Goal: Task Accomplishment & Management: Complete application form

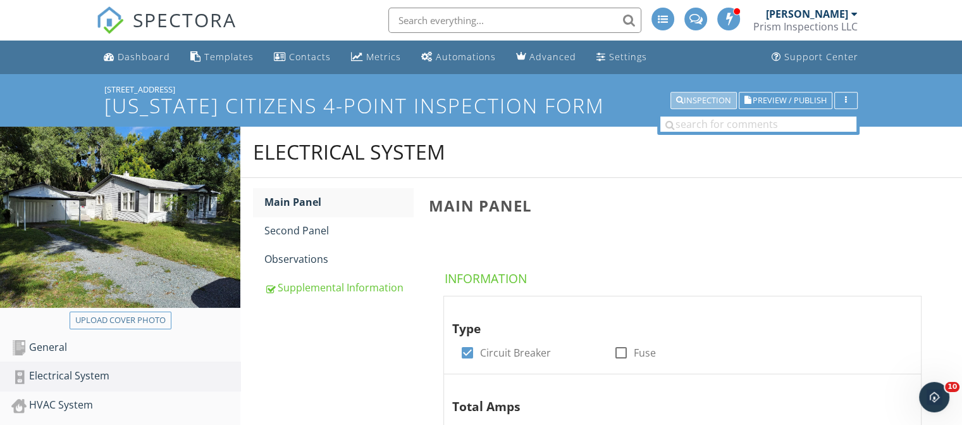
click at [714, 98] on div "Inspection" at bounding box center [703, 100] width 55 height 9
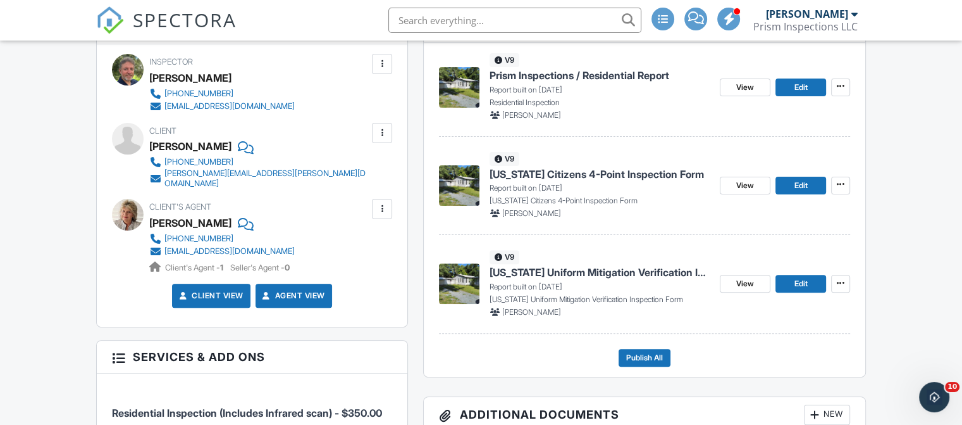
scroll to position [380, 0]
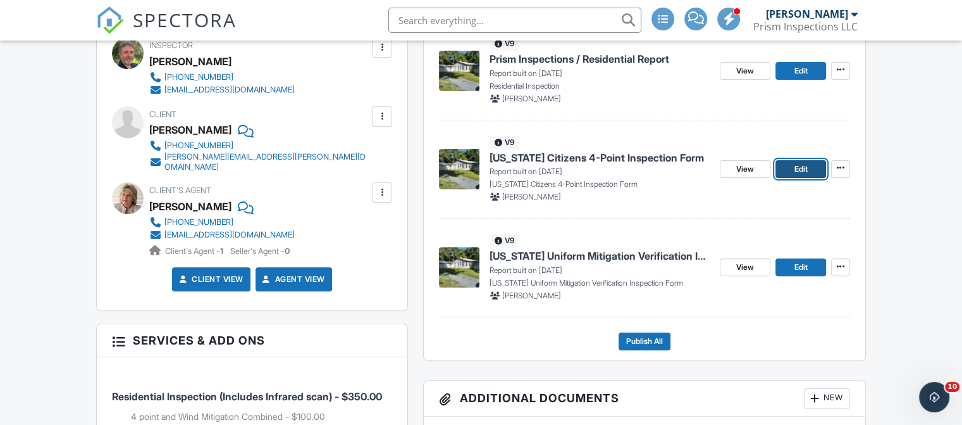
click at [799, 166] on span "Edit" at bounding box center [800, 169] width 13 height 13
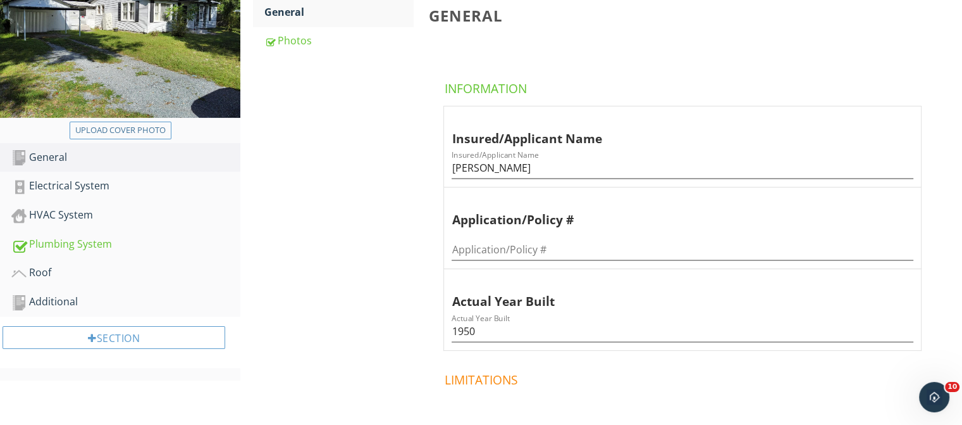
scroll to position [253, 0]
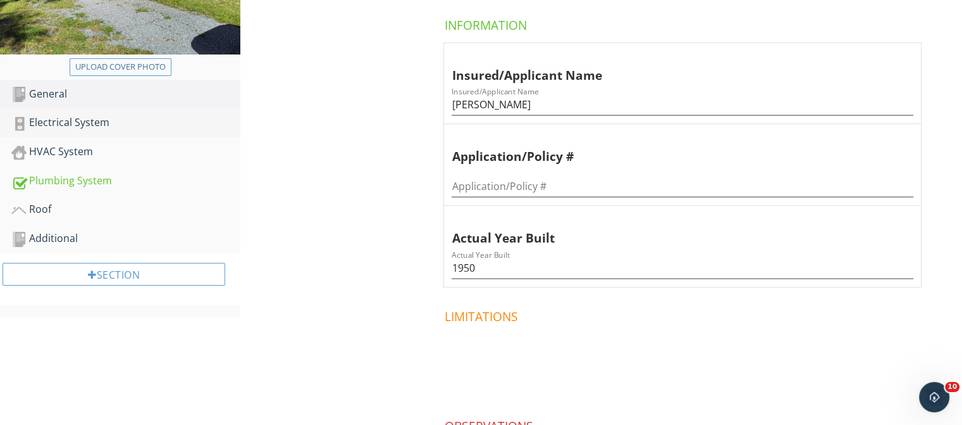
click at [53, 118] on div "Electrical System" at bounding box center [125, 123] width 229 height 16
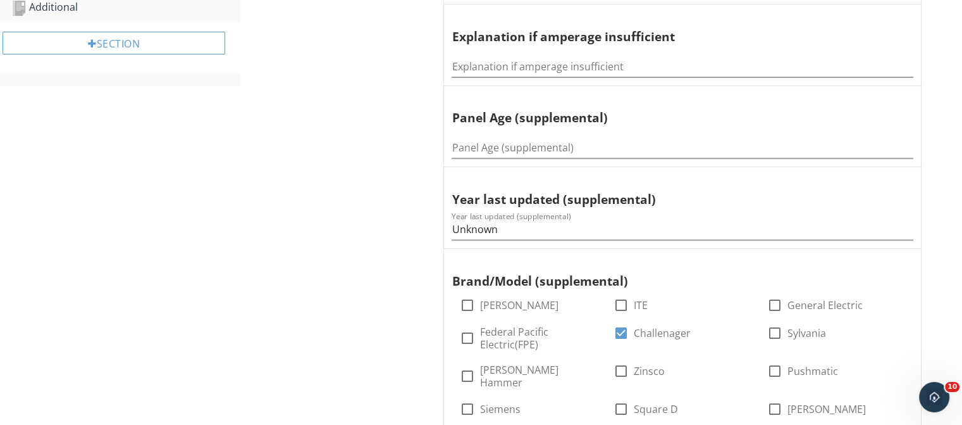
scroll to position [506, 0]
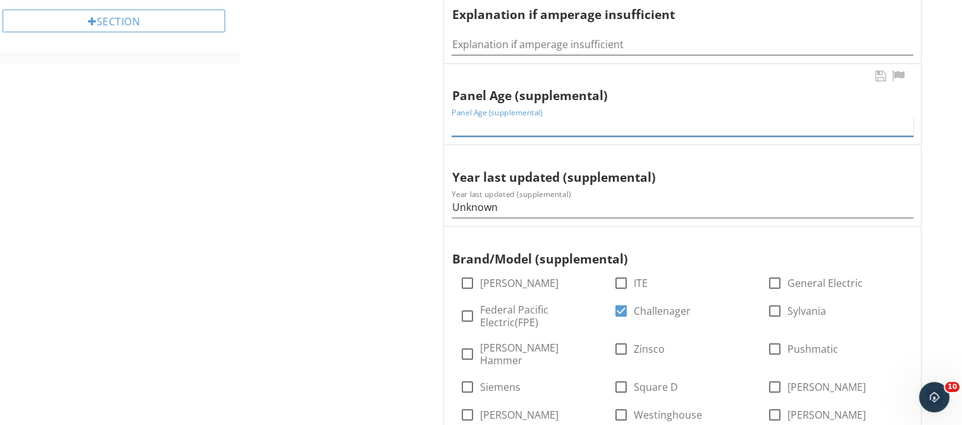
click at [503, 122] on input "Panel Age (supplemental)" at bounding box center [683, 125] width 462 height 21
drag, startPoint x: 515, startPoint y: 120, endPoint x: 448, endPoint y: 118, distance: 67.1
click at [448, 118] on div "Panel Age (supplemental) Panel Age (supplemental) 47 -or- 37" at bounding box center [682, 104] width 477 height 81
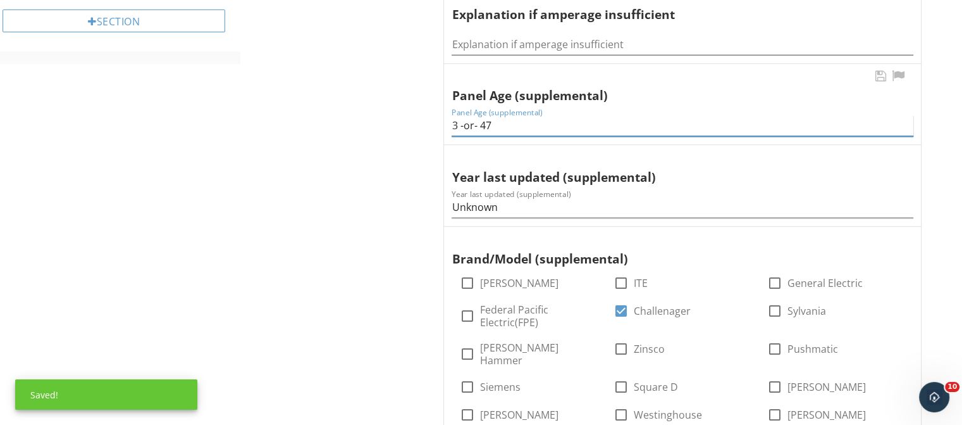
click at [456, 123] on input "3 -or- 47" at bounding box center [683, 125] width 462 height 21
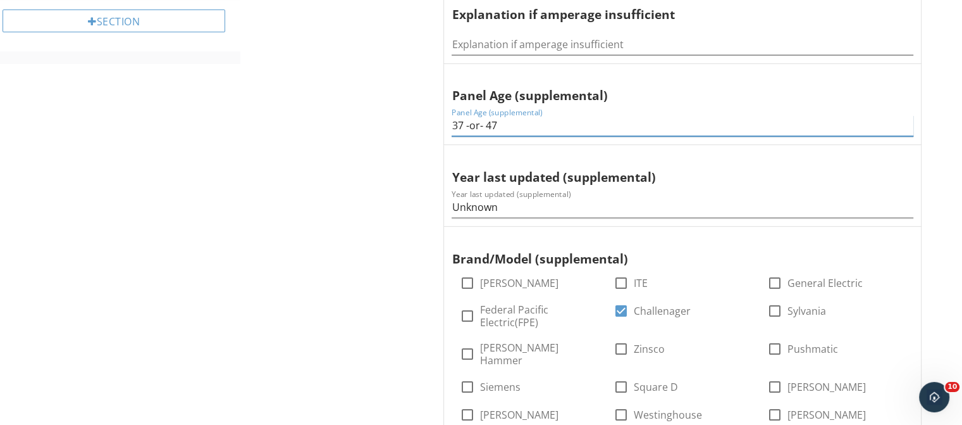
type input "37 -or- 47"
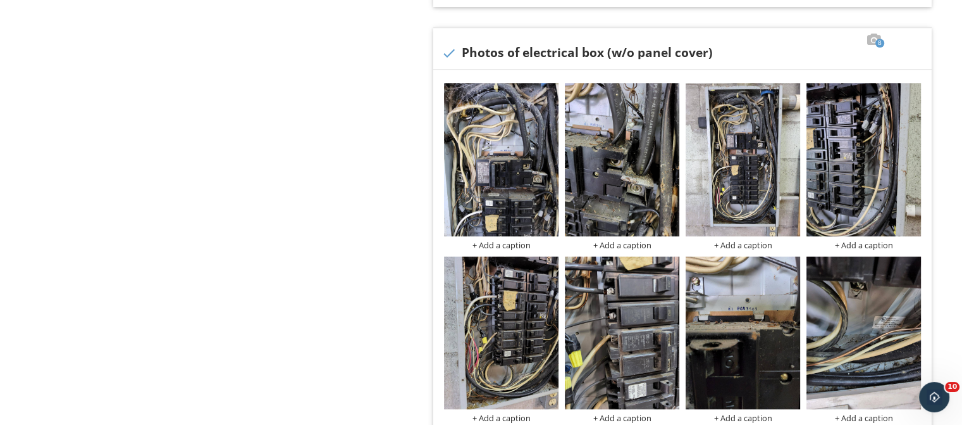
scroll to position [1012, 0]
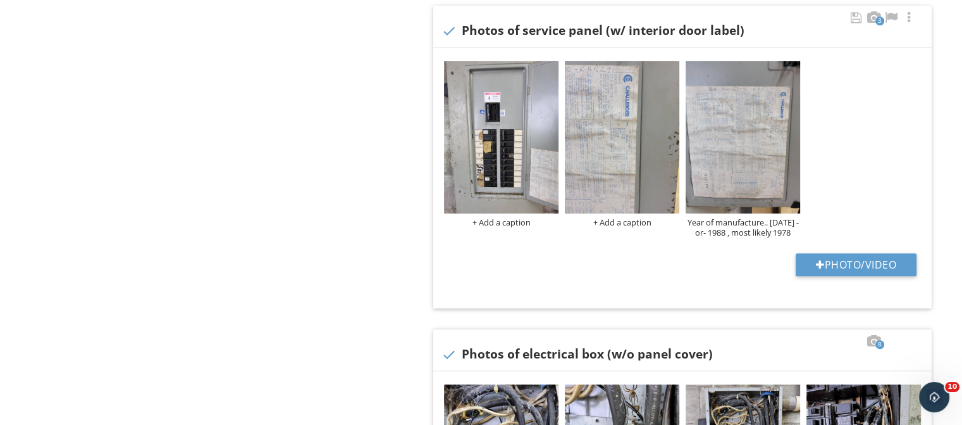
click at [868, 250] on div "+ Add a caption + Add a caption Year of manufacture.. January 1978 -or- 1988 , …" at bounding box center [682, 177] width 499 height 261
click at [869, 263] on button "Photo/Video" at bounding box center [856, 264] width 121 height 23
type input "C:\fakepath\2025-8-26-117.jpg"
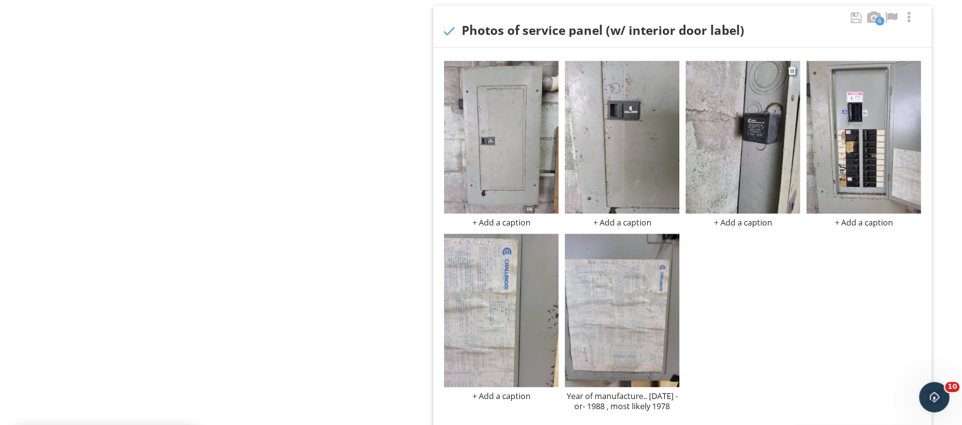
click at [743, 217] on div "+ Add a caption" at bounding box center [743, 222] width 115 height 10
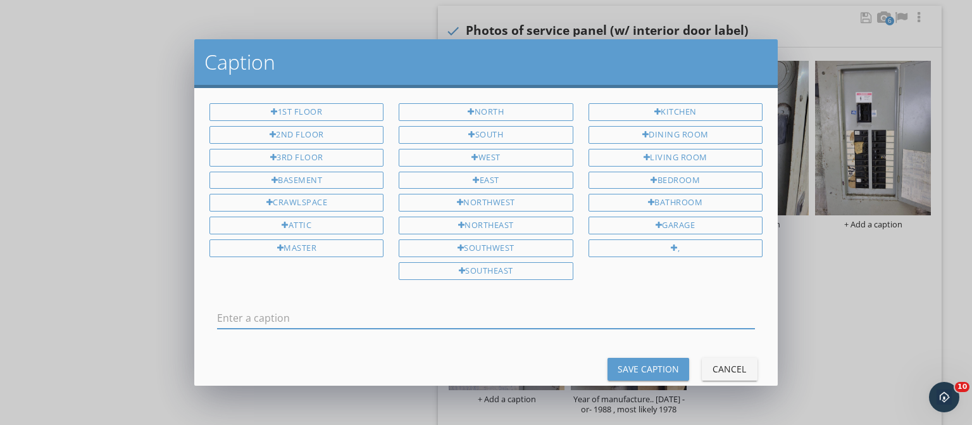
click at [552, 308] on input "text" at bounding box center [486, 318] width 538 height 21
click at [270, 313] on input "Surge Prottector" at bounding box center [486, 318] width 538 height 21
type input "Surge Protector"
click at [633, 362] on div "Save Caption" at bounding box center [648, 368] width 61 height 13
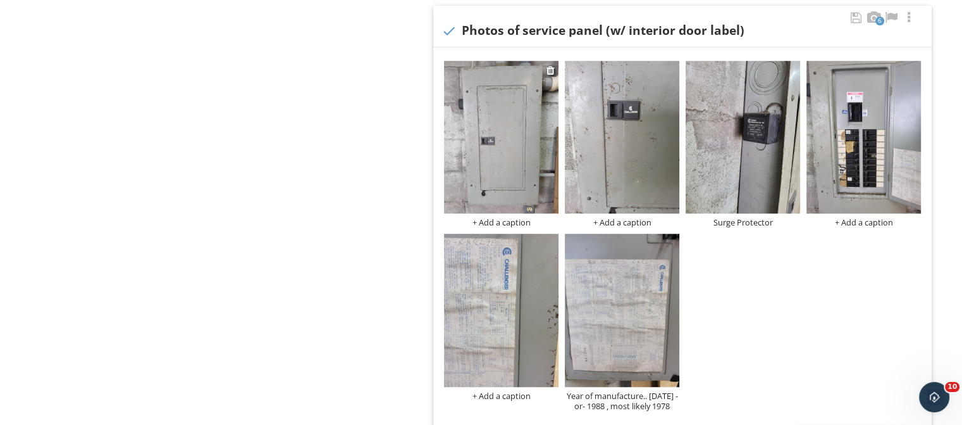
click at [525, 217] on div "+ Add a caption" at bounding box center [501, 222] width 115 height 10
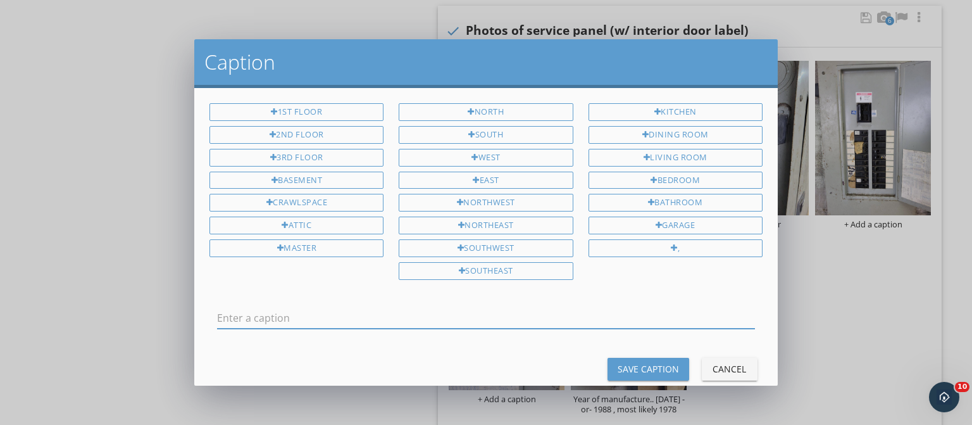
click at [723, 362] on div "Cancel" at bounding box center [729, 368] width 35 height 13
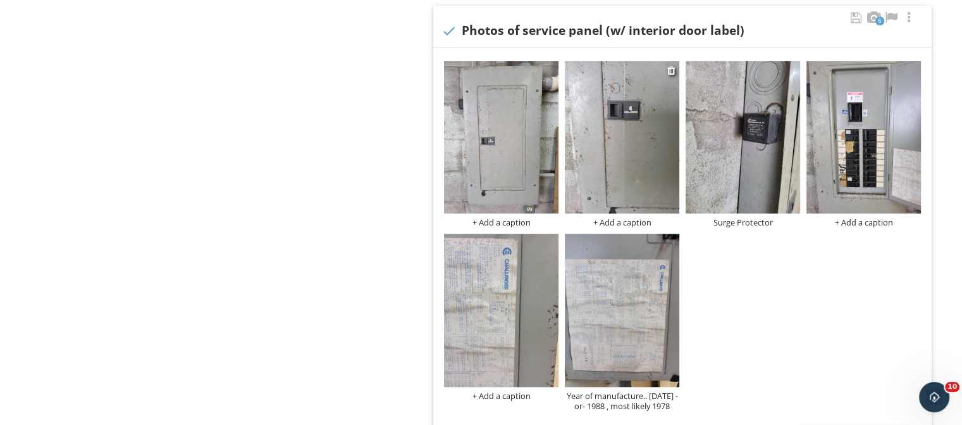
click at [626, 141] on img at bounding box center [622, 137] width 115 height 152
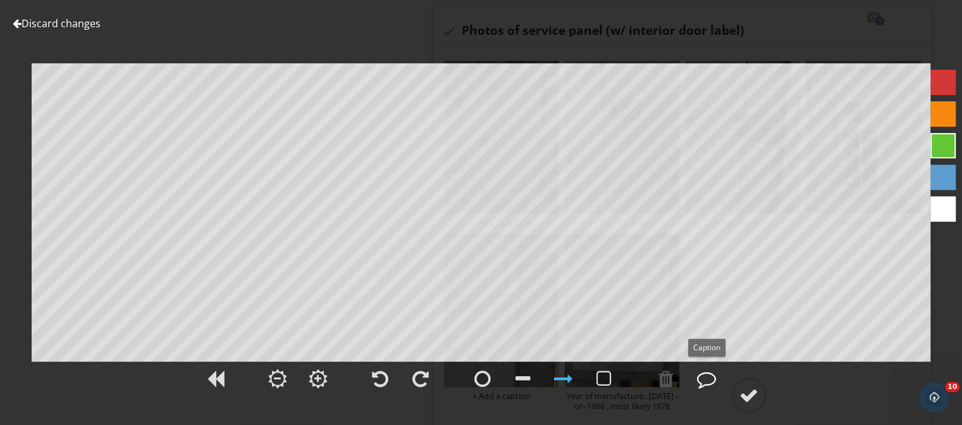
click at [710, 376] on div at bounding box center [706, 378] width 19 height 19
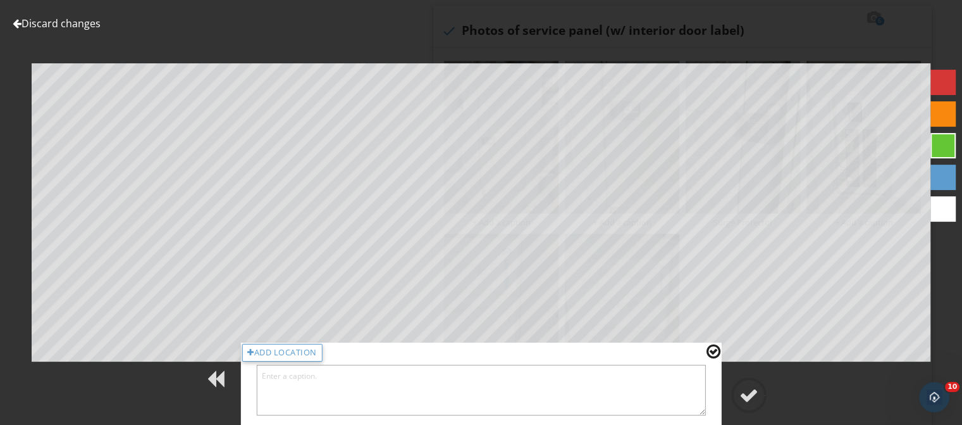
click at [479, 388] on textarea at bounding box center [481, 389] width 450 height 51
type textarea "Challenger Load Center"
click at [714, 350] on div at bounding box center [714, 351] width 14 height 16
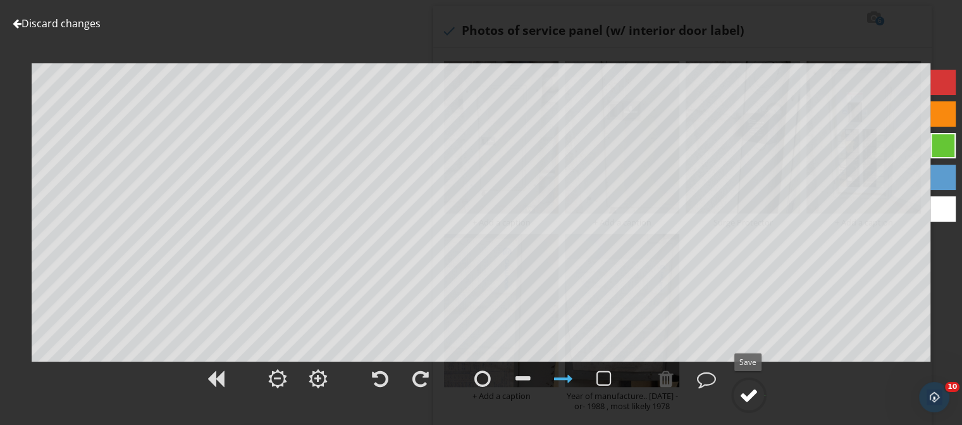
click at [743, 390] on div at bounding box center [749, 394] width 19 height 19
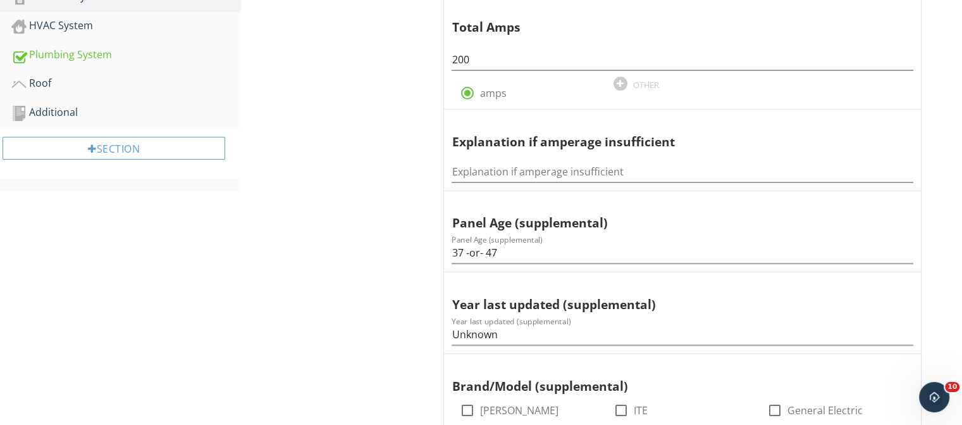
scroll to position [380, 0]
drag, startPoint x: 485, startPoint y: 254, endPoint x: 447, endPoint y: 253, distance: 38.6
click at [447, 253] on div "Panel Age (supplemental) Panel Age (supplemental) 37 -or- 47" at bounding box center [682, 230] width 477 height 81
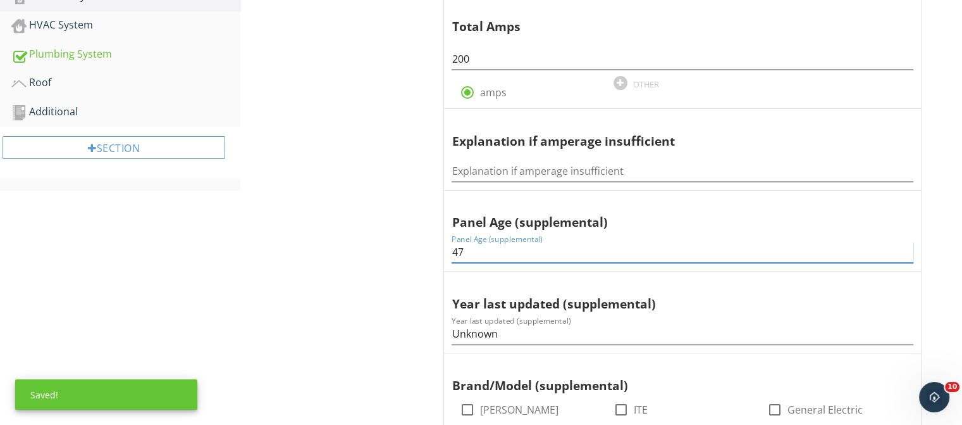
type input "47"
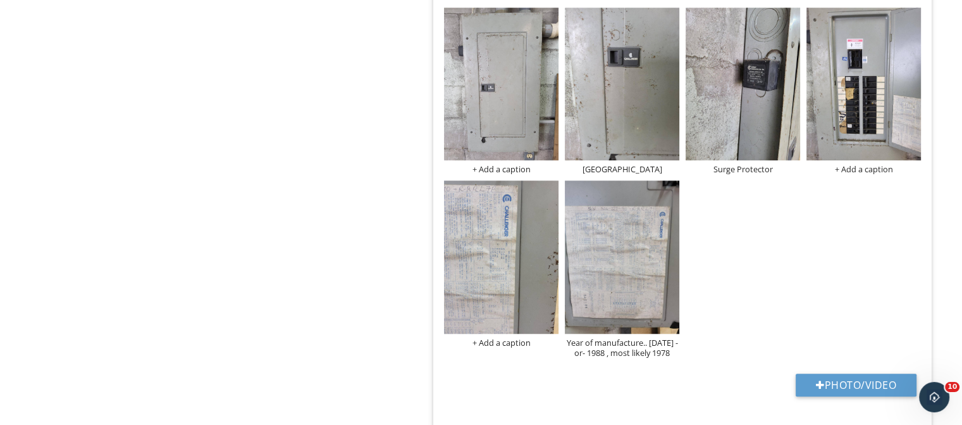
scroll to position [1139, 0]
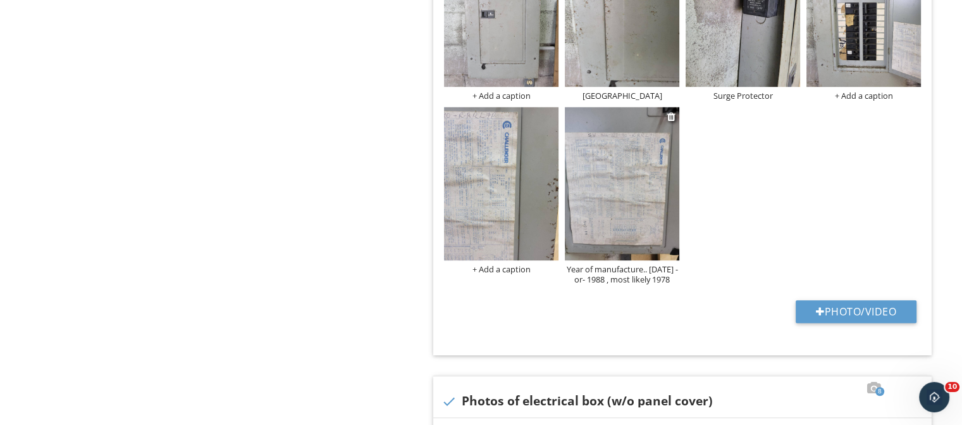
click at [639, 264] on div "Year of manufacture.. January 1978 -or- 1988 , most likely 1978" at bounding box center [622, 274] width 115 height 20
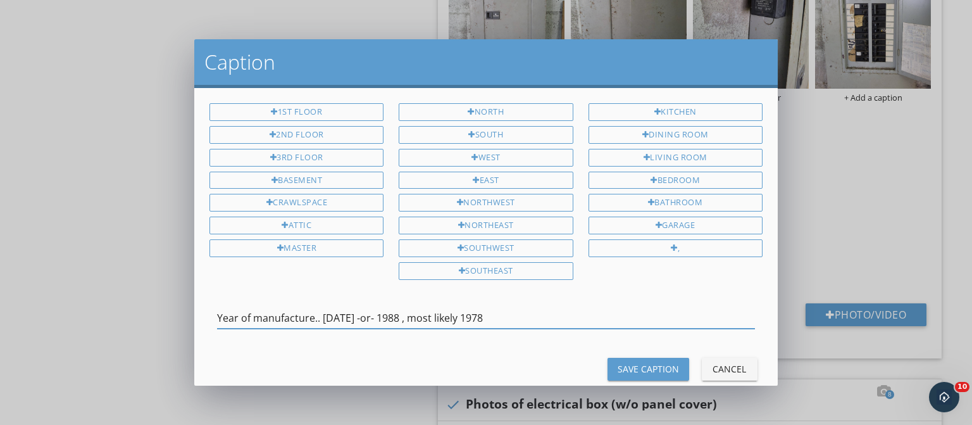
click at [738, 361] on button "Cancel" at bounding box center [730, 369] width 56 height 23
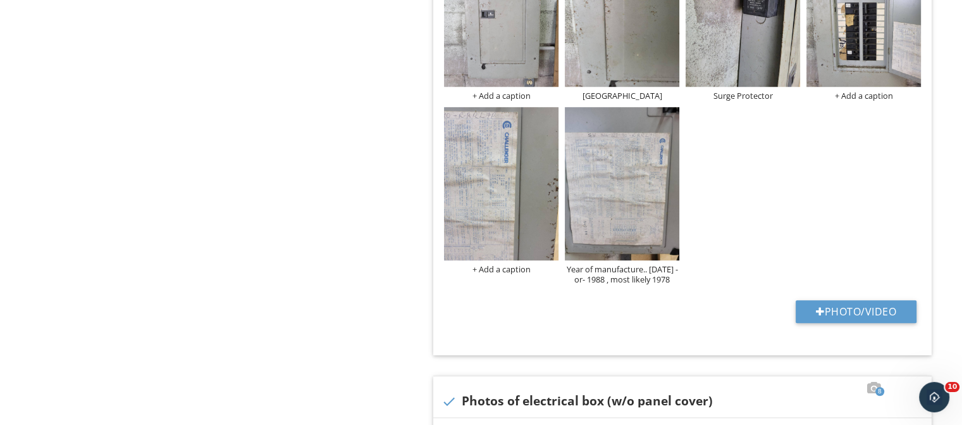
click at [382, 269] on div "Electrical System Main Panel Second Panel Observations Supplemental Information…" at bounding box center [601, 71] width 722 height 2167
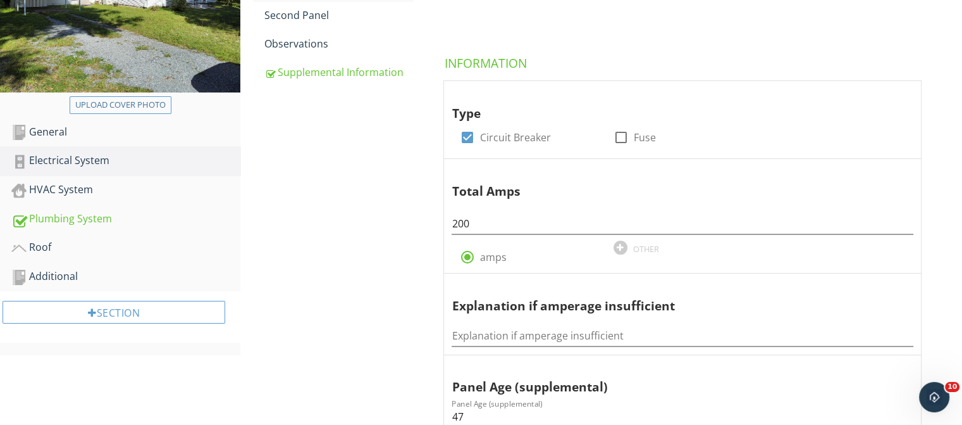
scroll to position [63, 0]
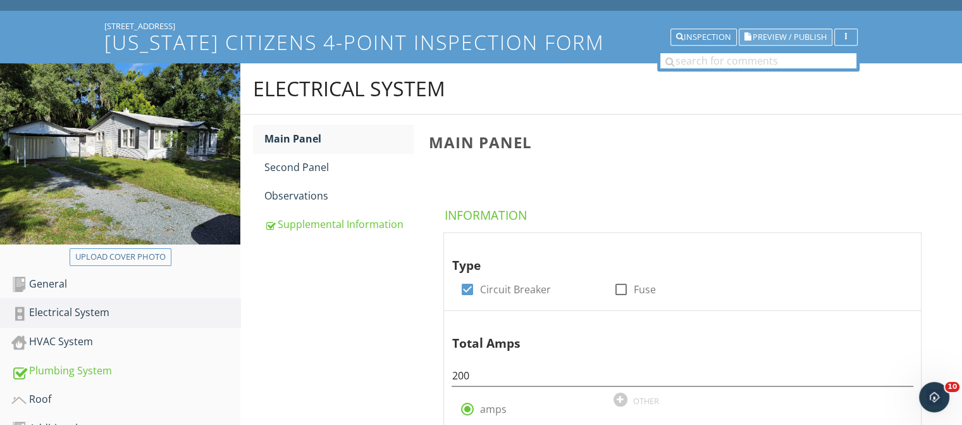
click at [799, 35] on span "Preview / Publish" at bounding box center [790, 37] width 74 height 8
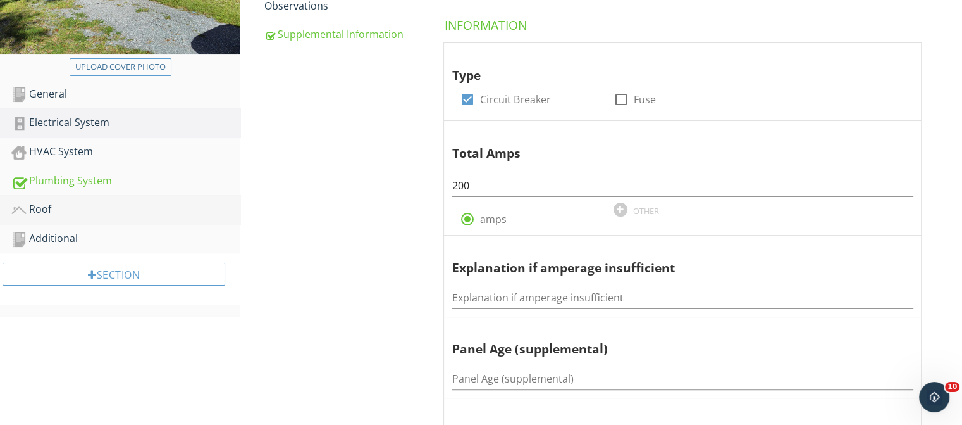
click at [60, 204] on div "Roof" at bounding box center [125, 209] width 229 height 16
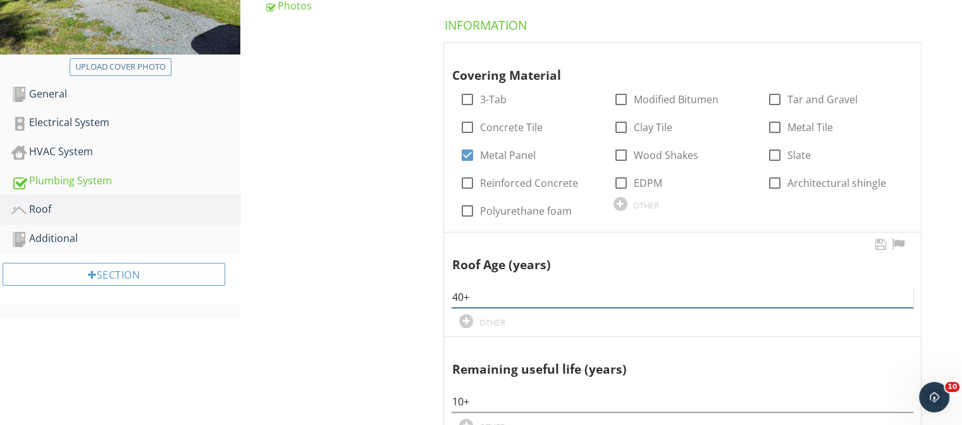
click at [459, 295] on input "40+" at bounding box center [683, 297] width 462 height 21
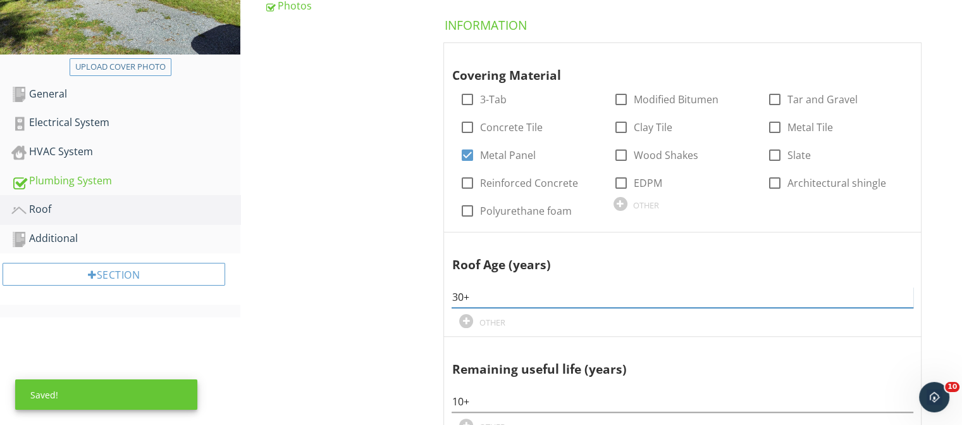
type input "30+"
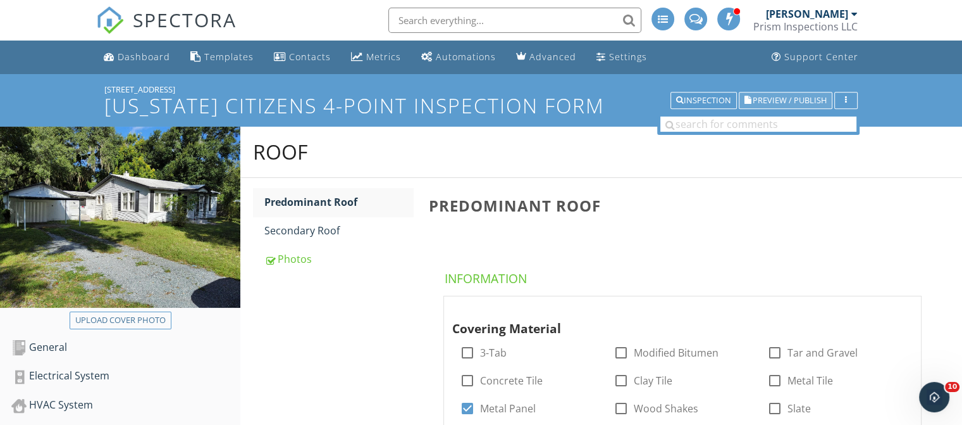
click at [788, 102] on span "Preview / Publish" at bounding box center [790, 100] width 74 height 8
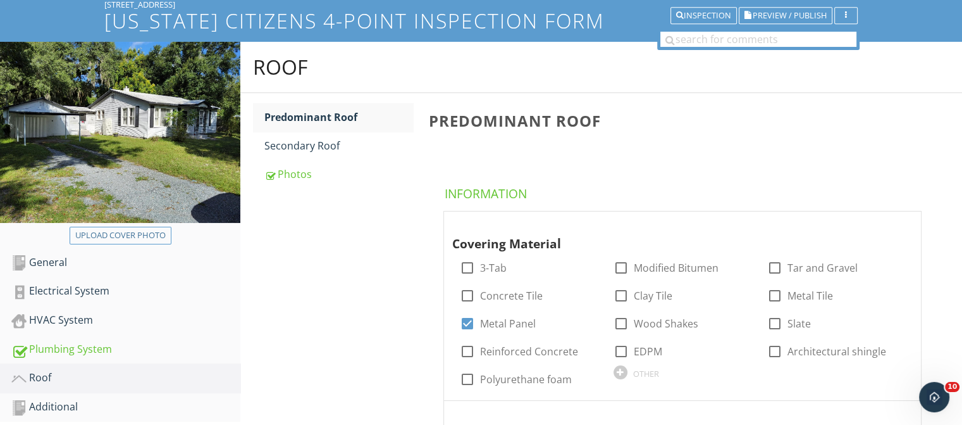
scroll to position [190, 0]
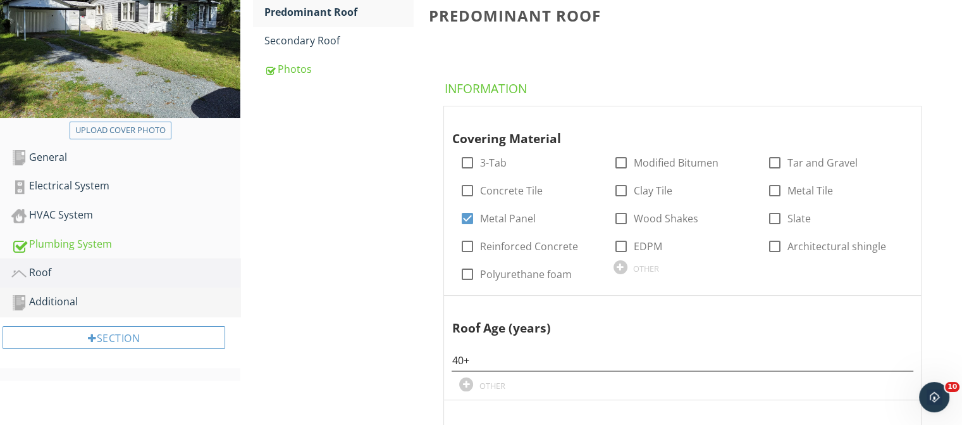
click at [158, 294] on div "Additional" at bounding box center [125, 302] width 229 height 16
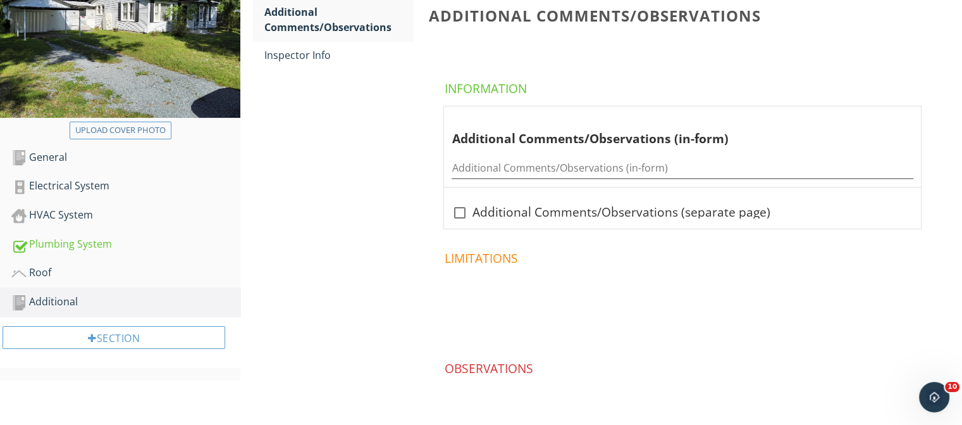
scroll to position [127, 0]
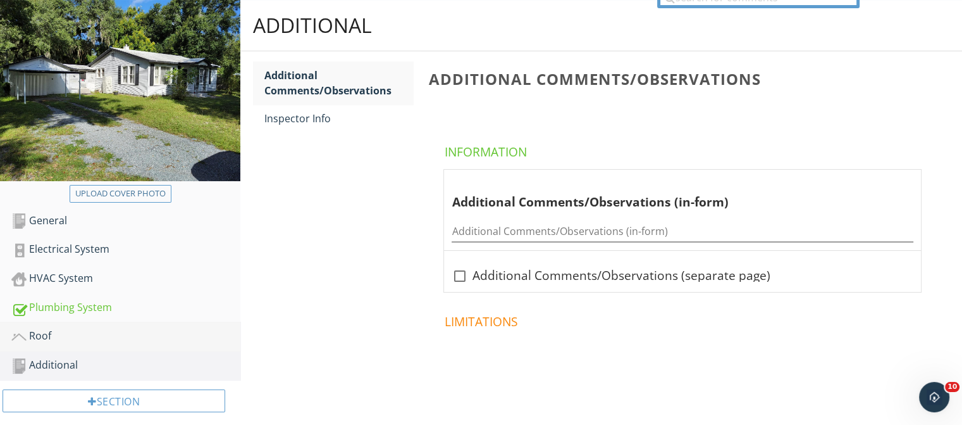
click at [124, 326] on link "Roof" at bounding box center [125, 335] width 229 height 29
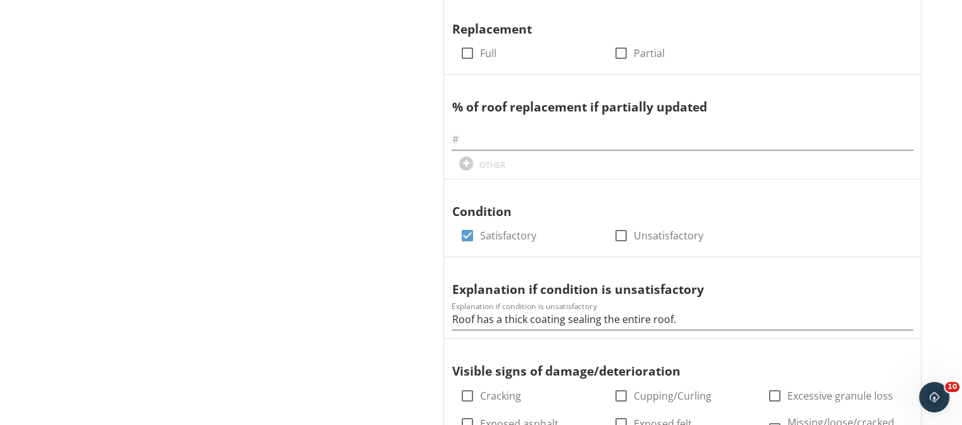
scroll to position [886, 0]
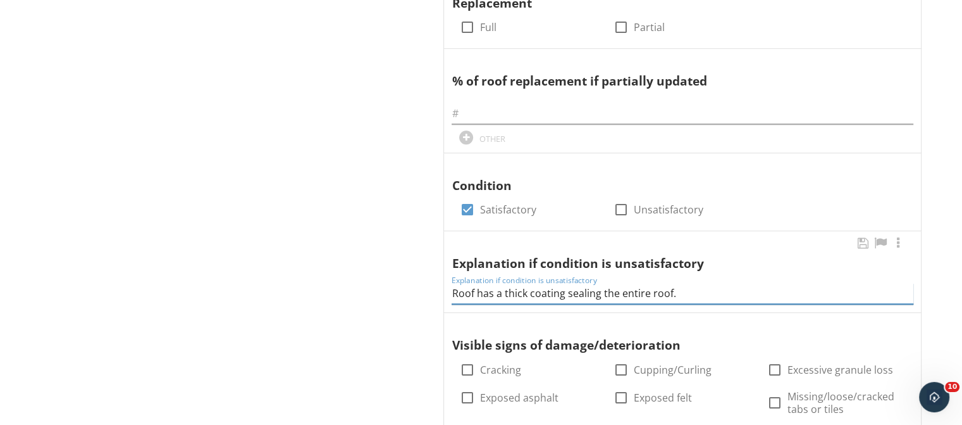
drag, startPoint x: 701, startPoint y: 290, endPoint x: 453, endPoint y: 294, distance: 248.1
click at [453, 294] on input "Roof has a thick coating sealing the entire roof." at bounding box center [683, 293] width 462 height 21
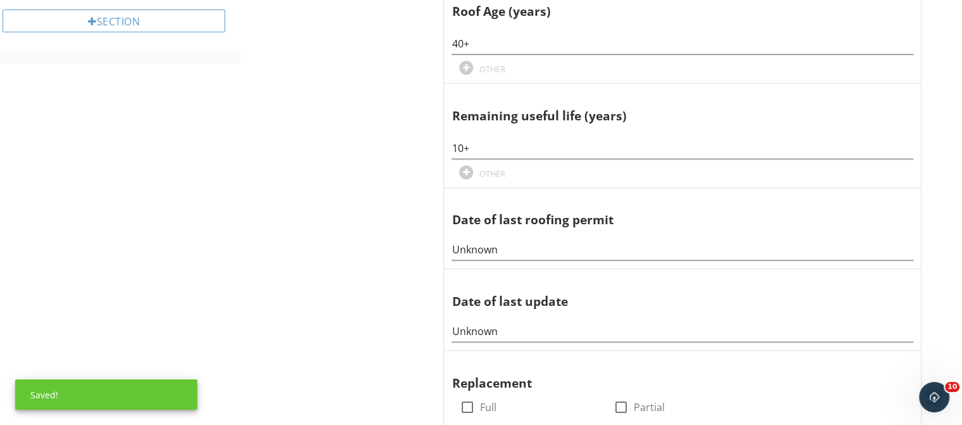
scroll to position [253, 0]
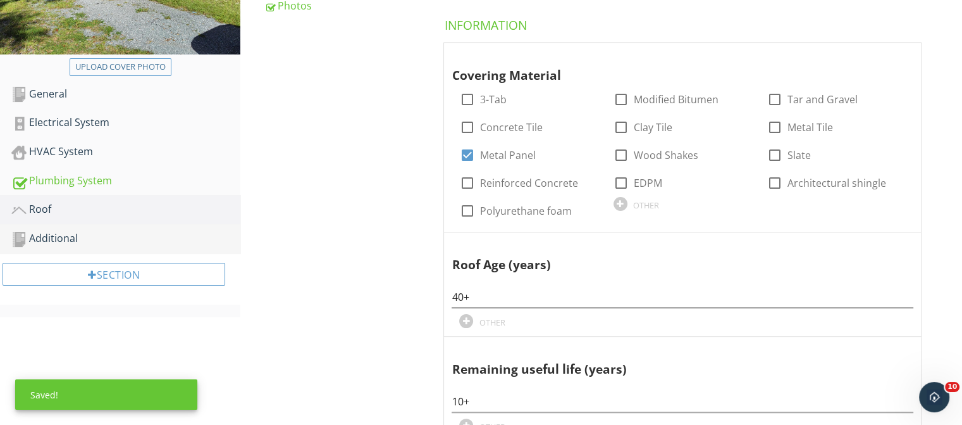
click at [61, 234] on div "Additional" at bounding box center [125, 238] width 229 height 16
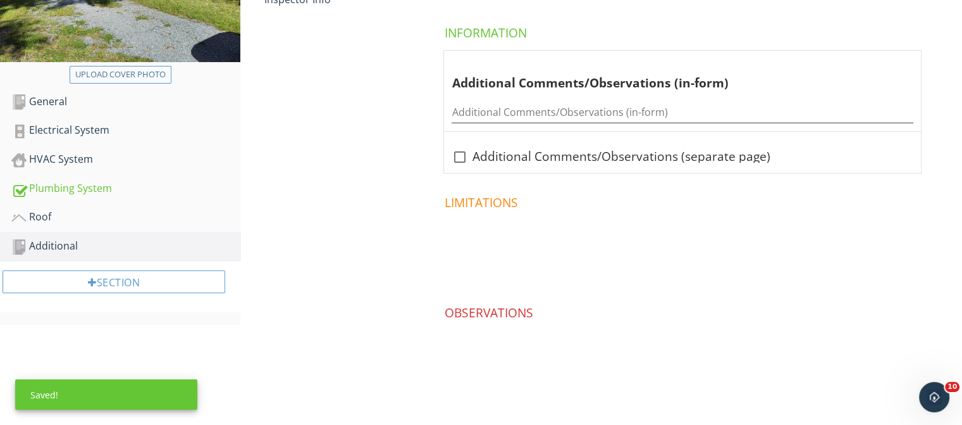
scroll to position [244, 0]
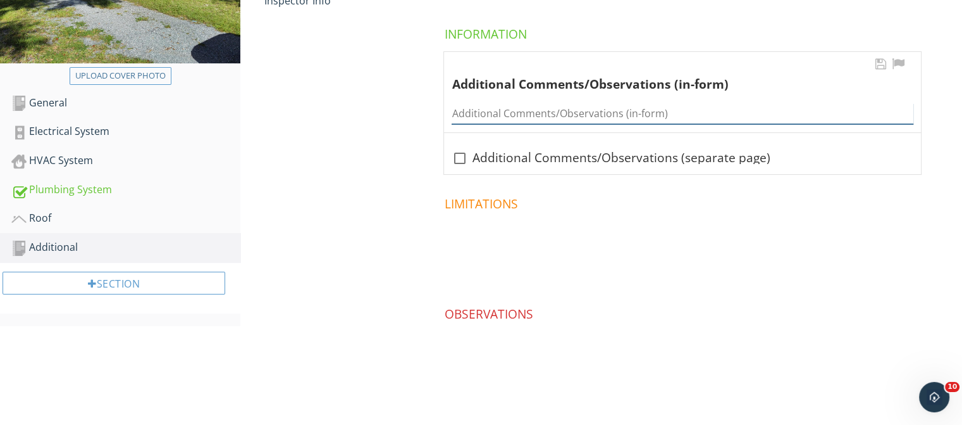
click at [606, 113] on input "Additional Comments/Observations (in-form)" at bounding box center [683, 113] width 462 height 21
paste input "Roof has a thick coating sealing the entire roof."
click at [563, 115] on input "Roof has a thick coating sealing the entire roof." at bounding box center [683, 113] width 462 height 21
click at [691, 111] on input "Roof has a thick coating, sealing the entire roof." at bounding box center [683, 113] width 462 height 21
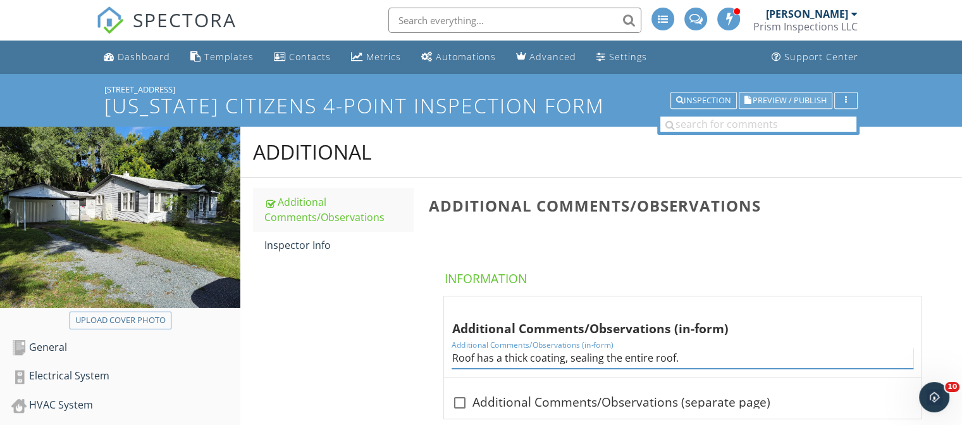
type input "Roof has a thick coating, sealing the entire roof."
click at [791, 97] on span "Preview / Publish" at bounding box center [790, 100] width 74 height 8
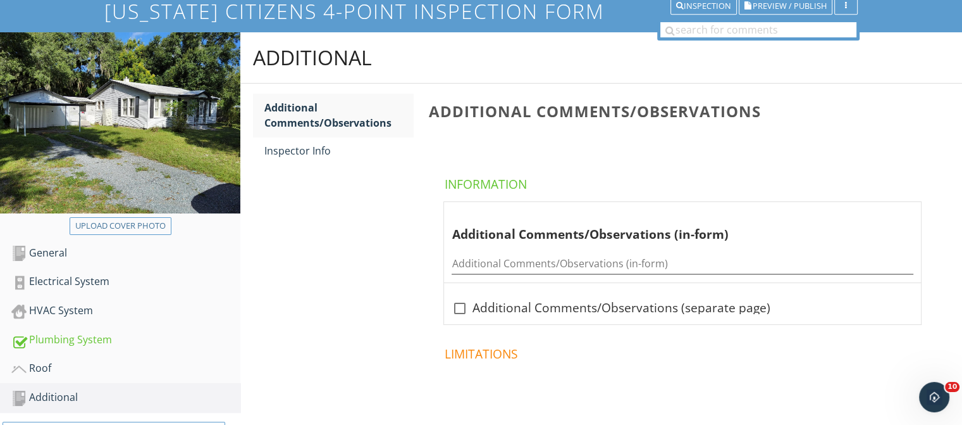
scroll to position [244, 0]
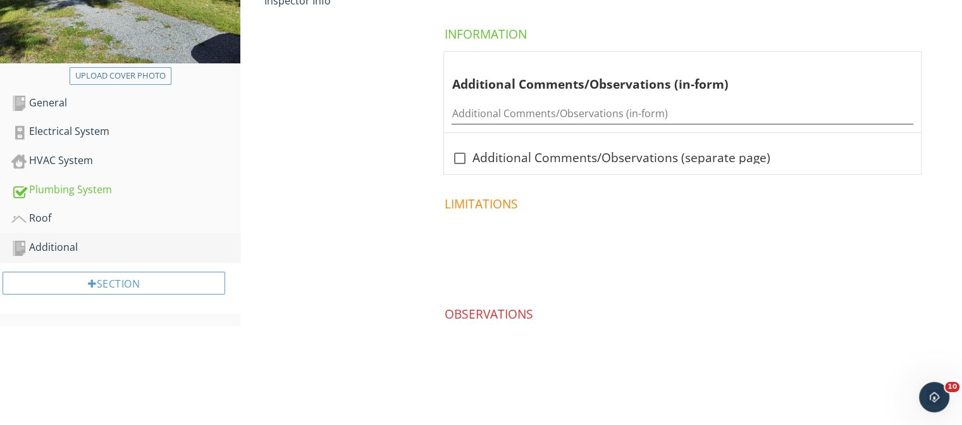
click at [83, 249] on div "Additional" at bounding box center [125, 247] width 229 height 16
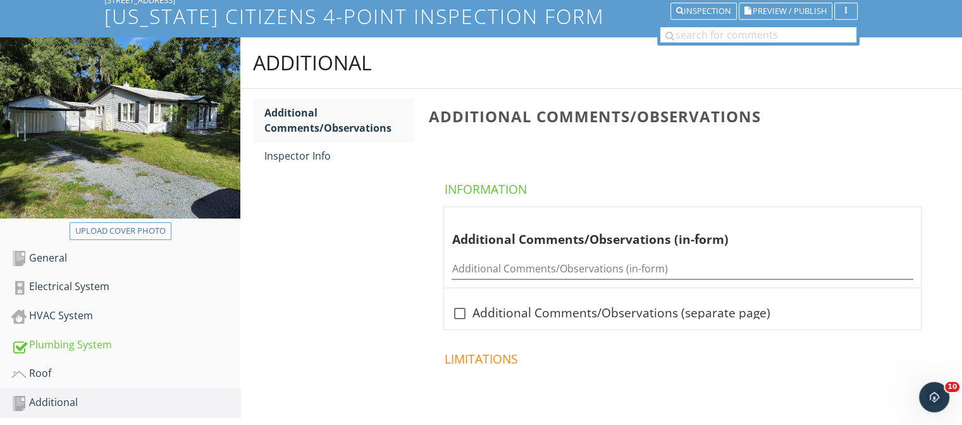
scroll to position [0, 0]
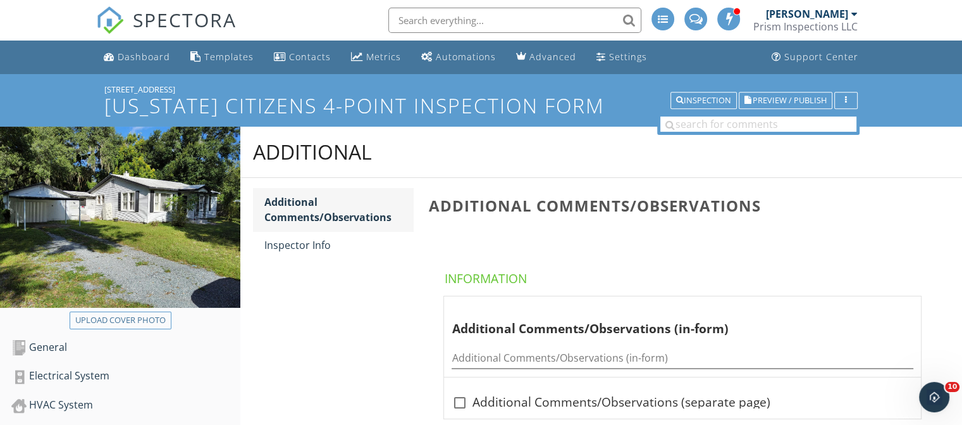
click at [323, 216] on div "Additional Comments/Observations" at bounding box center [338, 209] width 149 height 30
click at [778, 101] on span "Preview / Publish" at bounding box center [790, 100] width 74 height 8
click at [691, 104] on div "Inspection" at bounding box center [703, 100] width 55 height 9
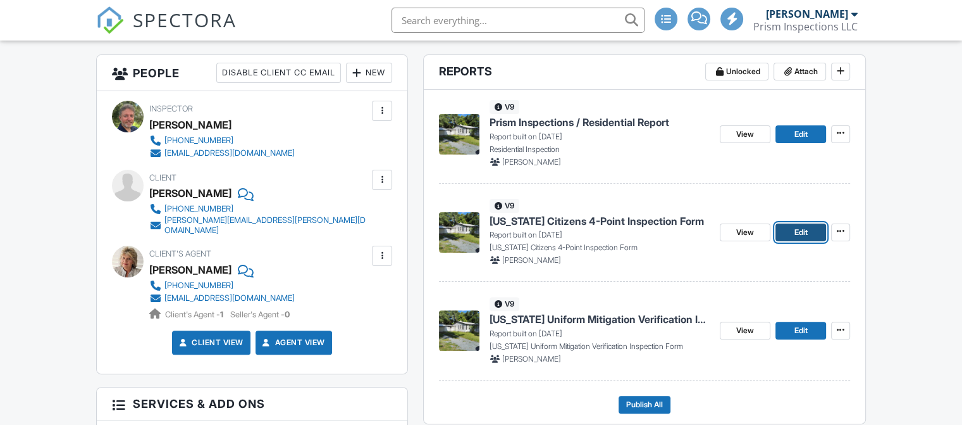
click at [802, 237] on span "Edit" at bounding box center [800, 232] width 13 height 13
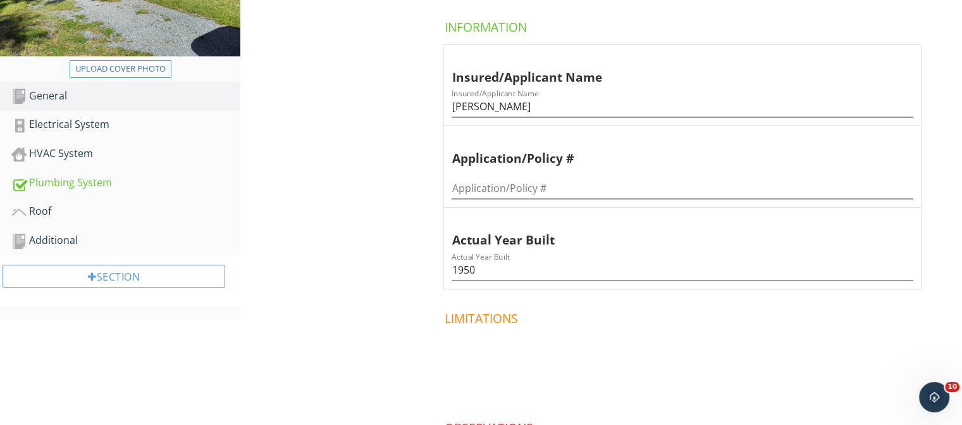
scroll to position [253, 0]
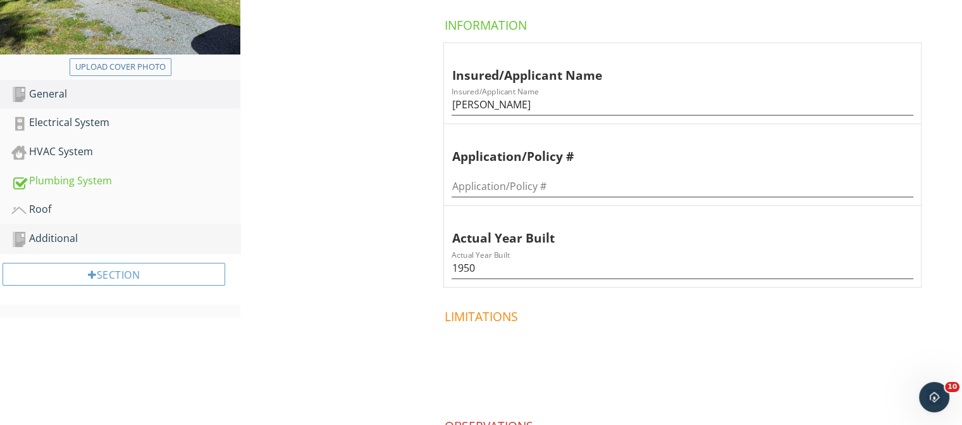
click at [68, 237] on div "Additional" at bounding box center [125, 238] width 229 height 16
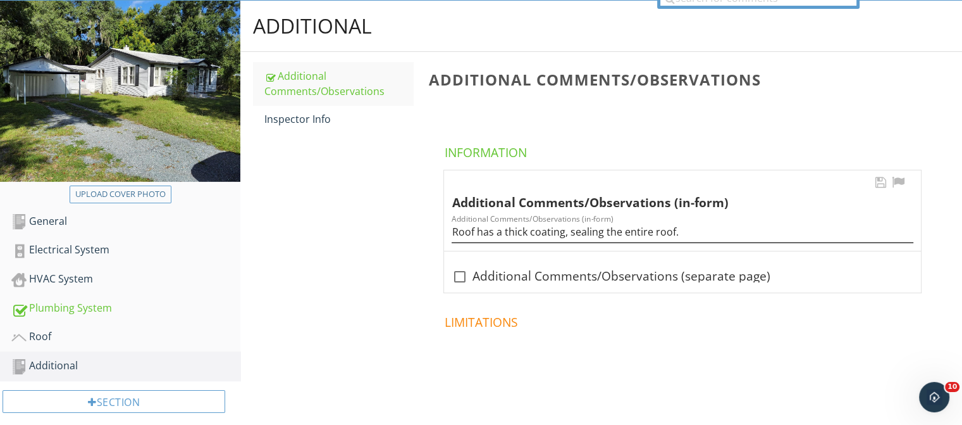
scroll to position [118, 0]
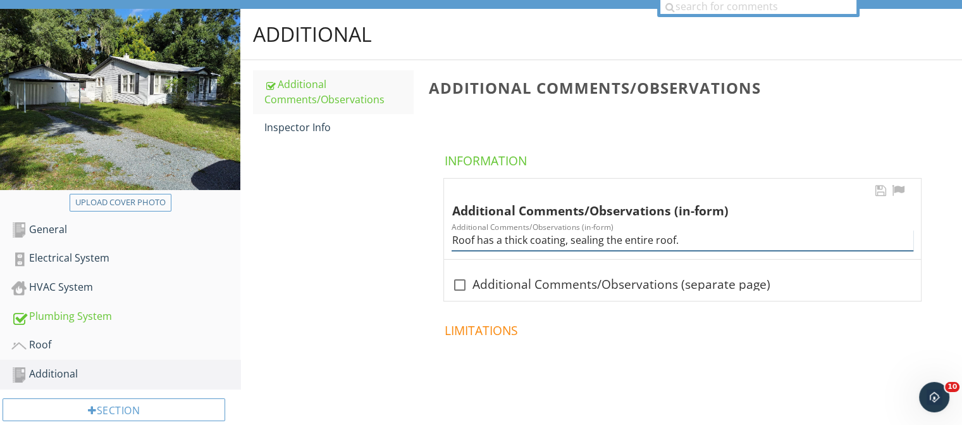
click at [529, 240] on input "Roof has a thick coating, sealing the entire roof." at bounding box center [683, 240] width 462 height 21
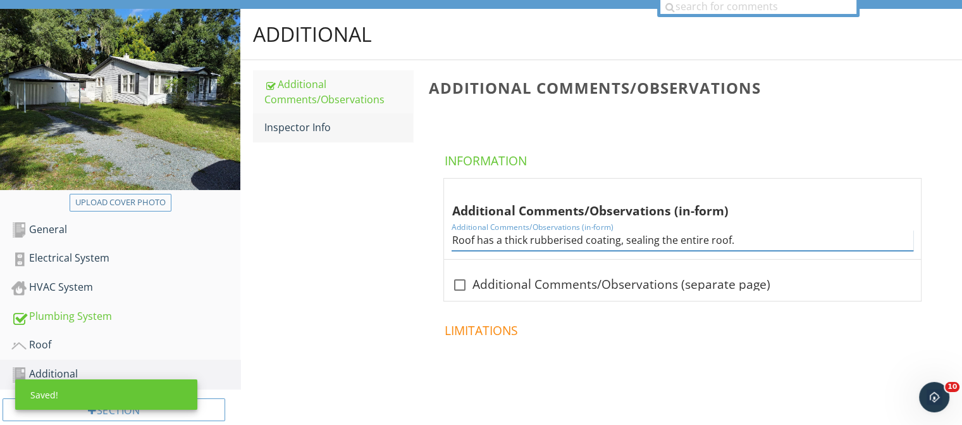
type input "Roof has a thick rubberised coating, sealing the entire roof."
click at [327, 120] on div "Inspector Info" at bounding box center [338, 127] width 149 height 15
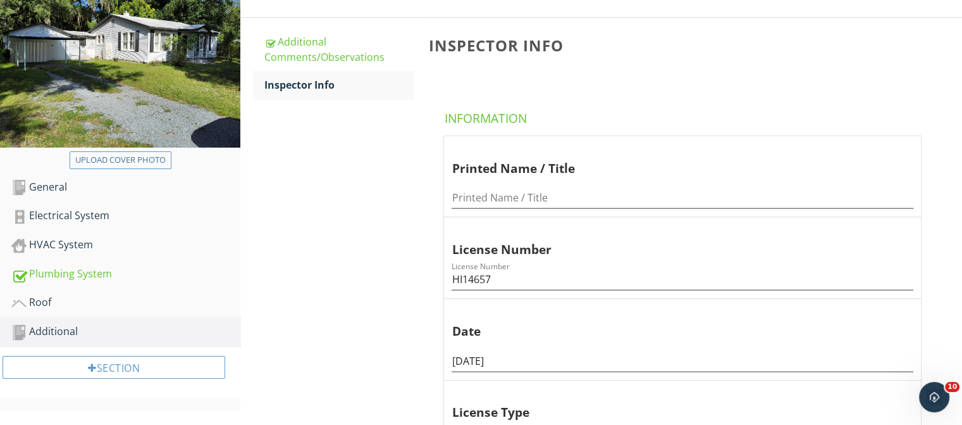
scroll to position [181, 0]
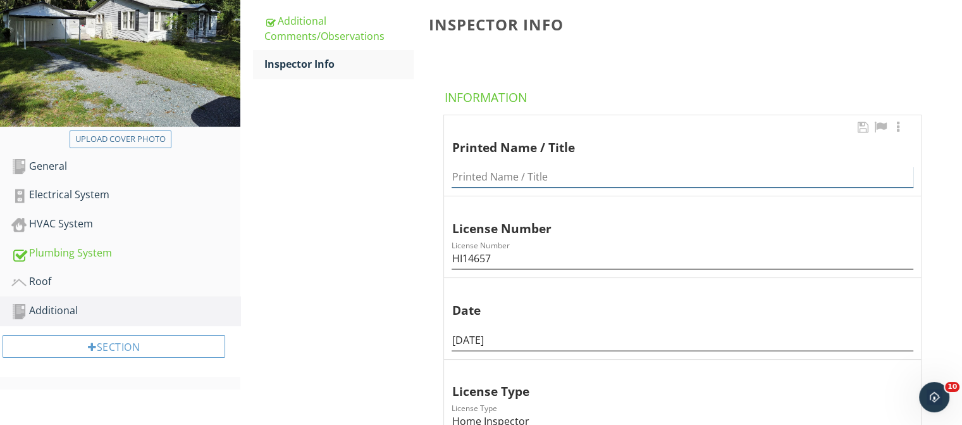
click at [539, 174] on input "Printed Name / Title" at bounding box center [683, 176] width 462 height 21
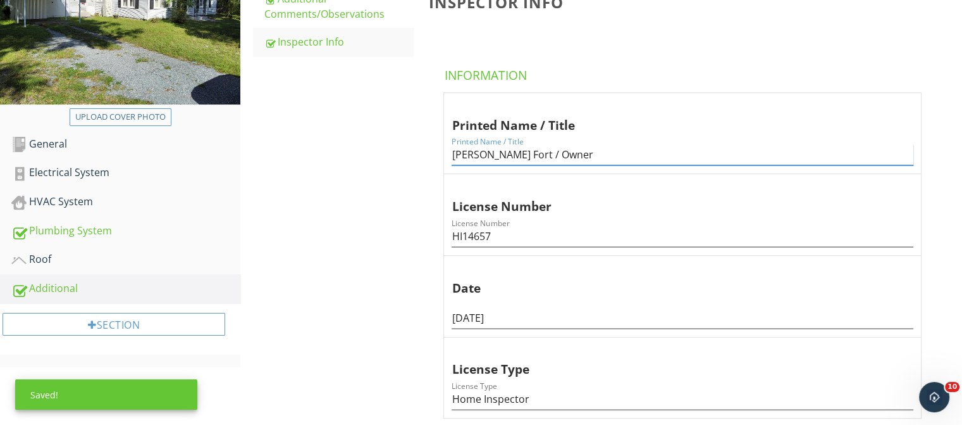
scroll to position [0, 0]
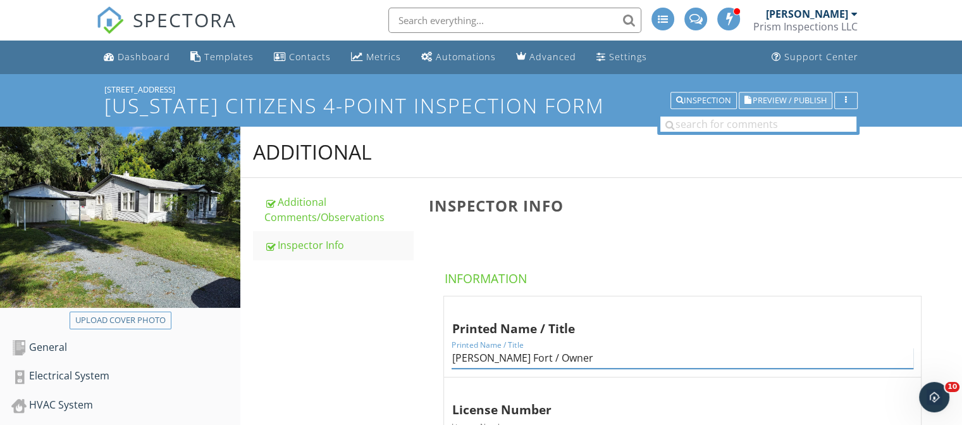
type input "Curtis Fort / Owner"
click at [793, 108] on button "Preview / Publish" at bounding box center [786, 101] width 94 height 18
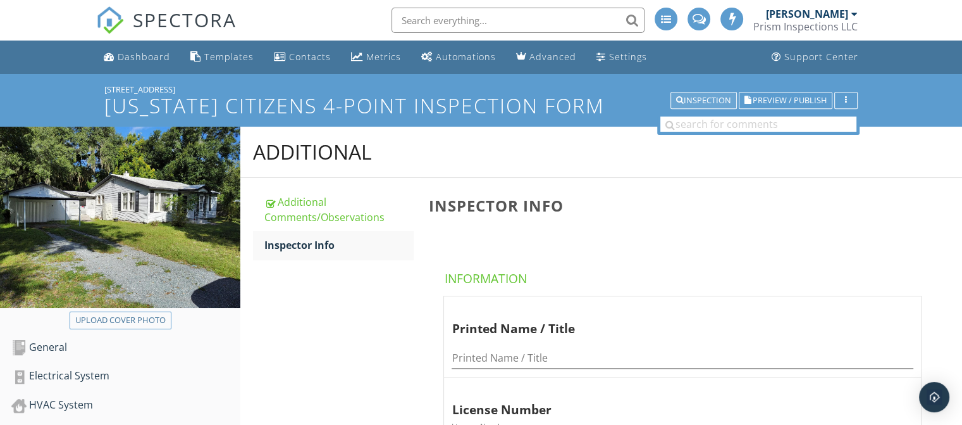
click at [701, 96] on div "Inspection" at bounding box center [703, 100] width 55 height 9
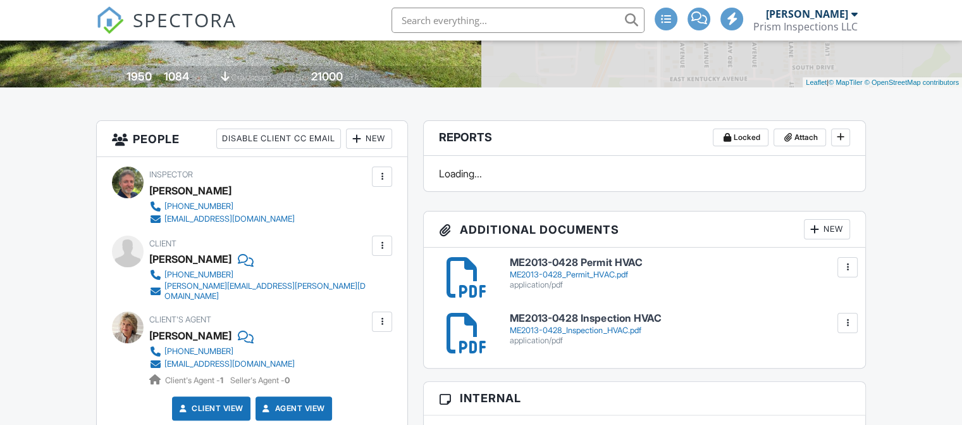
scroll to position [253, 0]
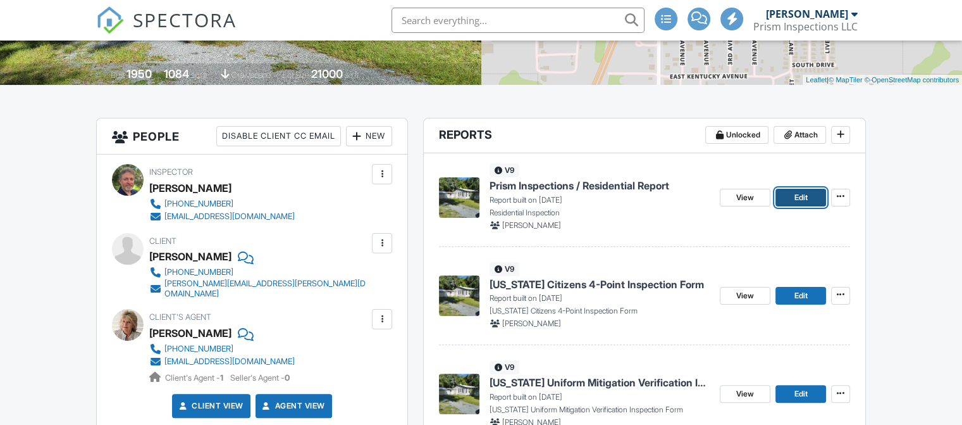
click at [788, 197] on link "Edit" at bounding box center [801, 198] width 51 height 18
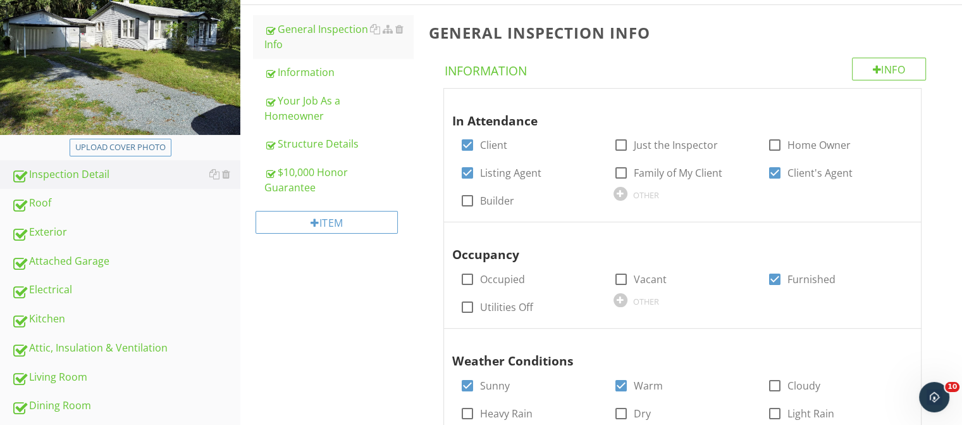
scroll to position [190, 0]
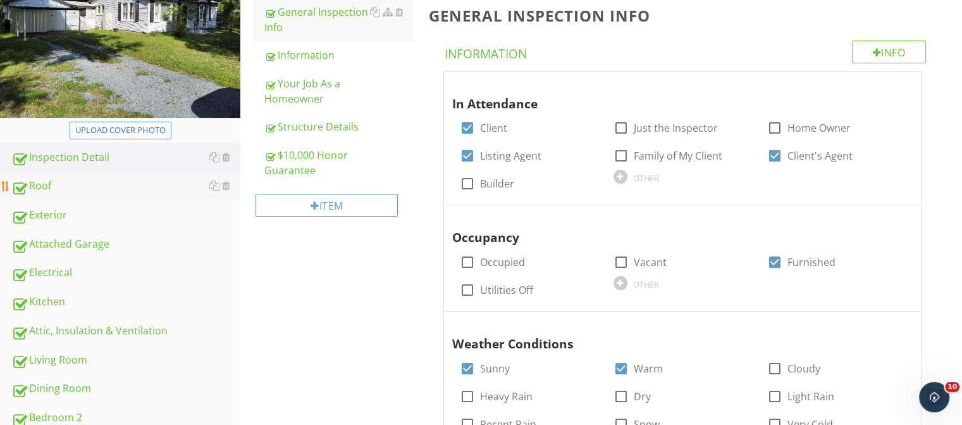
click at [68, 177] on link "Roof" at bounding box center [125, 185] width 229 height 29
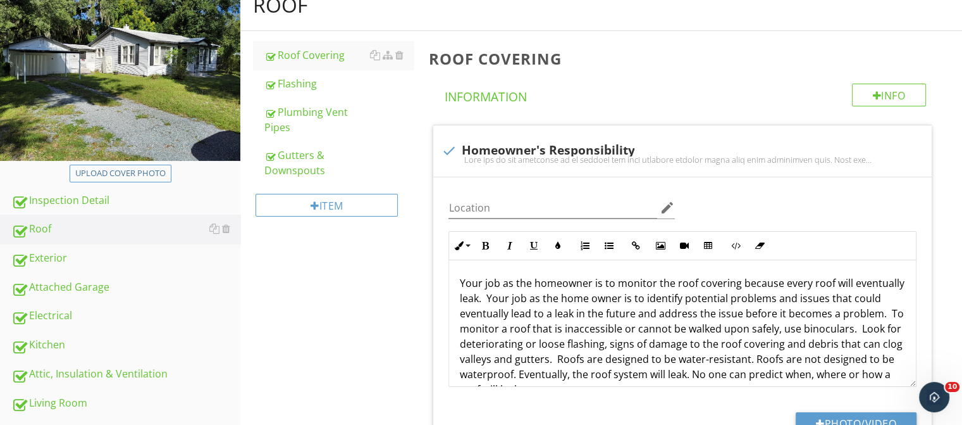
scroll to position [127, 0]
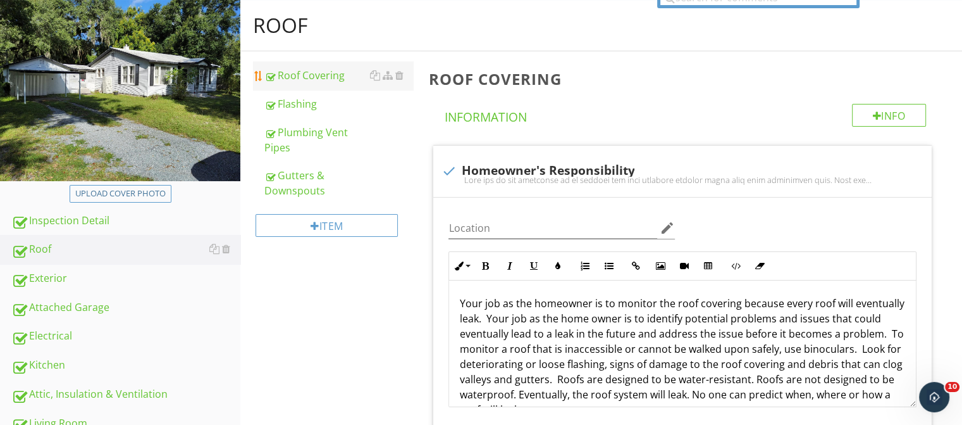
click at [324, 73] on div "Roof Covering" at bounding box center [338, 75] width 149 height 15
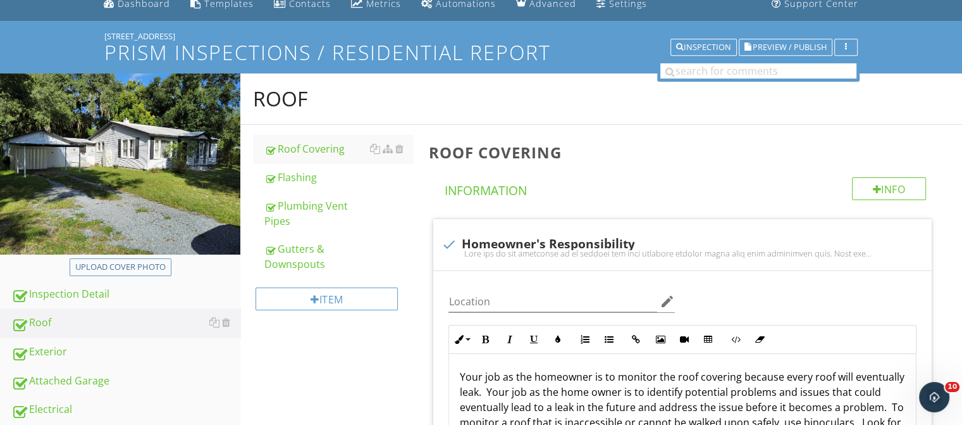
scroll to position [0, 0]
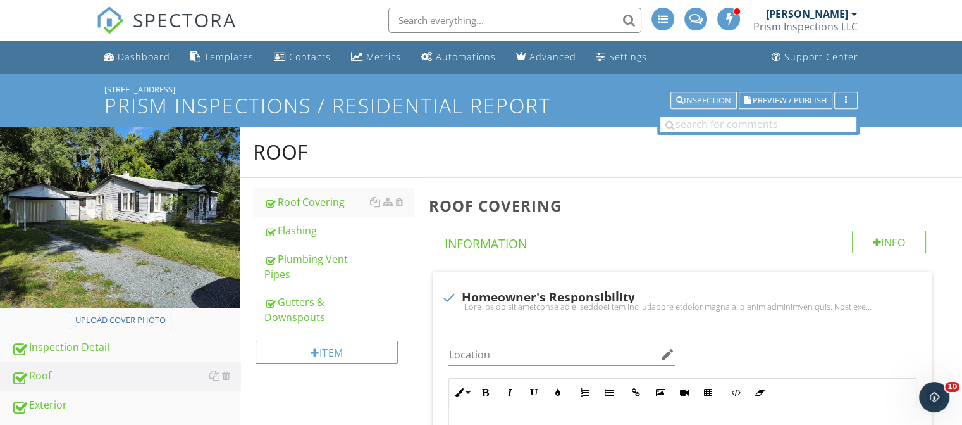
click at [702, 99] on div "Inspection" at bounding box center [703, 100] width 55 height 9
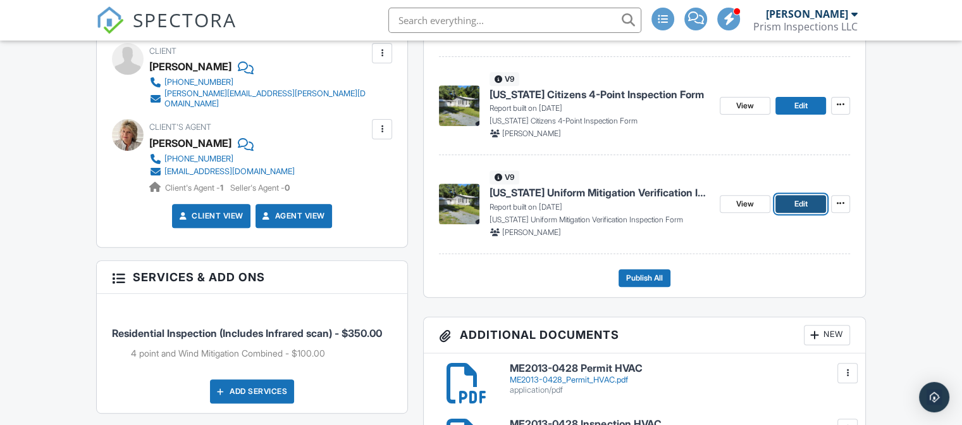
click at [801, 206] on span "Edit" at bounding box center [800, 203] width 13 height 13
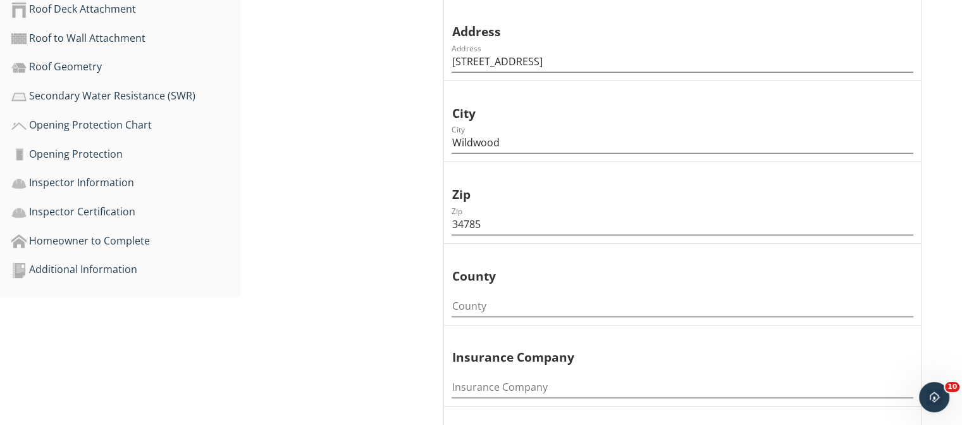
scroll to position [506, 0]
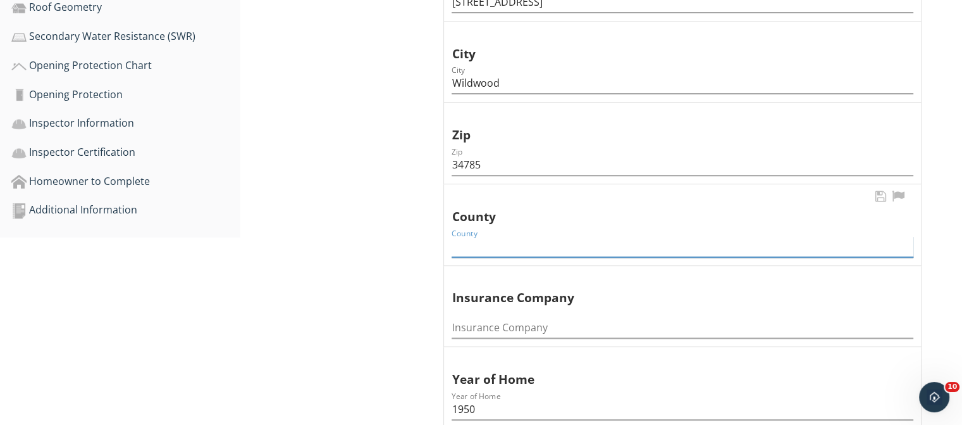
click at [501, 246] on input "County" at bounding box center [683, 246] width 462 height 21
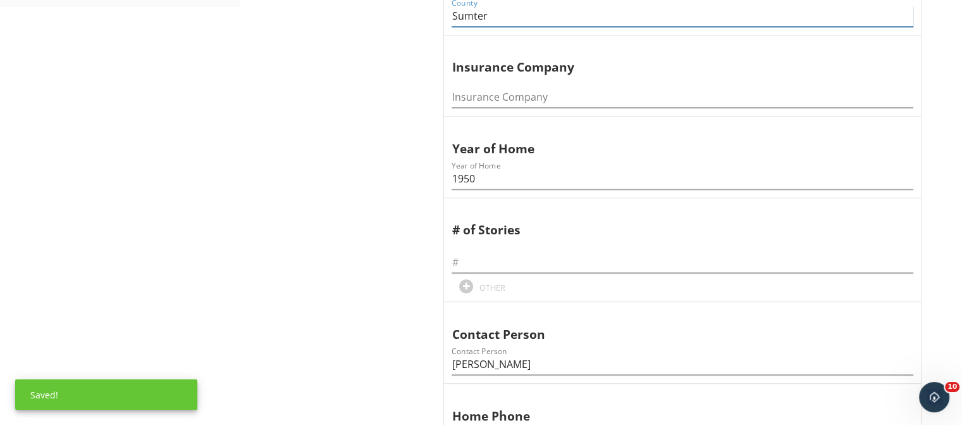
scroll to position [759, 0]
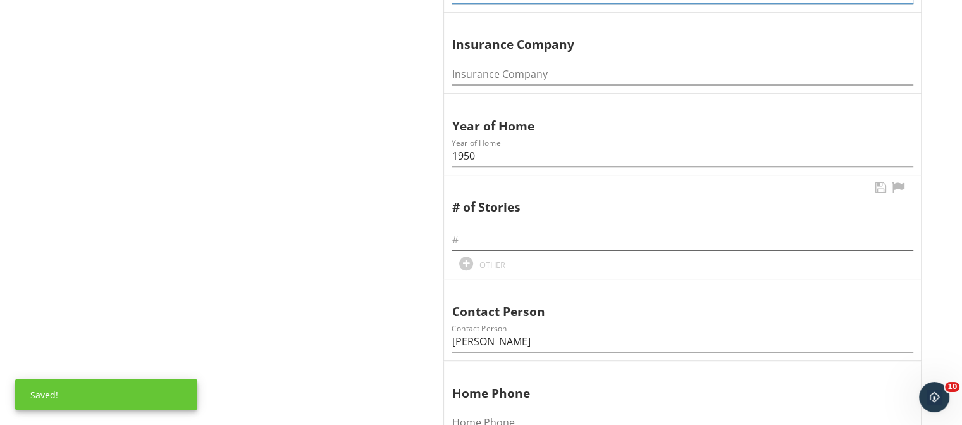
type input "Sumter"
click at [485, 239] on input "text" at bounding box center [683, 239] width 462 height 21
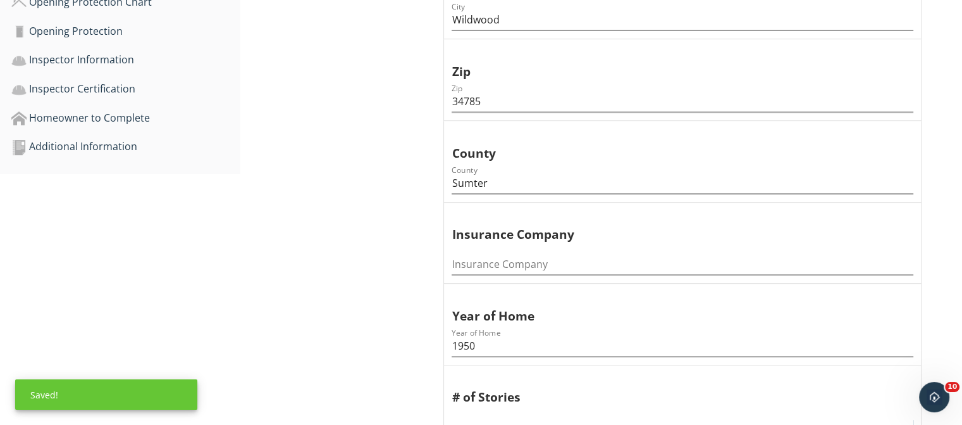
scroll to position [127, 0]
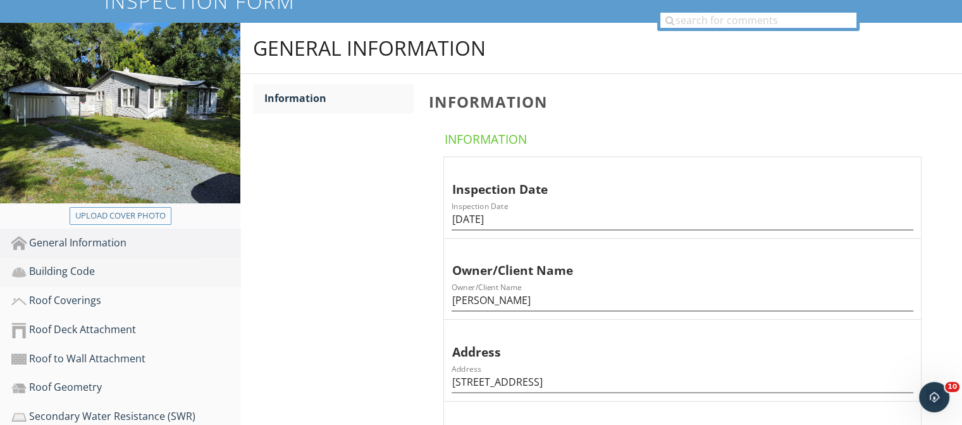
type input "1"
click at [115, 263] on div "Building Code" at bounding box center [125, 271] width 229 height 16
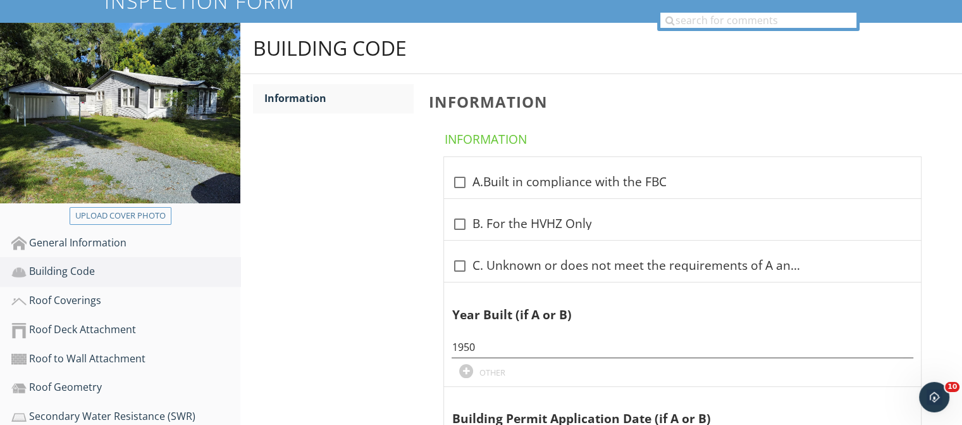
scroll to position [190, 0]
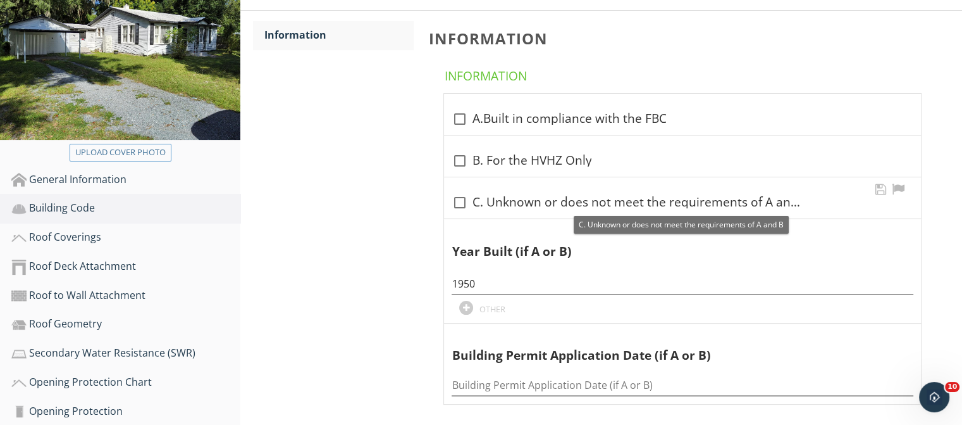
click at [461, 201] on div at bounding box center [460, 203] width 22 height 22
checkbox input "true"
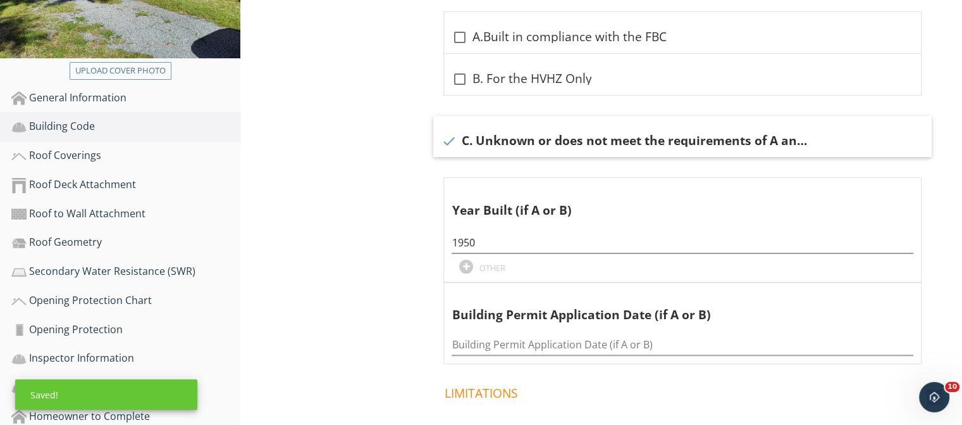
scroll to position [160, 0]
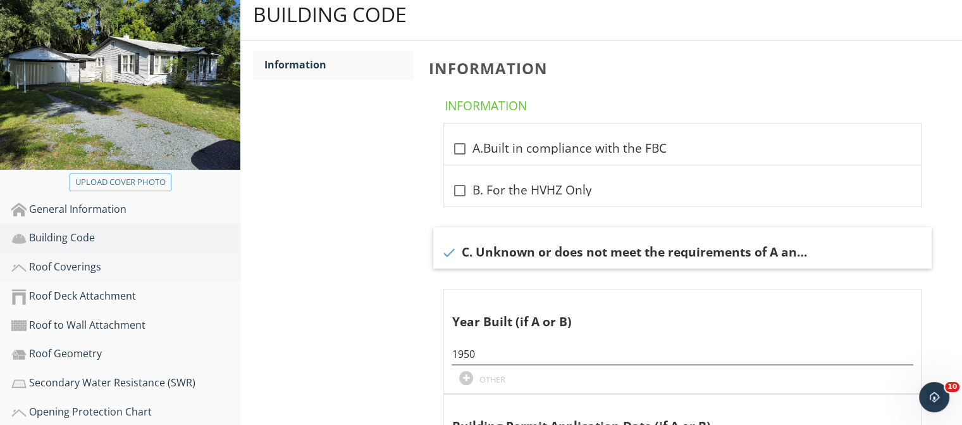
click at [106, 263] on div "Roof Coverings" at bounding box center [125, 267] width 229 height 16
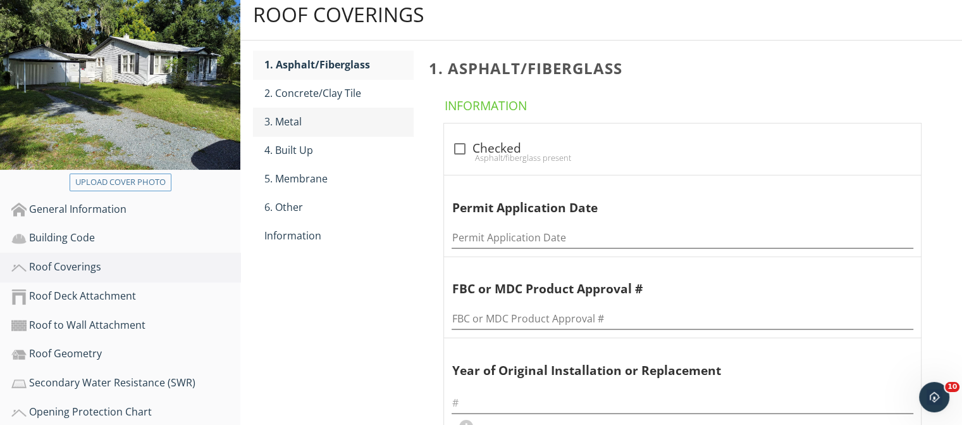
click at [292, 115] on div "3. Metal" at bounding box center [338, 121] width 149 height 15
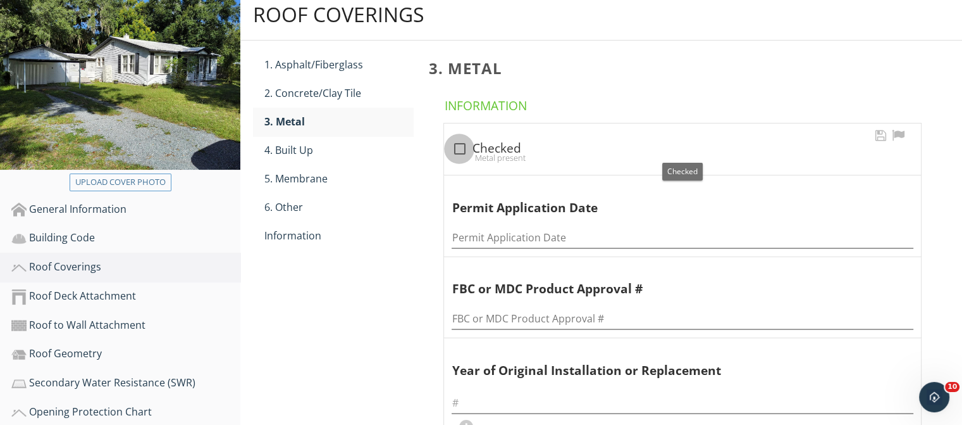
click at [459, 151] on div at bounding box center [460, 149] width 22 height 22
checkbox input "true"
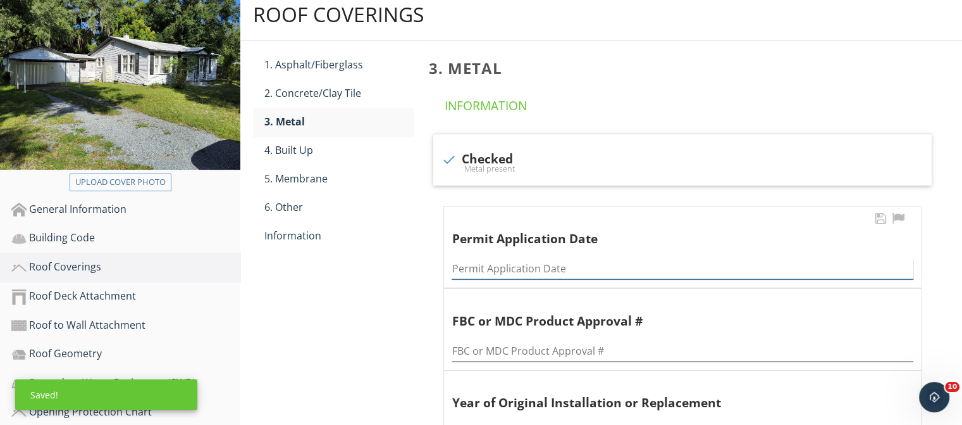
click at [551, 259] on input "Permit Application Date" at bounding box center [683, 268] width 462 height 21
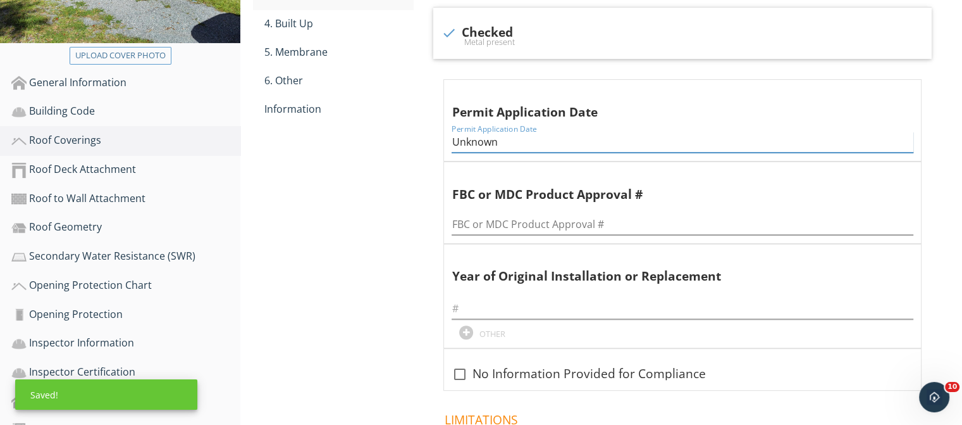
scroll to position [350, 0]
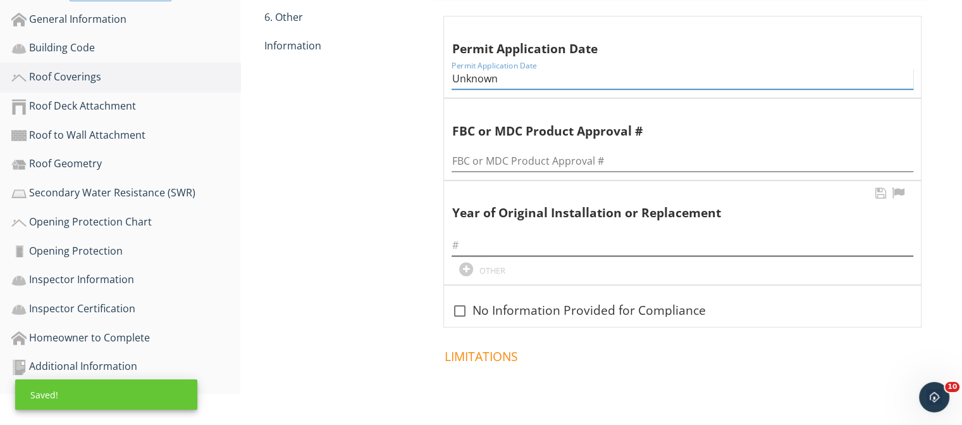
type input "Unknown"
click at [492, 242] on input "text" at bounding box center [683, 245] width 462 height 21
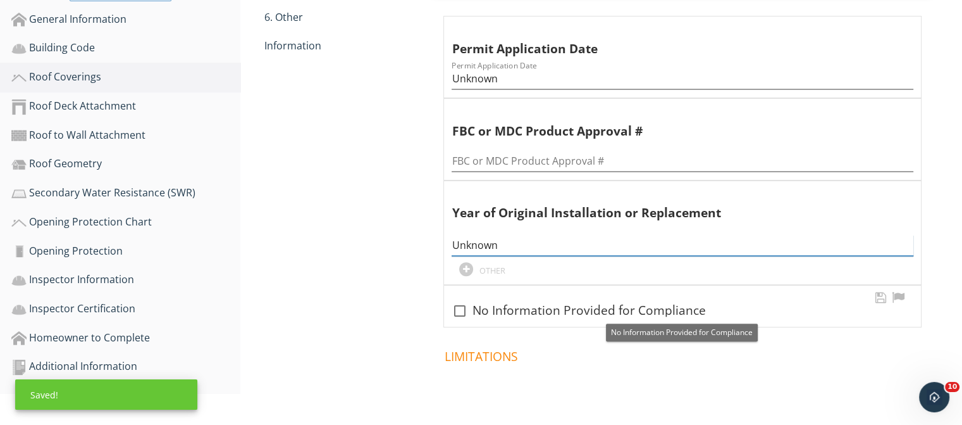
type input "Unknown"
click at [460, 312] on div at bounding box center [460, 311] width 22 height 22
checkbox input "true"
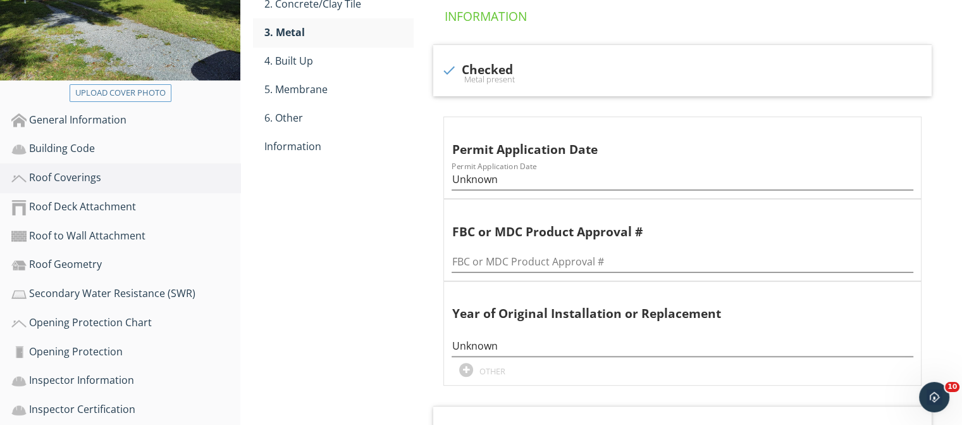
scroll to position [160, 0]
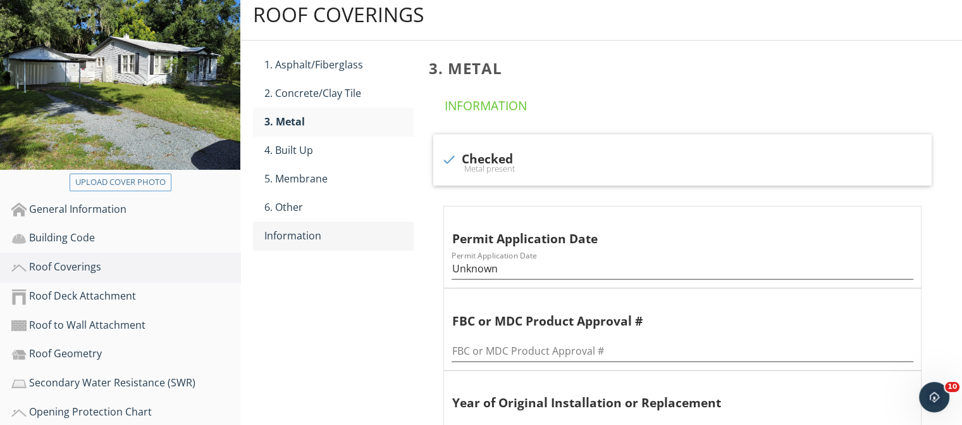
click at [339, 237] on div "Information" at bounding box center [338, 235] width 149 height 15
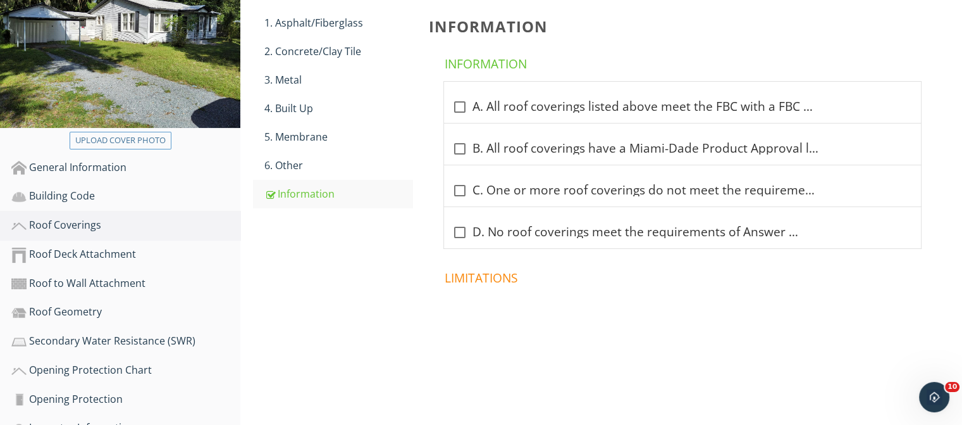
scroll to position [223, 0]
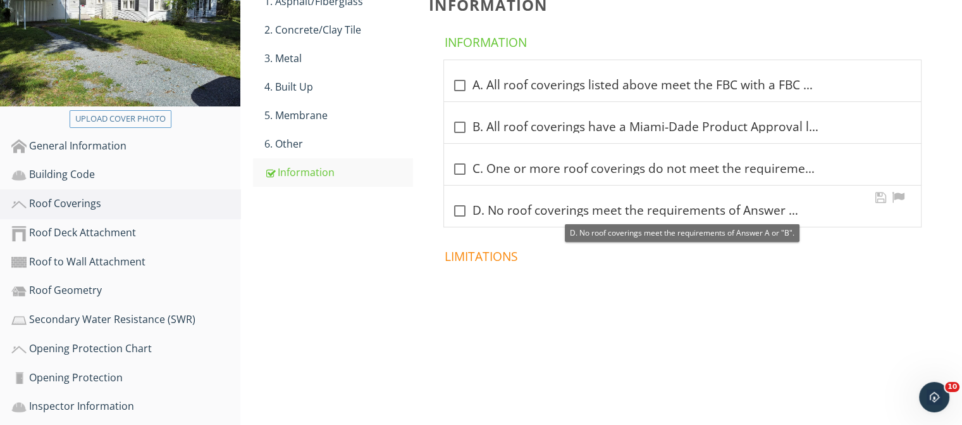
click at [458, 211] on div at bounding box center [460, 211] width 22 height 22
checkbox input "true"
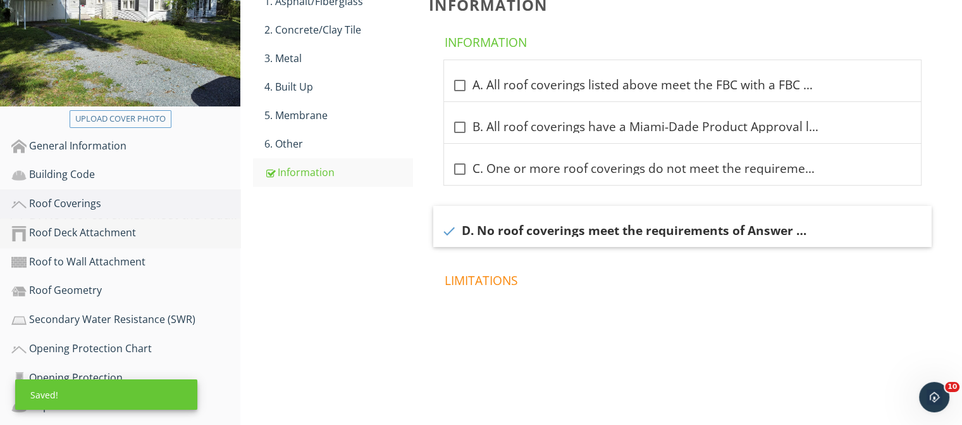
click at [124, 233] on div "Roof Deck Attachment" at bounding box center [125, 233] width 229 height 16
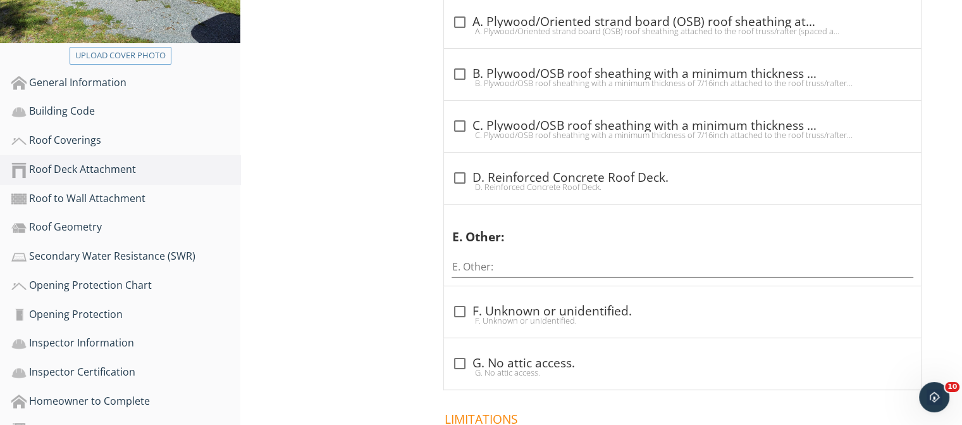
scroll to position [350, 0]
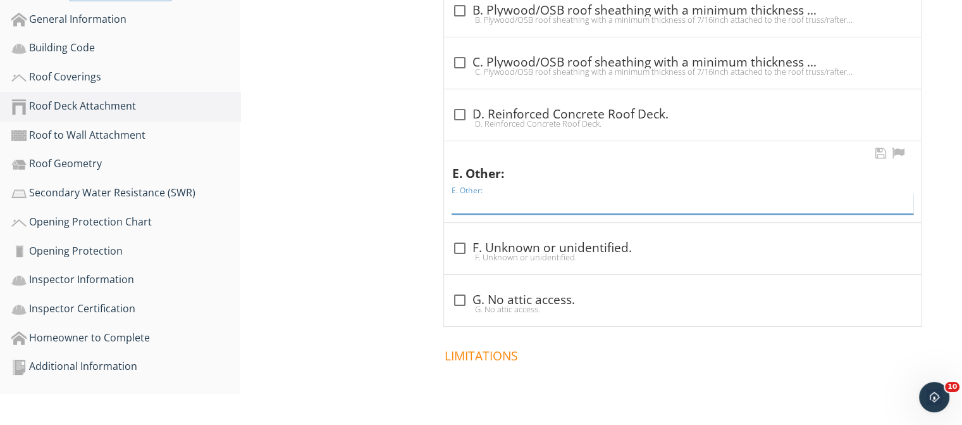
click at [575, 202] on input "E. Other:" at bounding box center [683, 203] width 462 height 21
type input "Spaced Sheathing"
click at [385, 218] on div "Roof Deck Attachment General General Information check_box_outline_blank A. Ply…" at bounding box center [601, 133] width 722 height 668
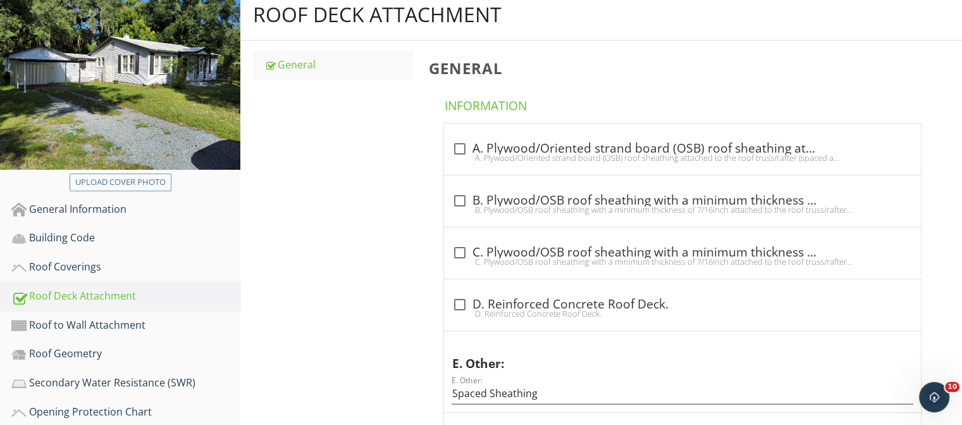
scroll to position [287, 0]
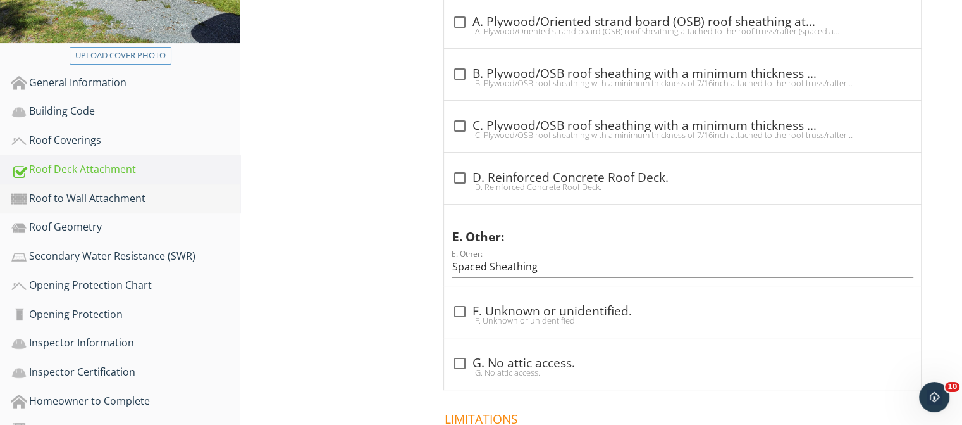
click at [123, 198] on div "Roof to Wall Attachment" at bounding box center [125, 198] width 229 height 16
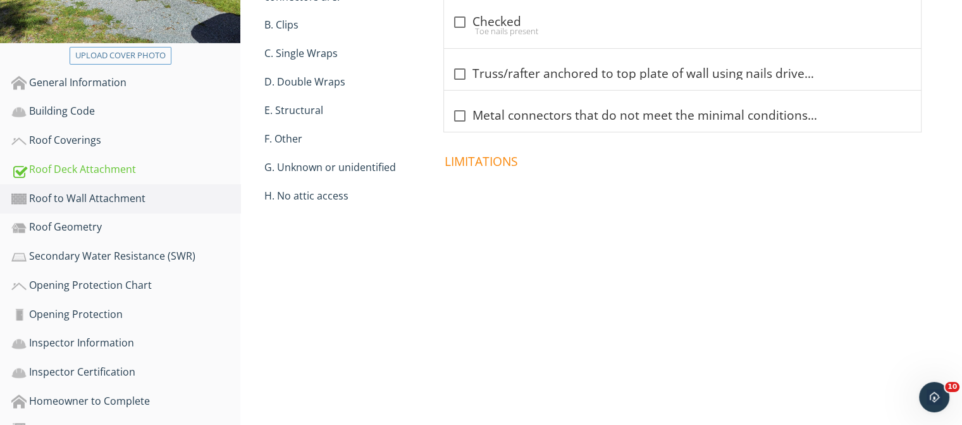
scroll to position [160, 0]
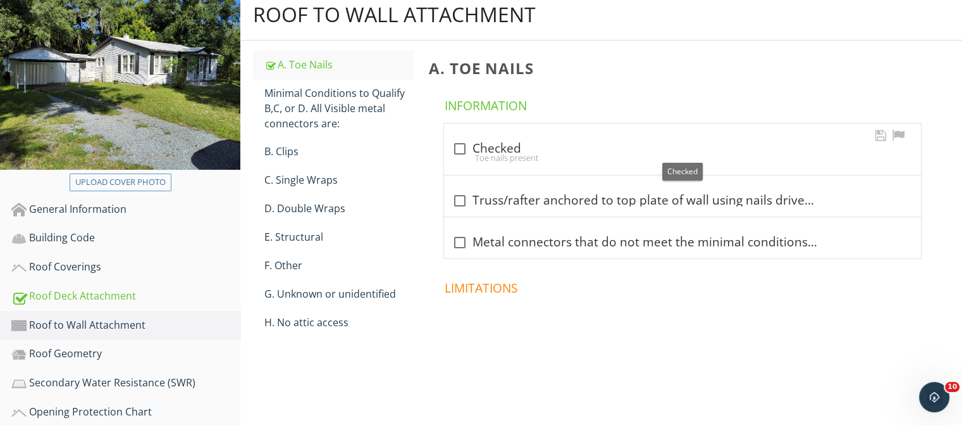
click at [458, 147] on div at bounding box center [460, 149] width 22 height 22
checkbox input "true"
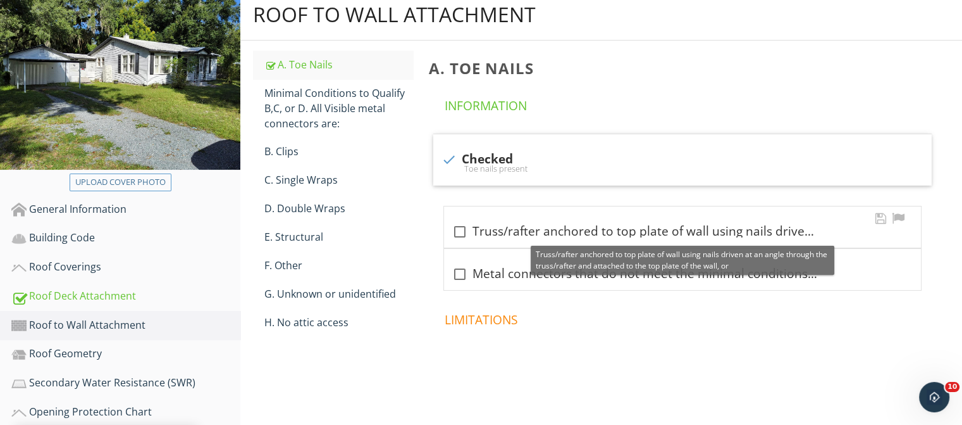
click at [457, 236] on div at bounding box center [460, 232] width 22 height 22
checkbox input "true"
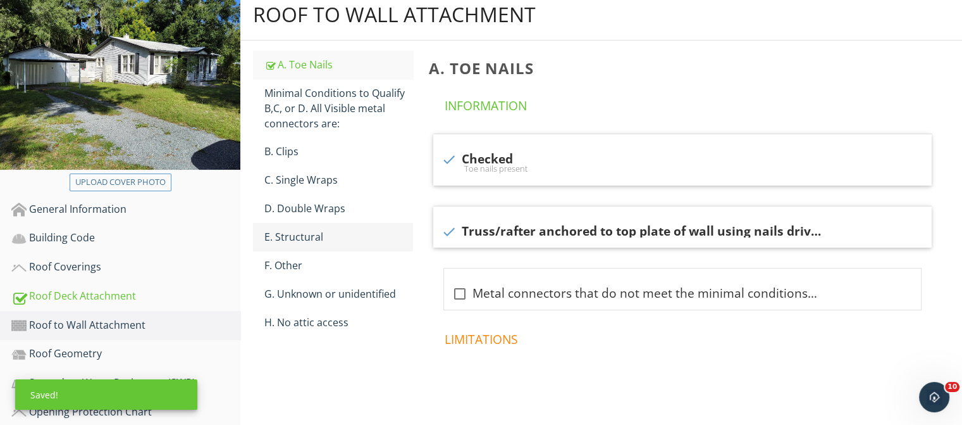
scroll to position [223, 0]
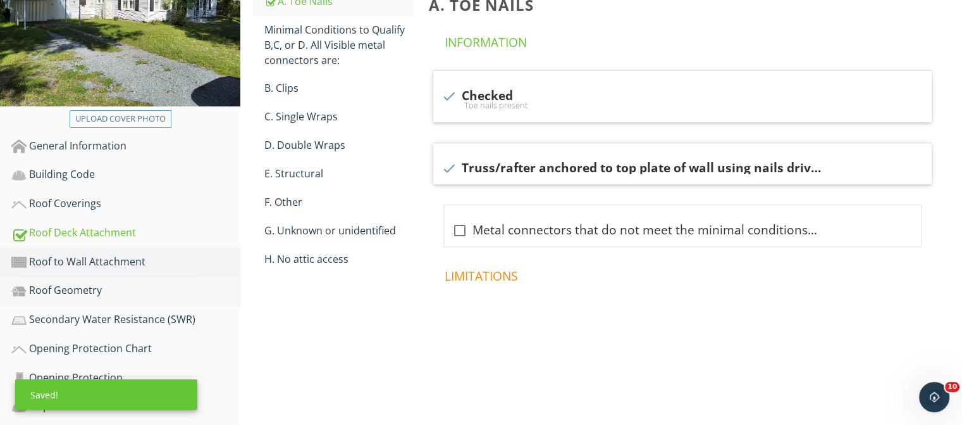
click at [97, 289] on div "Roof Geometry" at bounding box center [125, 290] width 229 height 16
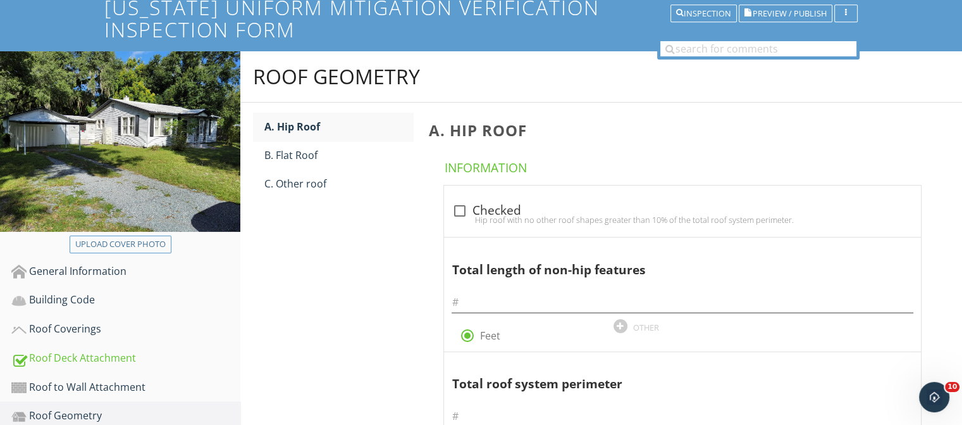
scroll to position [97, 0]
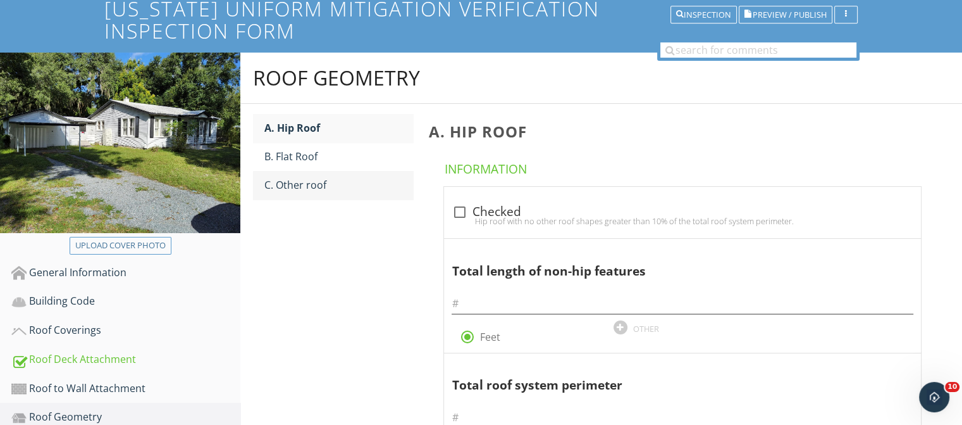
click at [309, 177] on div "C. Other roof" at bounding box center [338, 184] width 149 height 15
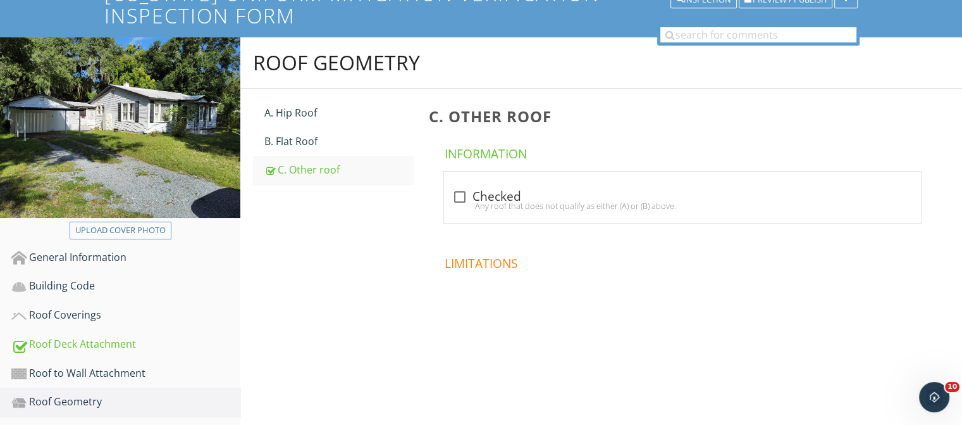
scroll to position [160, 0]
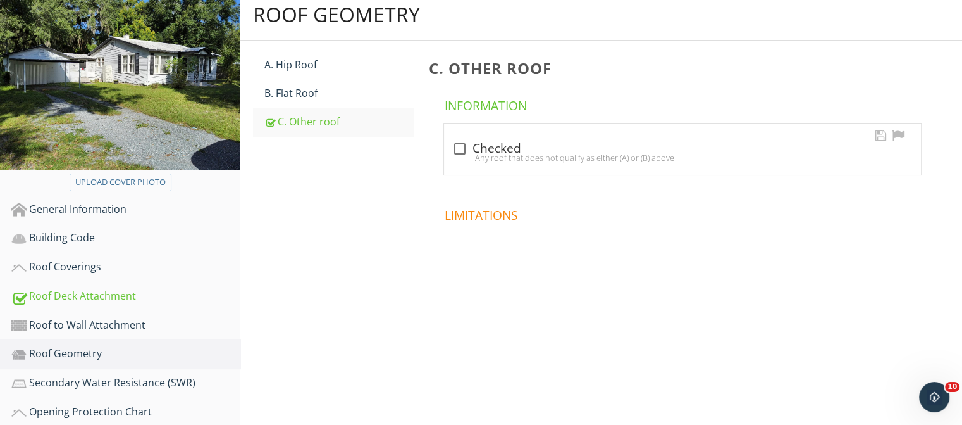
click at [464, 150] on div at bounding box center [460, 149] width 22 height 22
checkbox input "true"
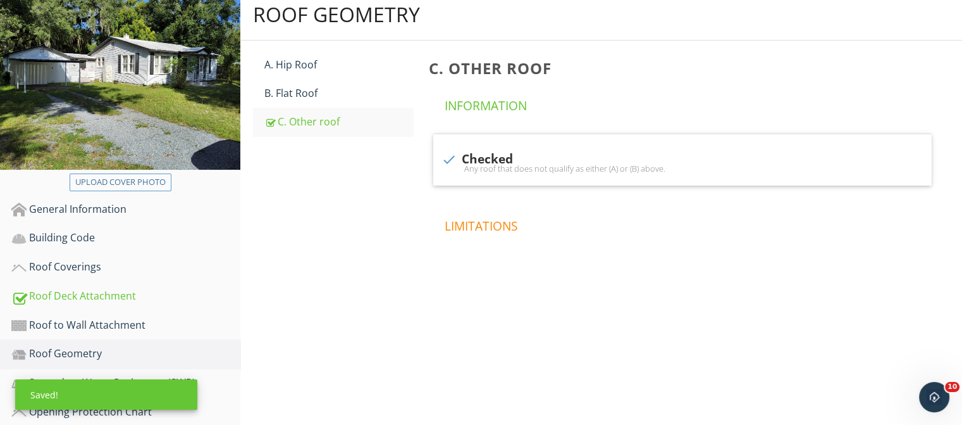
scroll to position [223, 0]
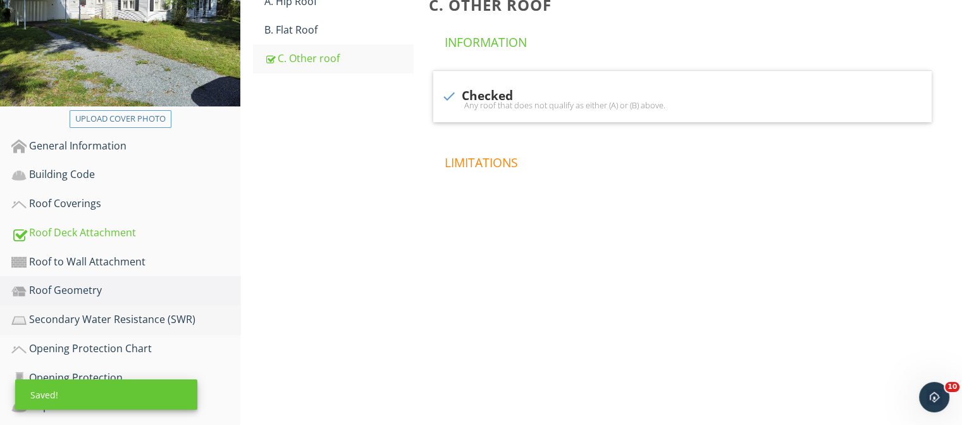
click at [123, 311] on div "Secondary Water Resistance (SWR)" at bounding box center [125, 319] width 229 height 16
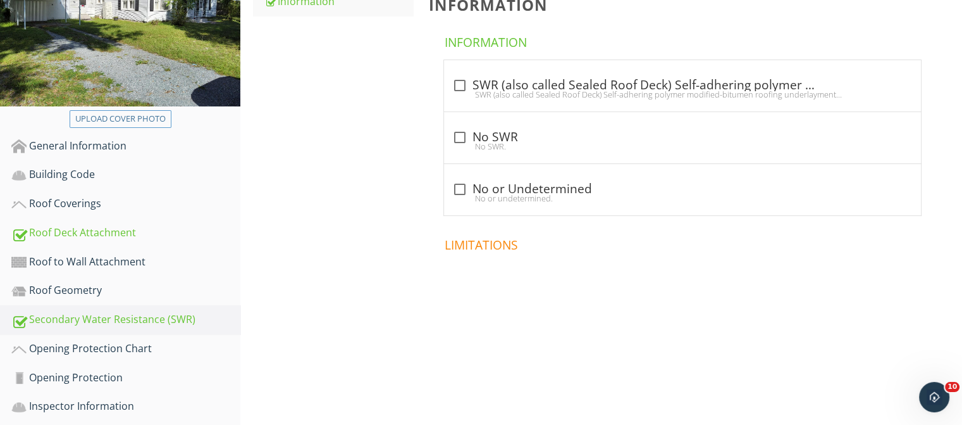
scroll to position [160, 0]
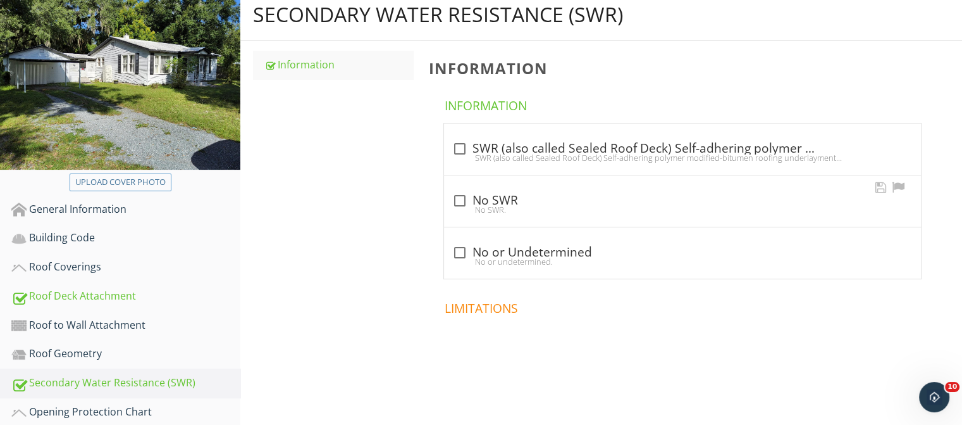
click at [461, 196] on div at bounding box center [460, 201] width 22 height 22
checkbox input "true"
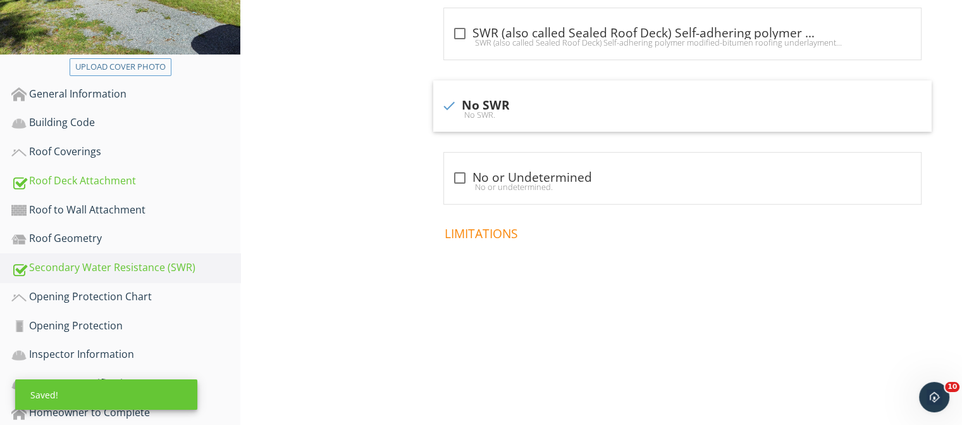
scroll to position [287, 0]
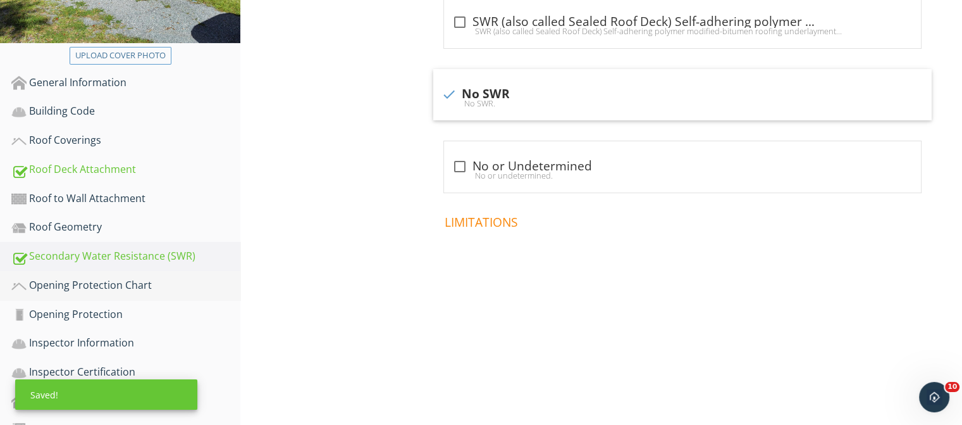
click at [128, 278] on div "Opening Protection Chart" at bounding box center [125, 285] width 229 height 16
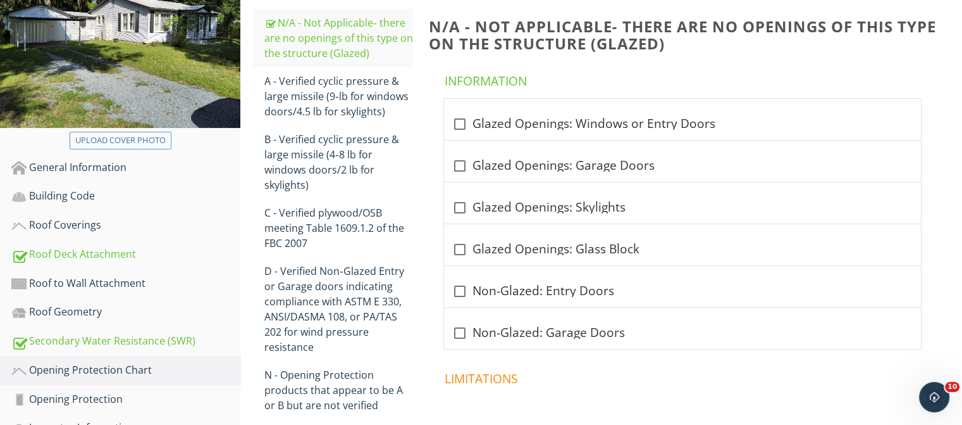
scroll to position [223, 0]
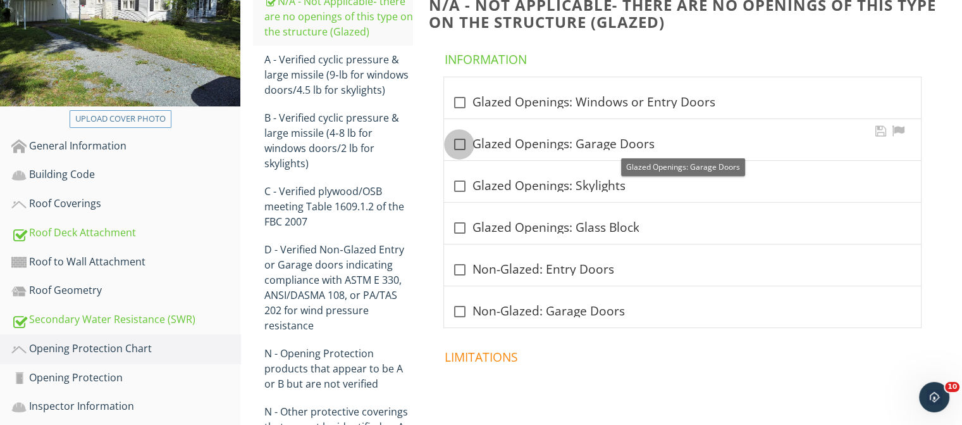
click at [458, 144] on div at bounding box center [460, 145] width 22 height 22
checkbox input "true"
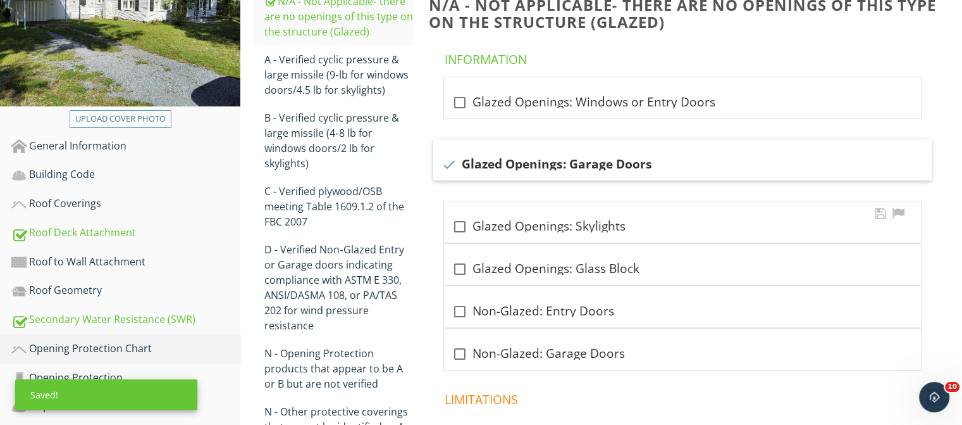
scroll to position [287, 0]
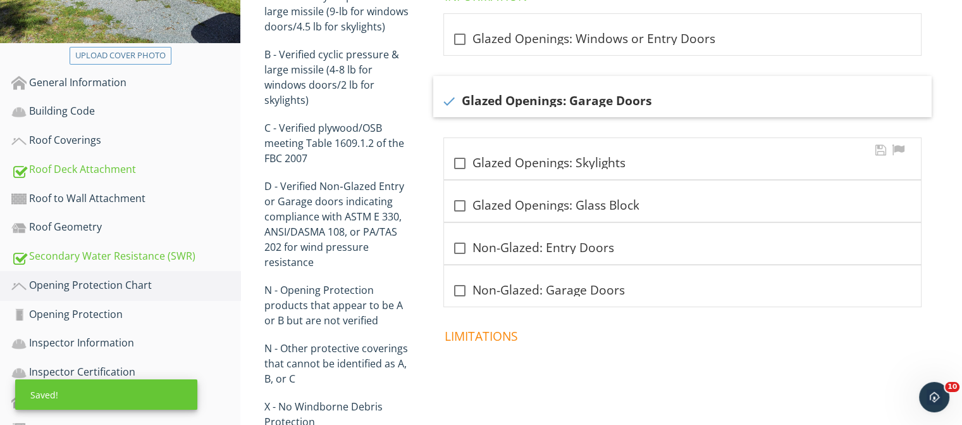
click at [462, 167] on div at bounding box center [460, 163] width 22 height 22
checkbox input "true"
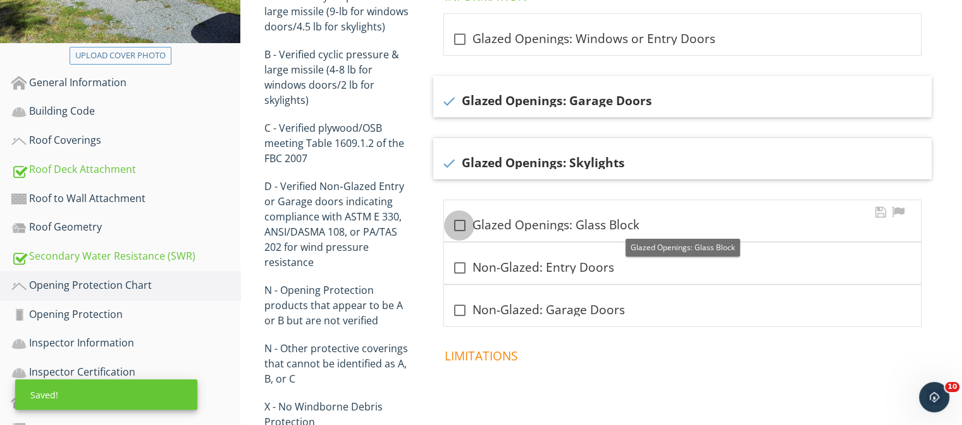
click at [458, 227] on div at bounding box center [460, 226] width 22 height 22
checkbox input "true"
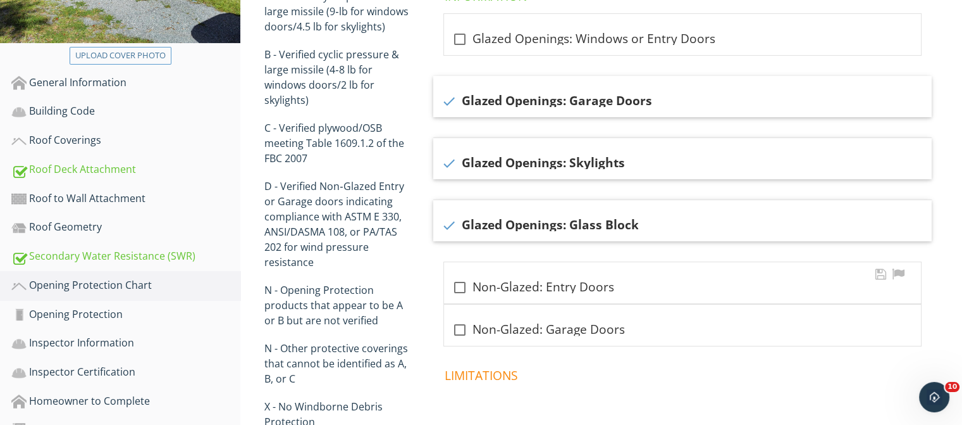
click at [462, 286] on div at bounding box center [460, 288] width 22 height 22
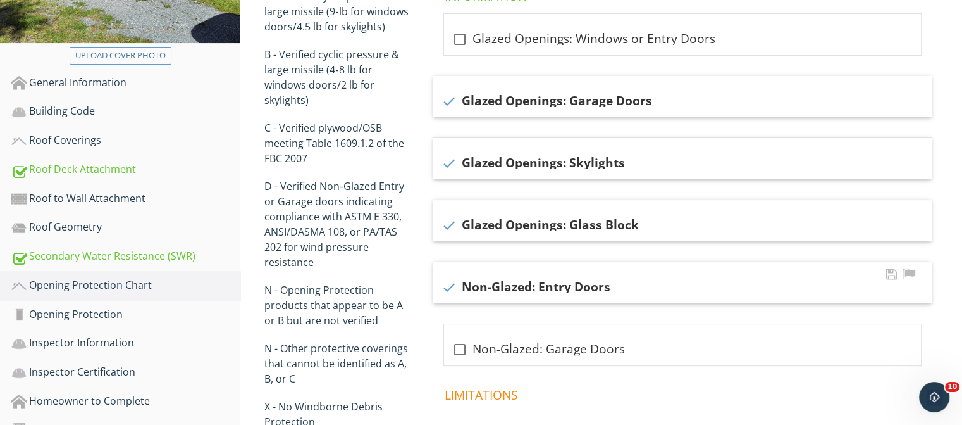
click at [451, 289] on div at bounding box center [449, 288] width 22 height 22
checkbox input "false"
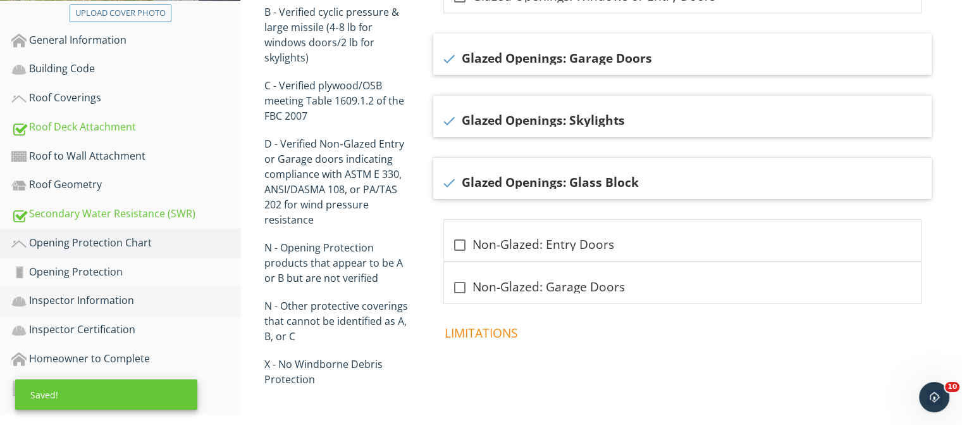
scroll to position [348, 0]
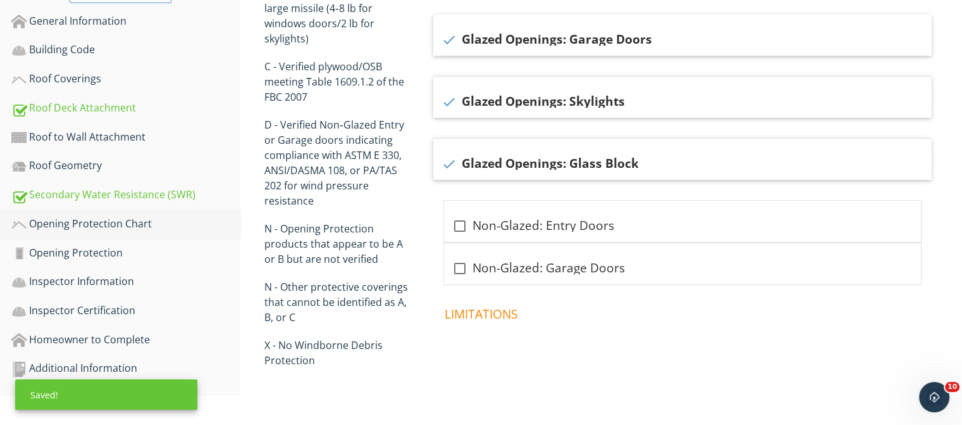
click at [128, 221] on div "Opening Protection Chart" at bounding box center [125, 224] width 229 height 16
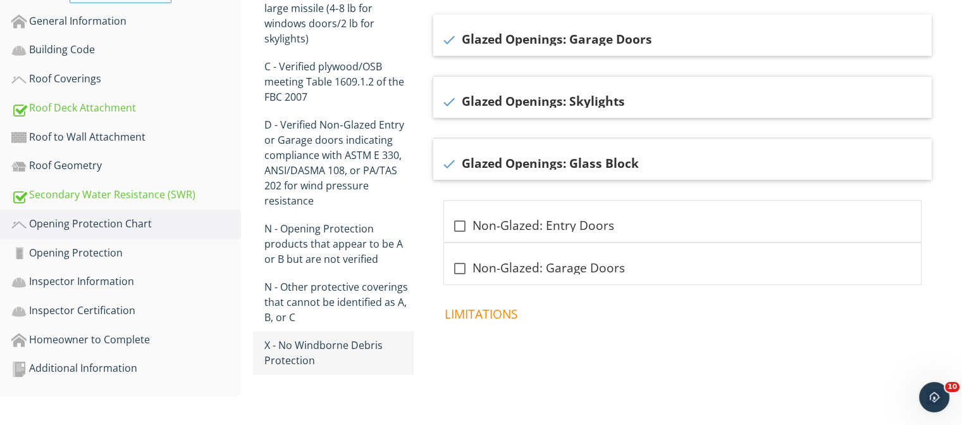
click at [347, 359] on div "X - No Windborne Debris Protection" at bounding box center [338, 352] width 149 height 30
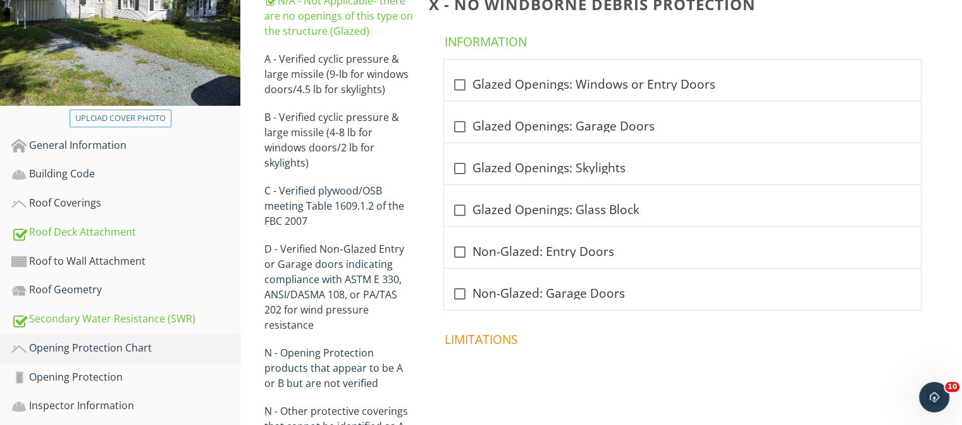
scroll to position [202, 0]
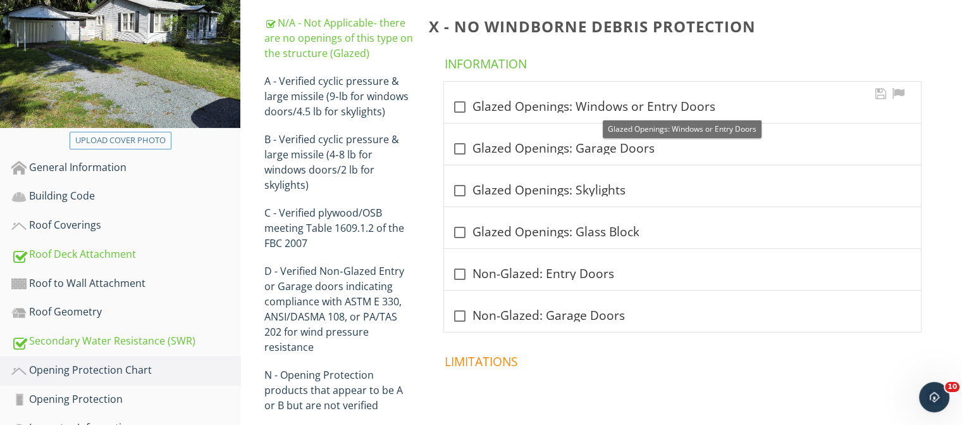
click at [461, 107] on div at bounding box center [460, 107] width 22 height 22
checkbox input "true"
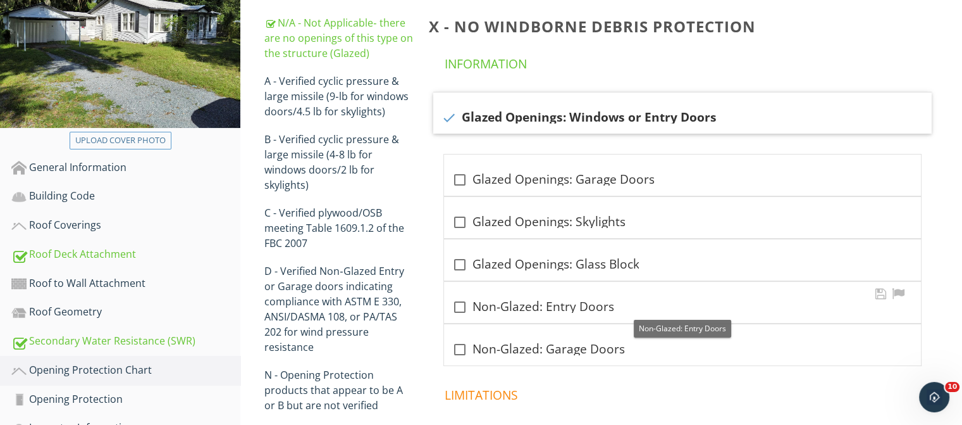
click at [459, 306] on div at bounding box center [460, 307] width 22 height 22
checkbox input "true"
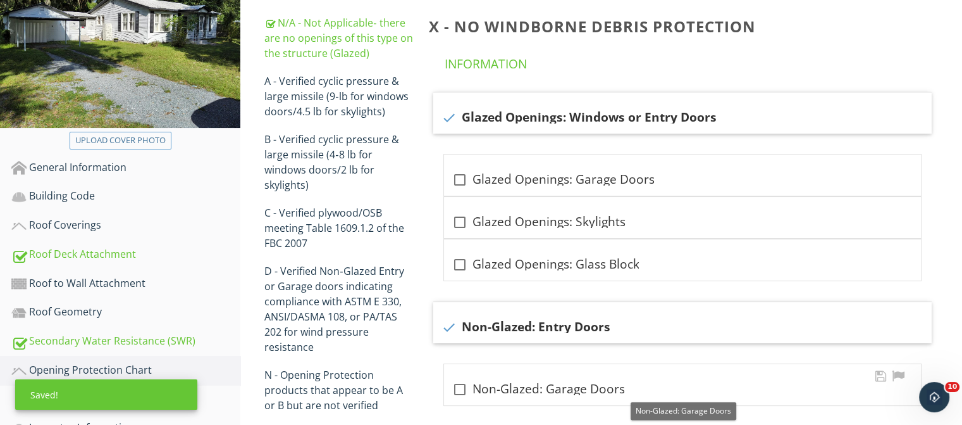
click at [464, 390] on div at bounding box center [460, 389] width 22 height 22
checkbox input "true"
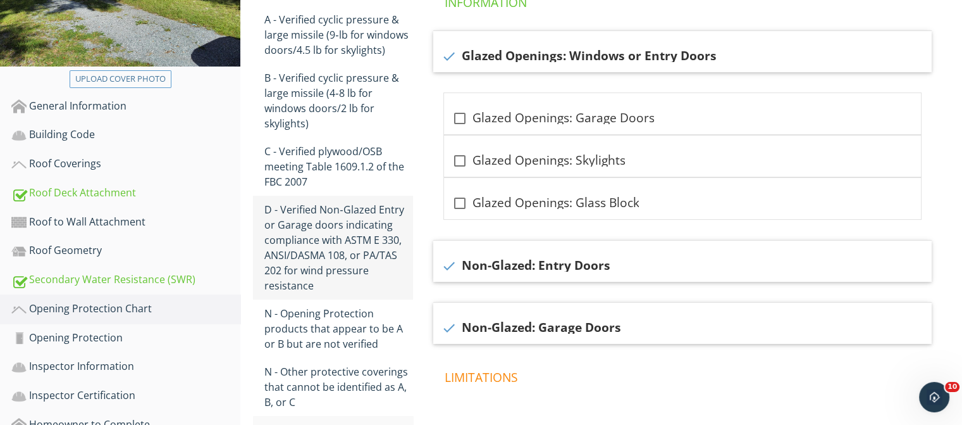
scroll to position [328, 0]
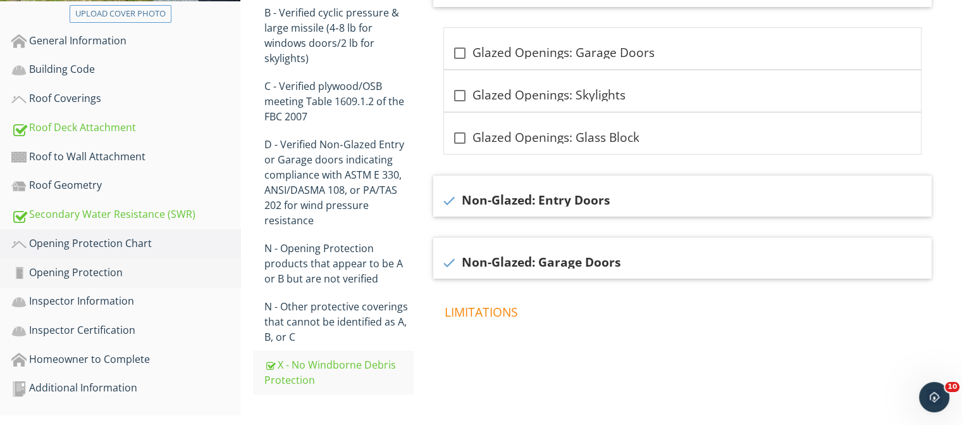
click at [93, 269] on div "Opening Protection" at bounding box center [125, 272] width 229 height 16
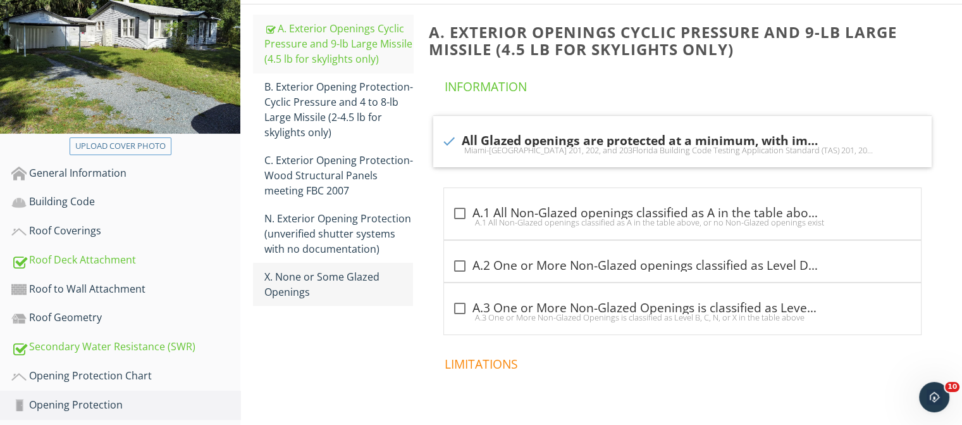
scroll to position [189, 0]
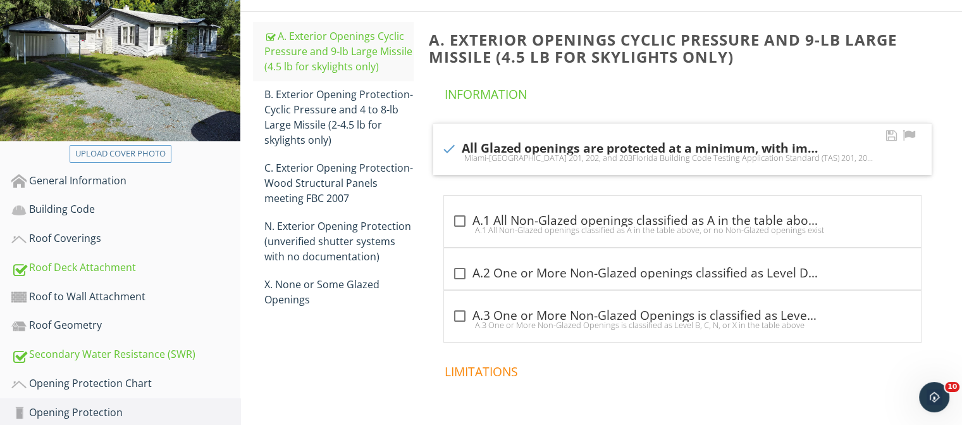
click at [446, 147] on div at bounding box center [449, 149] width 22 height 22
checkbox input "false"
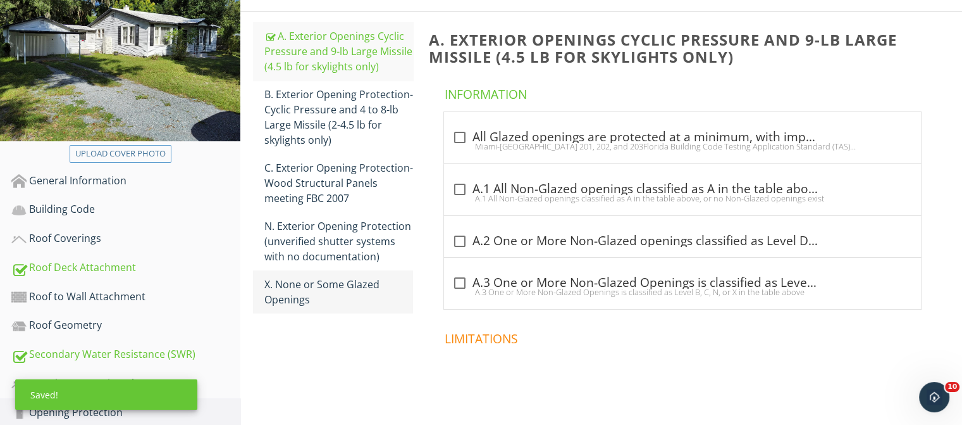
click at [304, 289] on div "X. None or Some Glazed Openings" at bounding box center [338, 292] width 149 height 30
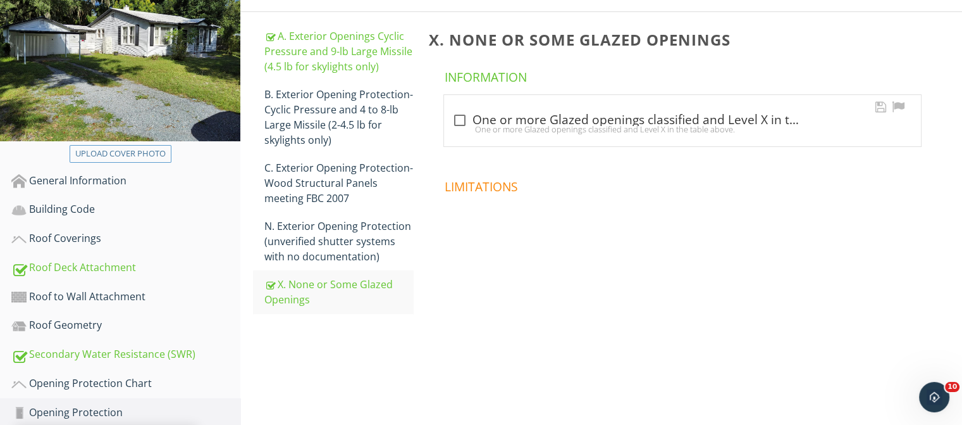
click at [460, 124] on div "One or more Glazed openings classified and Level X in the table above." at bounding box center [683, 129] width 462 height 10
checkbox input "true"
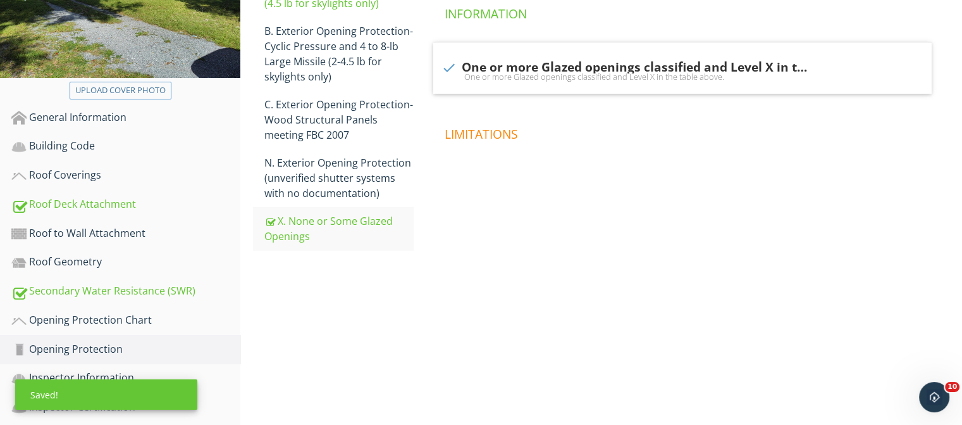
scroll to position [315, 0]
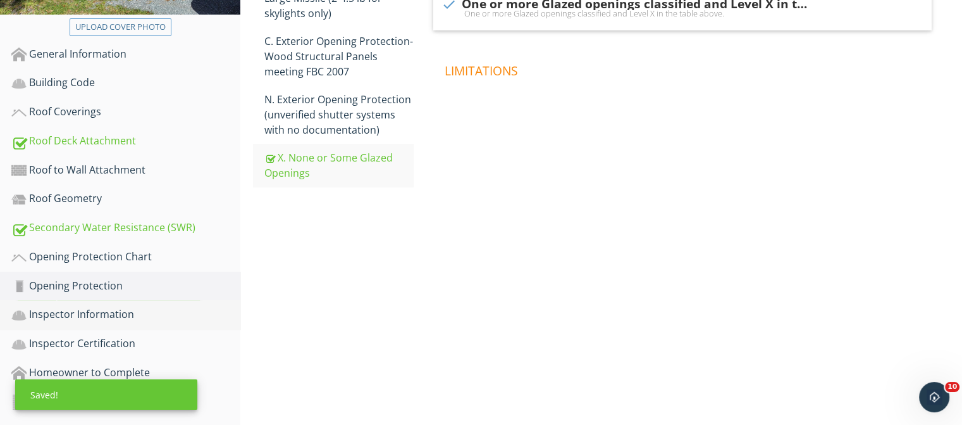
click at [137, 314] on div "Inspector Information" at bounding box center [125, 314] width 229 height 16
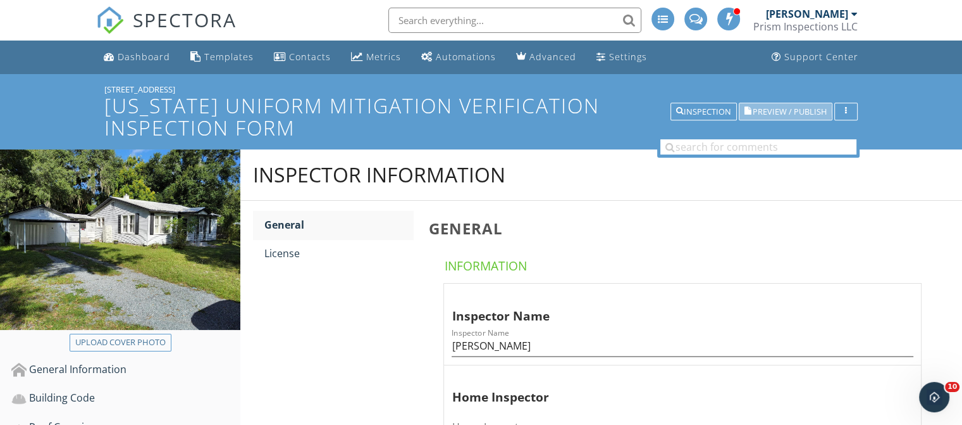
click at [767, 108] on span "Preview / Publish" at bounding box center [790, 112] width 74 height 8
click at [706, 118] on button "Inspection" at bounding box center [704, 112] width 66 height 18
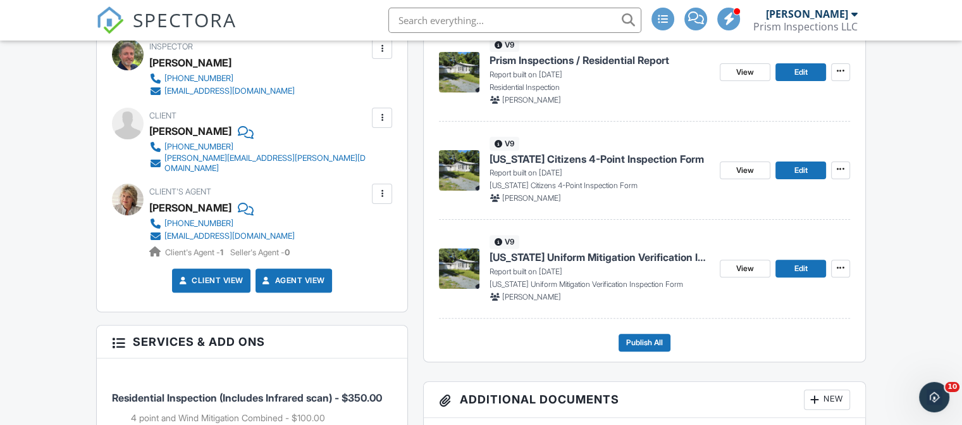
scroll to position [380, 0]
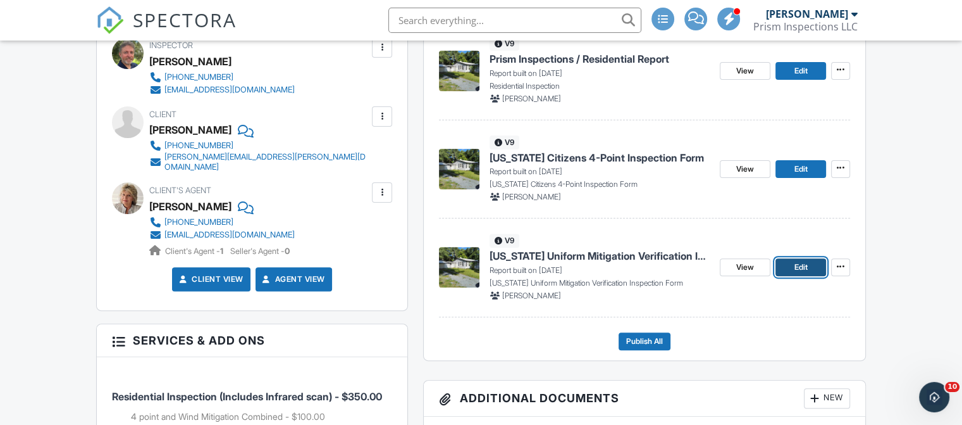
click at [807, 270] on span "Edit" at bounding box center [800, 267] width 13 height 13
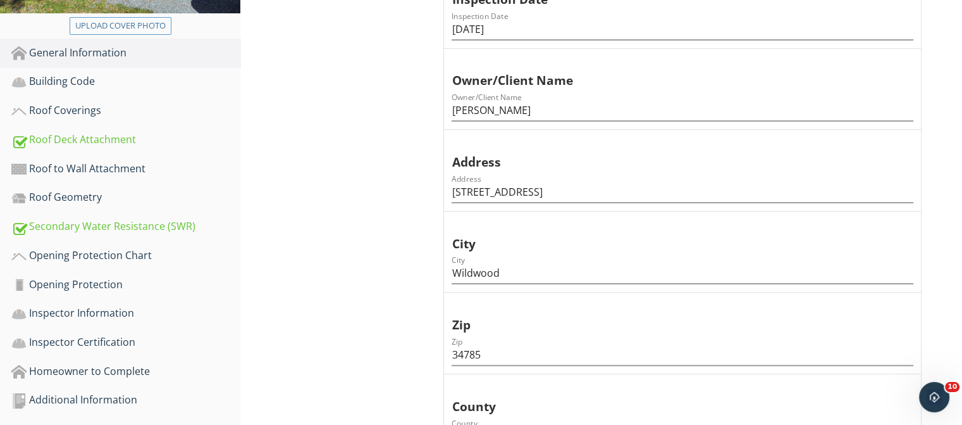
scroll to position [380, 0]
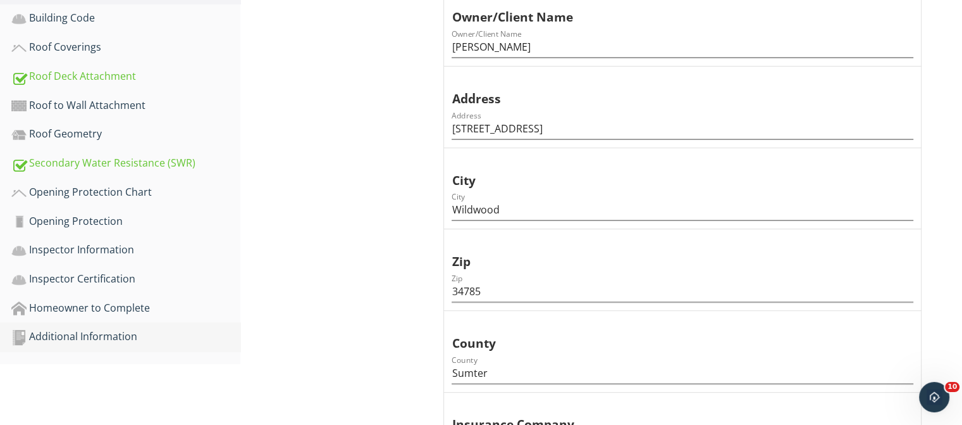
click at [147, 339] on div "Additional Information" at bounding box center [125, 336] width 229 height 16
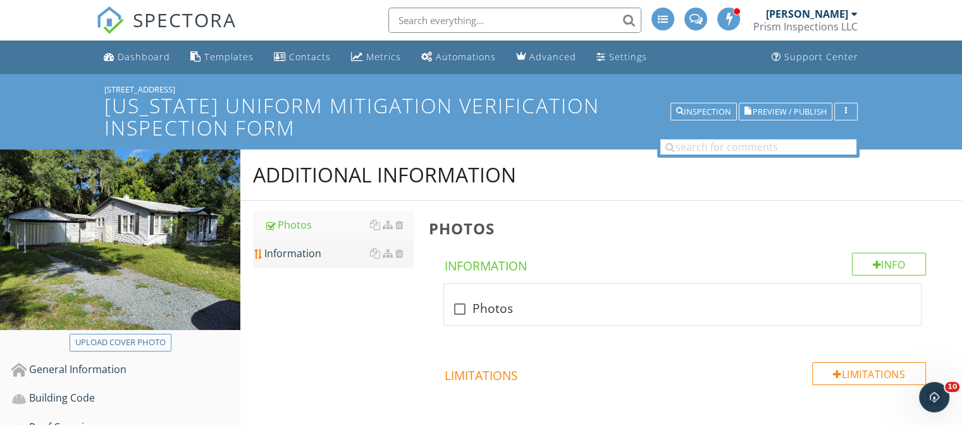
click at [347, 255] on div "Information" at bounding box center [338, 253] width 149 height 15
click at [299, 221] on div "Photos" at bounding box center [338, 224] width 149 height 15
click at [461, 310] on div at bounding box center [460, 309] width 22 height 22
checkbox input "true"
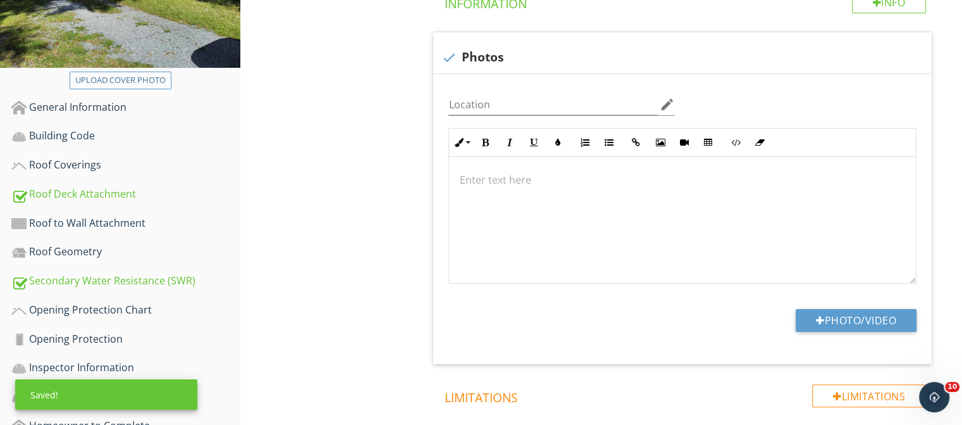
scroll to position [316, 0]
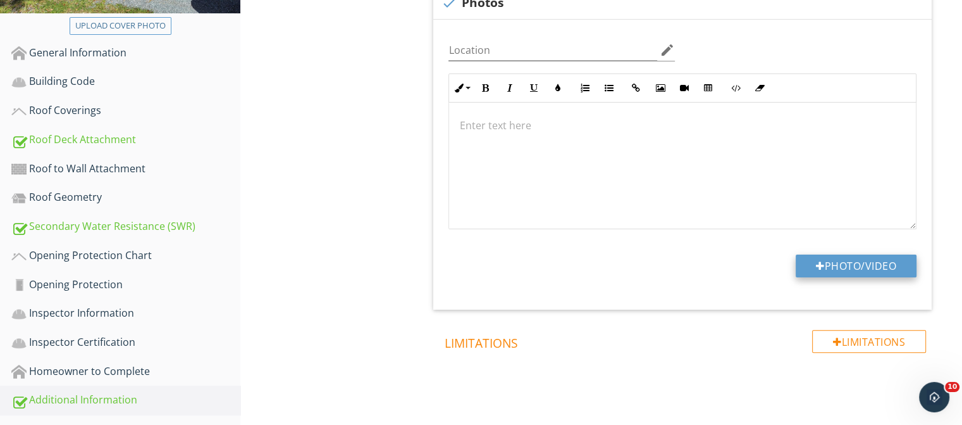
click at [869, 263] on button "Photo/Video" at bounding box center [856, 265] width 121 height 23
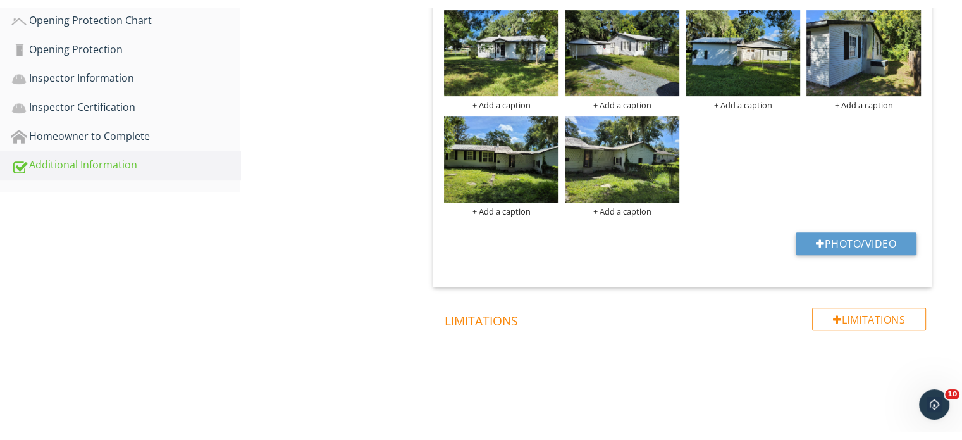
scroll to position [432, 0]
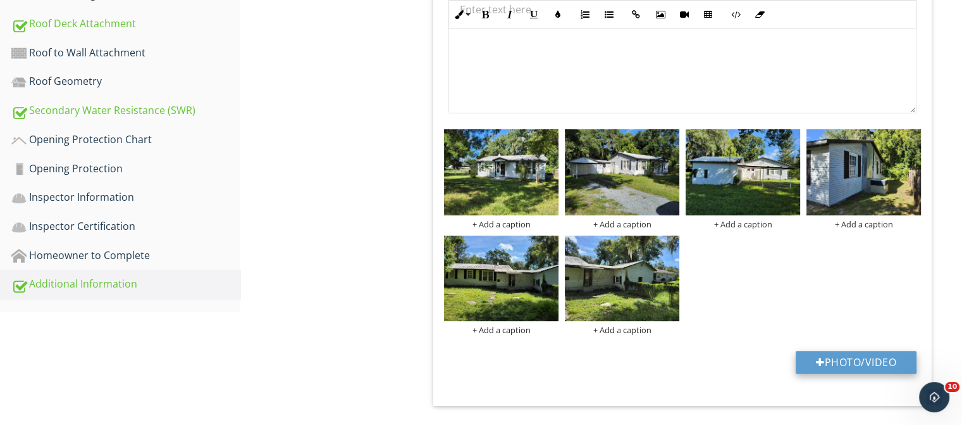
click at [874, 356] on button "Photo/Video" at bounding box center [856, 362] width 121 height 23
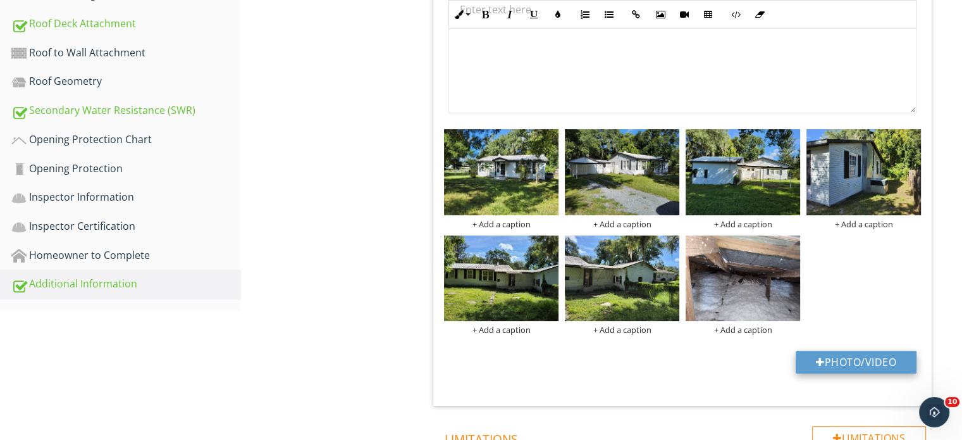
click at [855, 364] on button "Photo/Video" at bounding box center [856, 362] width 121 height 23
type input "C:\fakepath\ToeNail2.jpg"
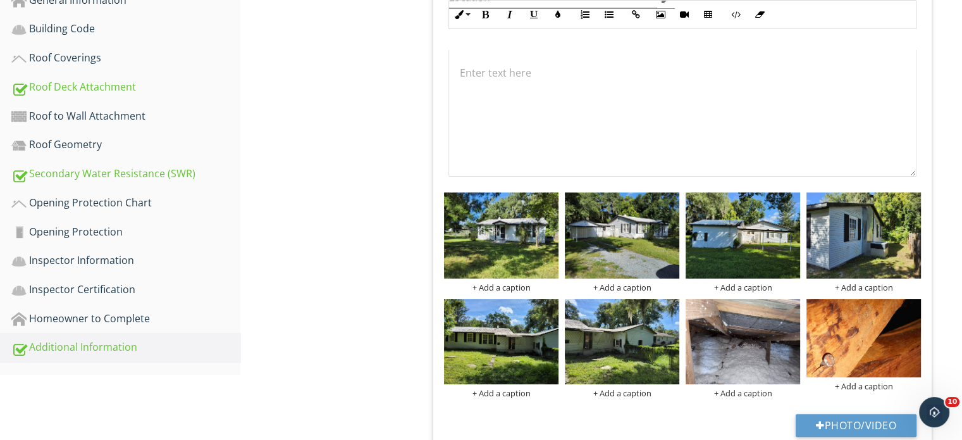
scroll to position [495, 0]
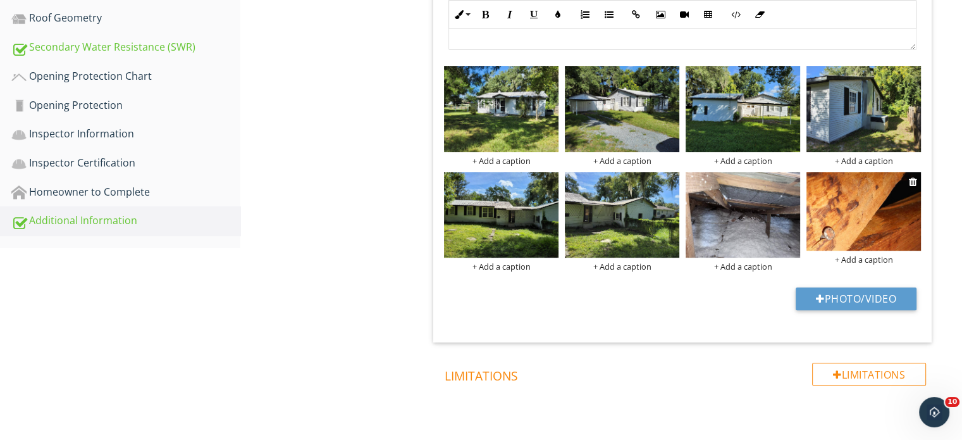
click at [866, 262] on div "+ Add a caption" at bounding box center [864, 259] width 115 height 10
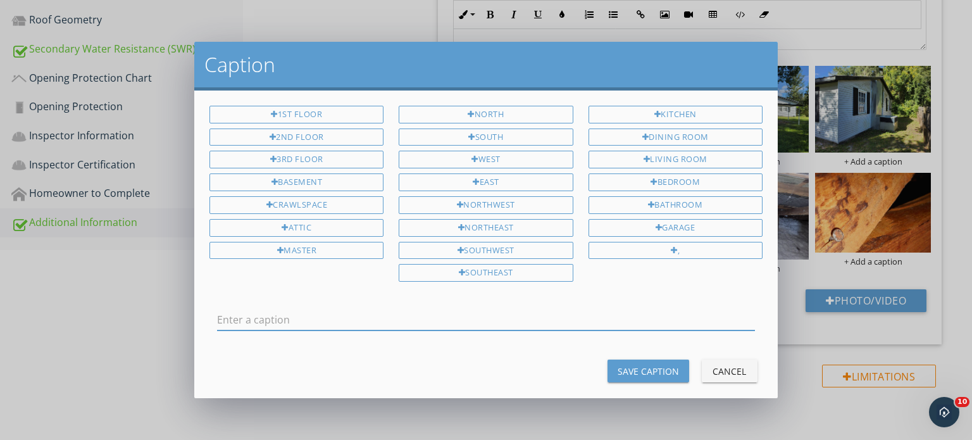
click at [625, 309] on input "text" at bounding box center [486, 319] width 538 height 21
type input "Toe nail"
click at [642, 364] on div "Save Caption" at bounding box center [648, 370] width 61 height 13
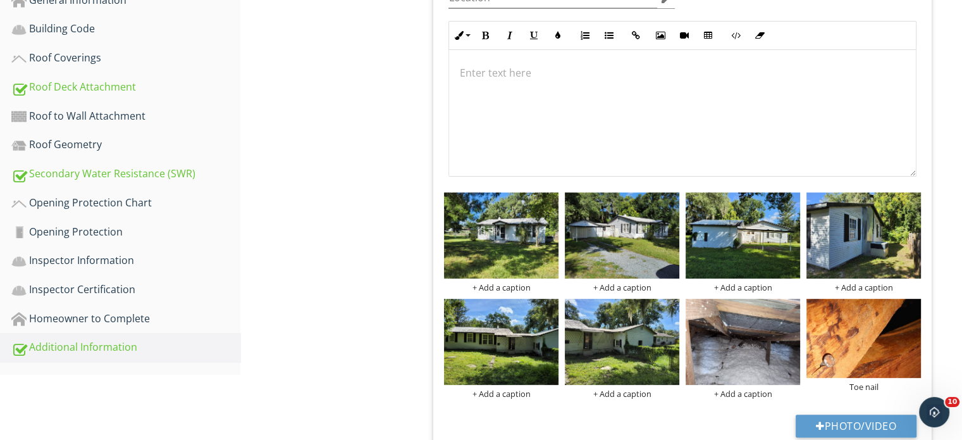
scroll to position [306, 0]
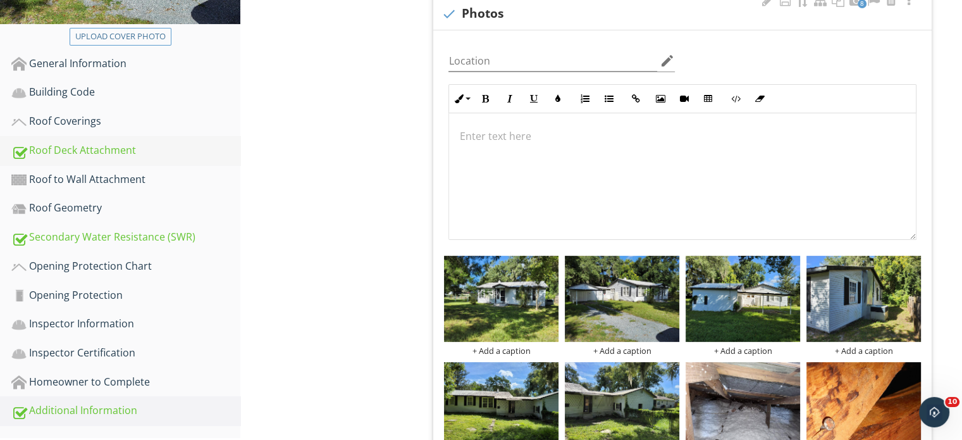
click at [94, 154] on div "Roof Deck Attachment" at bounding box center [125, 150] width 229 height 16
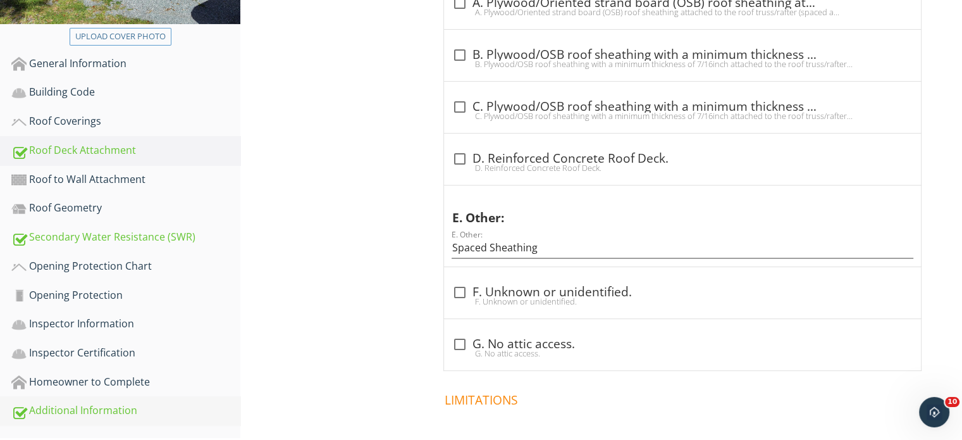
click at [77, 406] on div "Additional Information" at bounding box center [125, 410] width 229 height 16
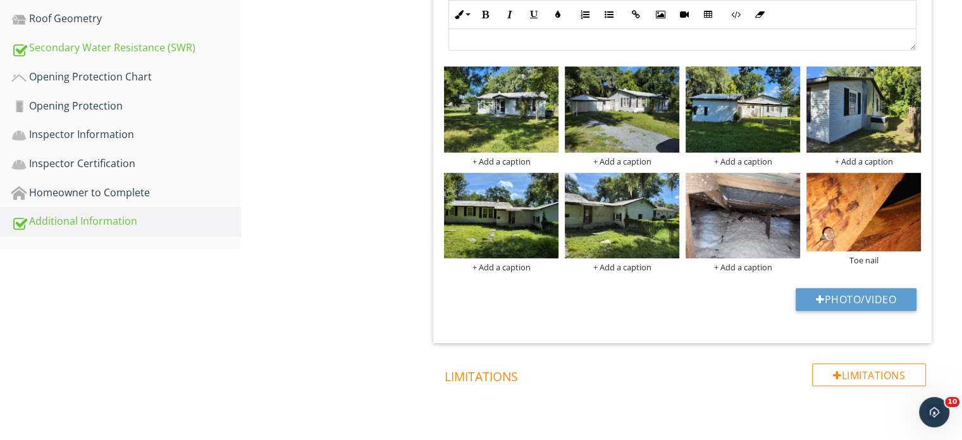
scroll to position [495, 0]
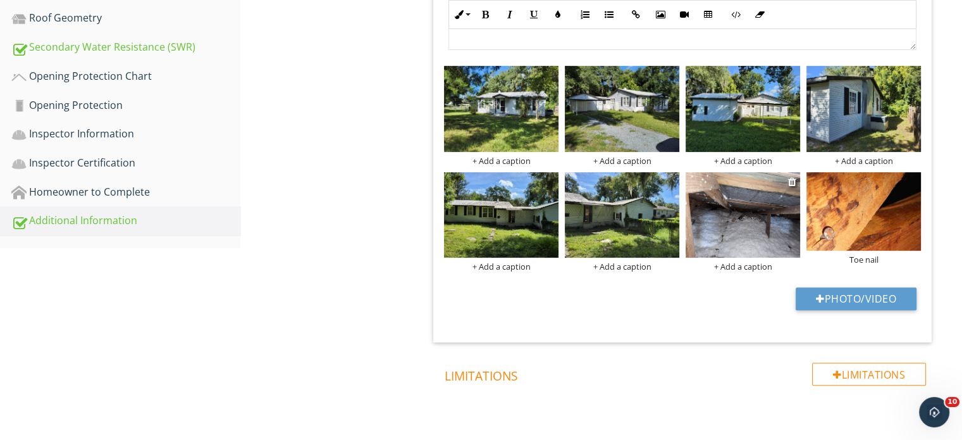
click at [749, 269] on div "+ Add a caption" at bounding box center [743, 266] width 115 height 10
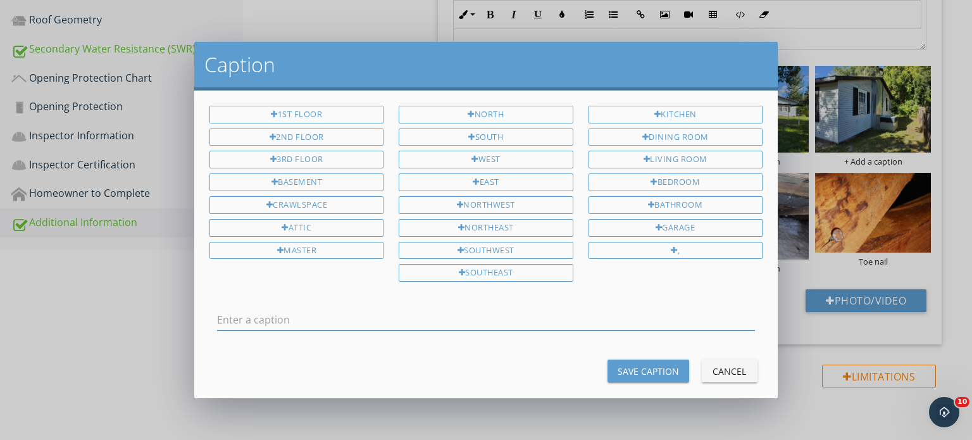
click at [602, 309] on input "text" at bounding box center [486, 319] width 538 height 21
type input "Spaces Sheathing with no SWR"
click at [637, 364] on div "Save Caption" at bounding box center [648, 370] width 61 height 13
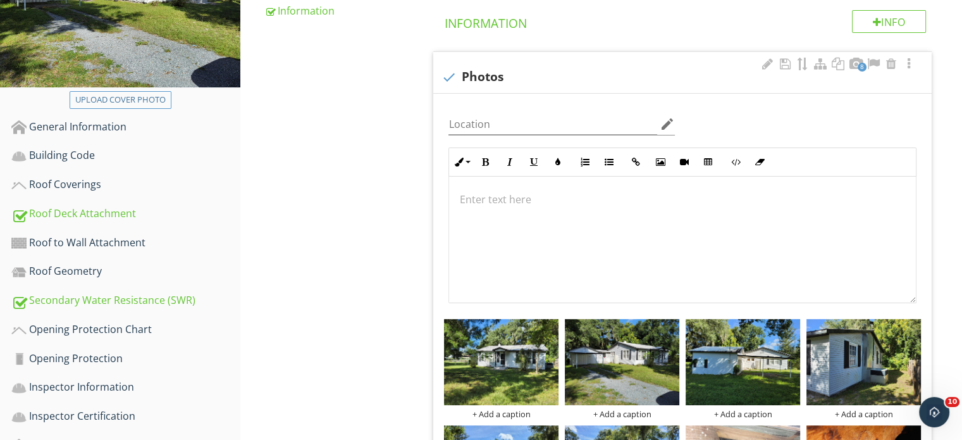
scroll to position [0, 0]
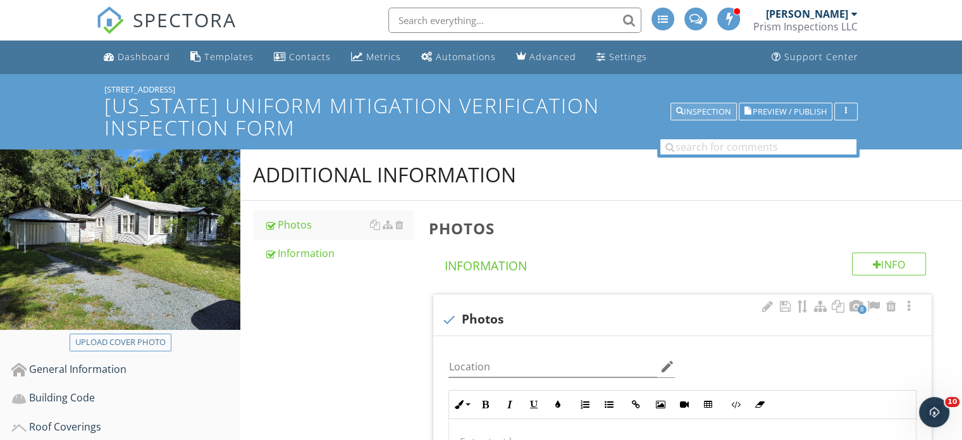
click at [703, 110] on div "Inspection" at bounding box center [703, 112] width 55 height 9
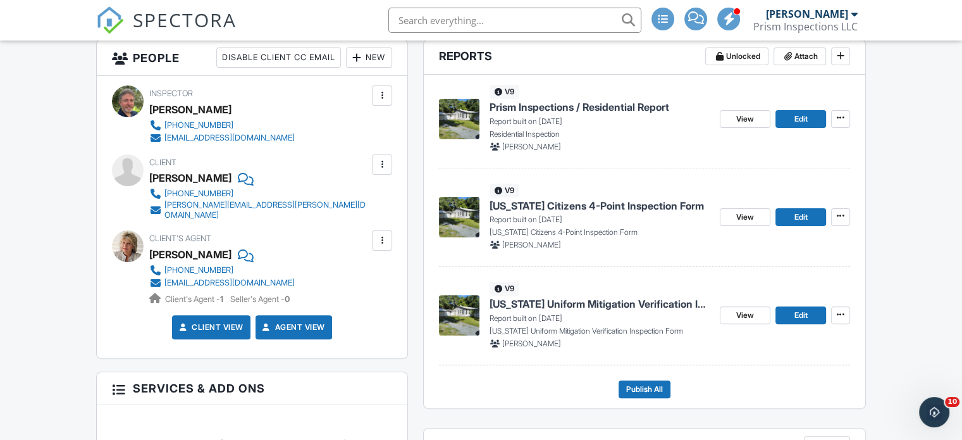
scroll to position [329, 0]
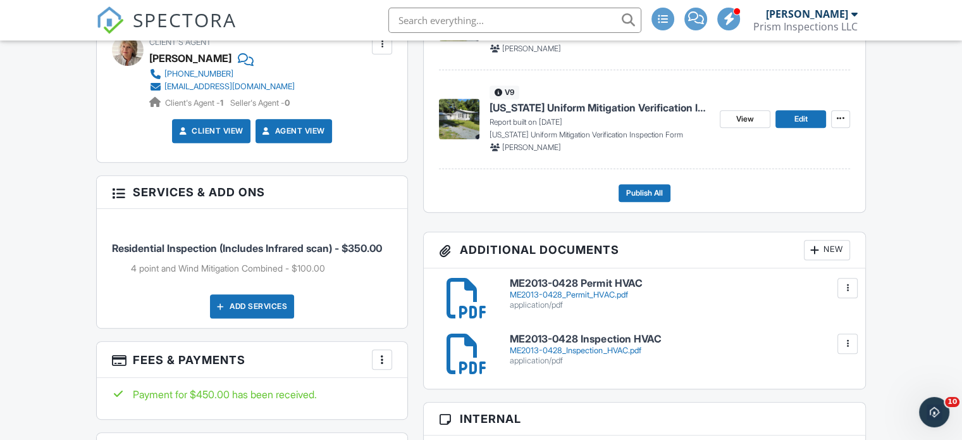
scroll to position [506, 0]
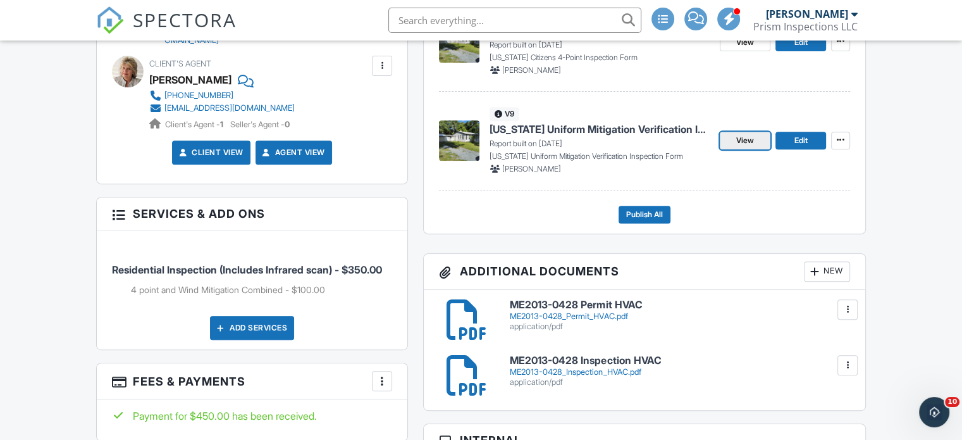
click at [737, 140] on span "View" at bounding box center [746, 140] width 18 height 13
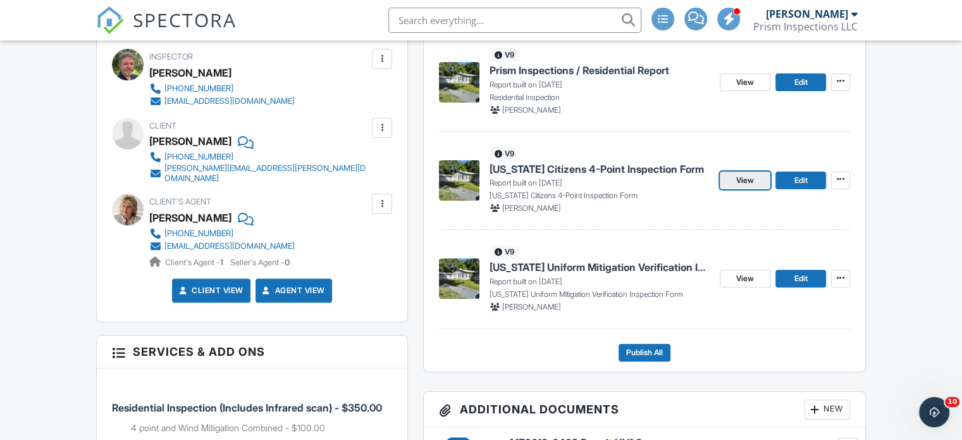
click at [752, 179] on span "View" at bounding box center [746, 180] width 18 height 13
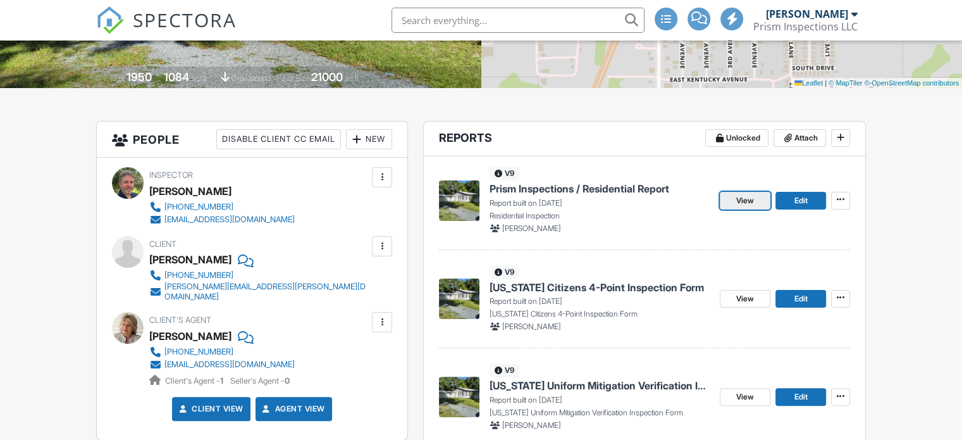
click at [749, 203] on span "View" at bounding box center [746, 200] width 18 height 13
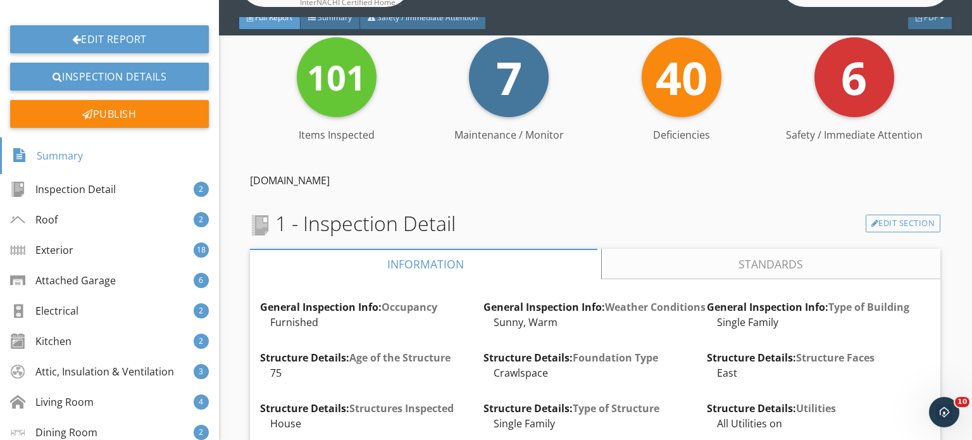
scroll to position [127, 0]
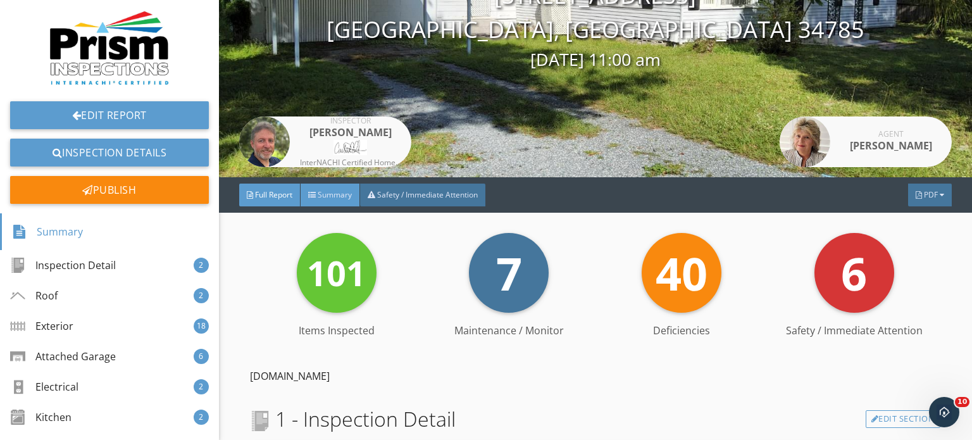
click at [334, 204] on div "Summary" at bounding box center [330, 194] width 59 height 23
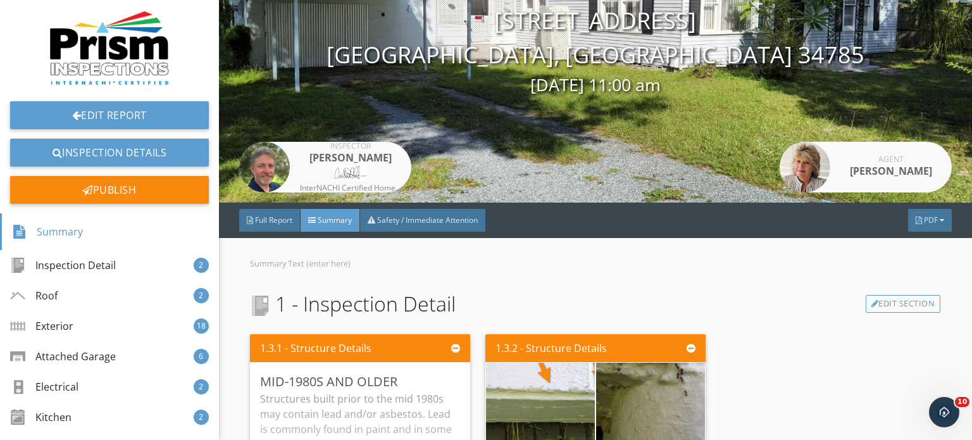
scroll to position [0, 0]
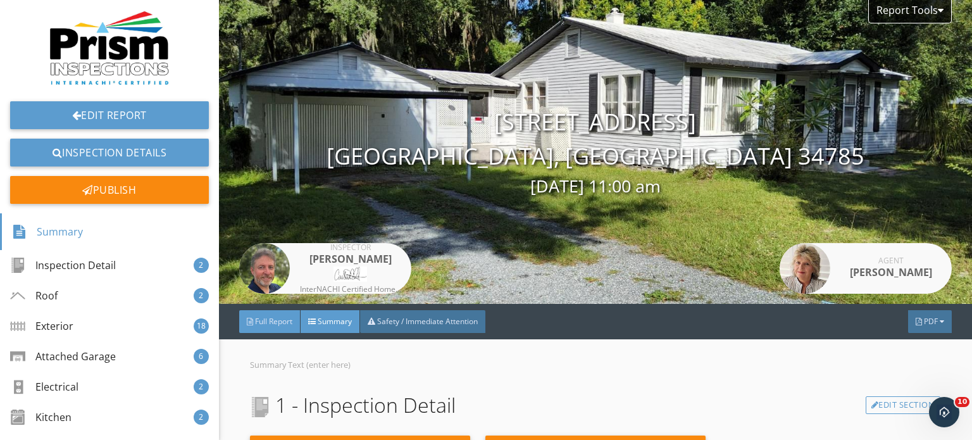
click at [283, 325] on span "Full Report" at bounding box center [273, 321] width 37 height 11
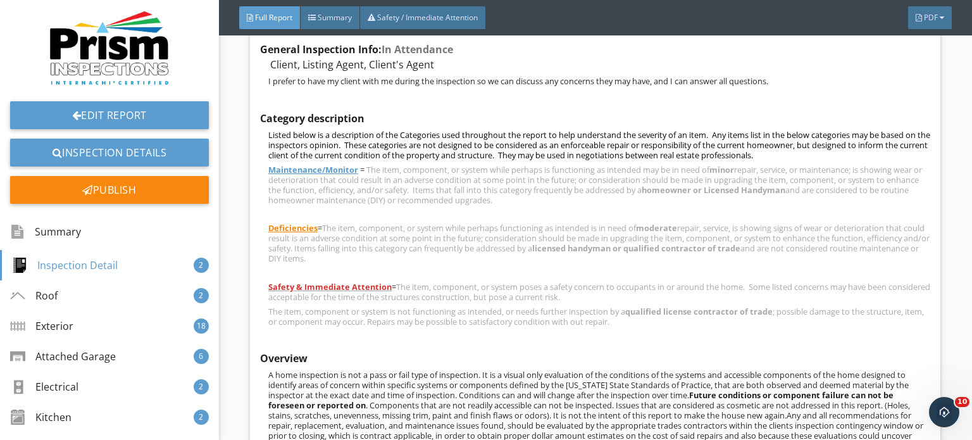
scroll to position [253, 0]
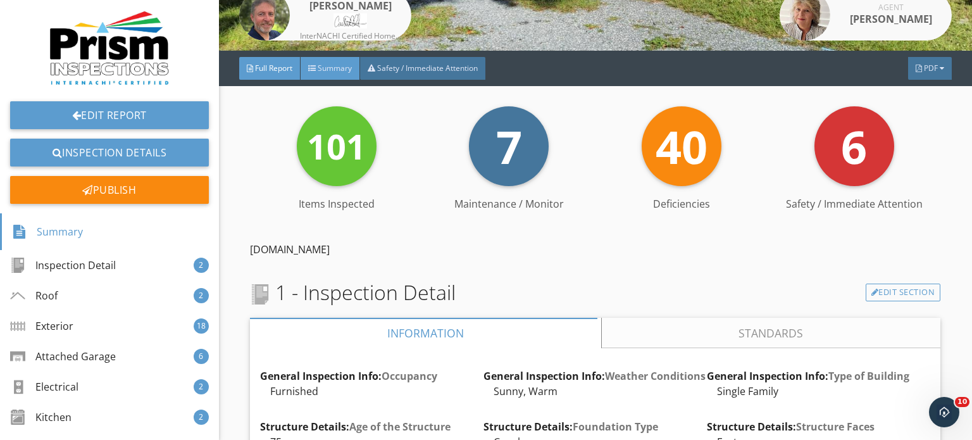
click at [332, 67] on span "Summary" at bounding box center [335, 68] width 34 height 11
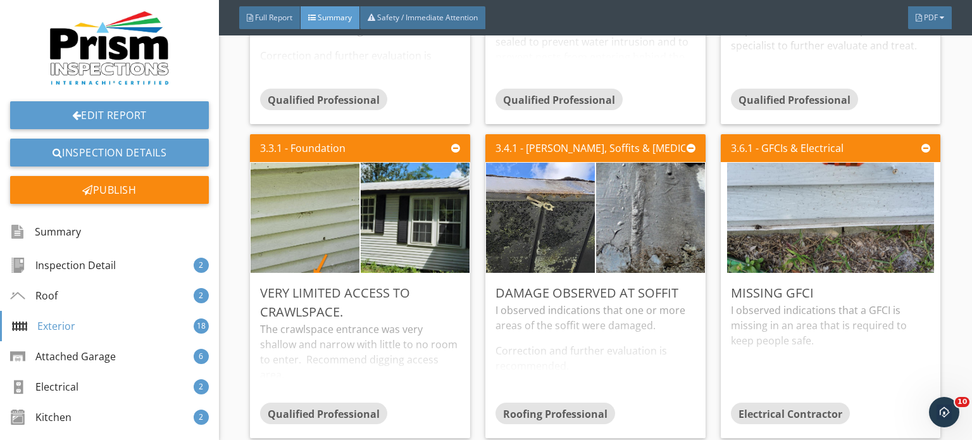
scroll to position [1392, 0]
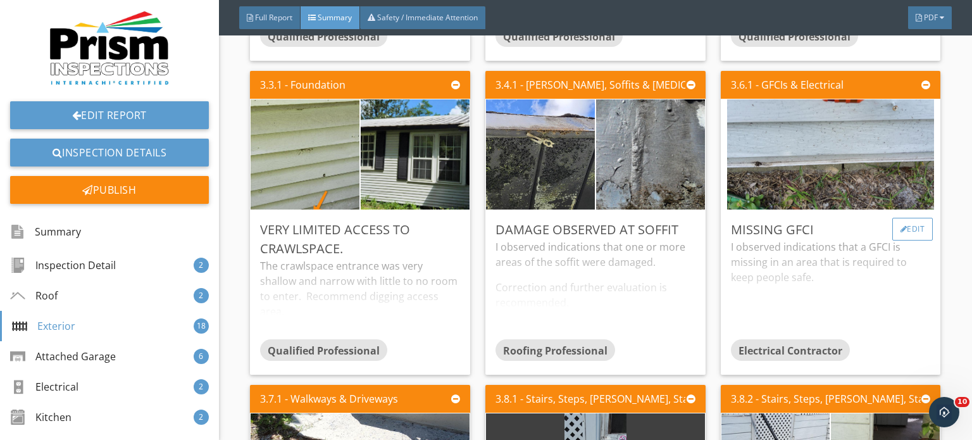
click at [902, 224] on div "Edit" at bounding box center [912, 229] width 41 height 23
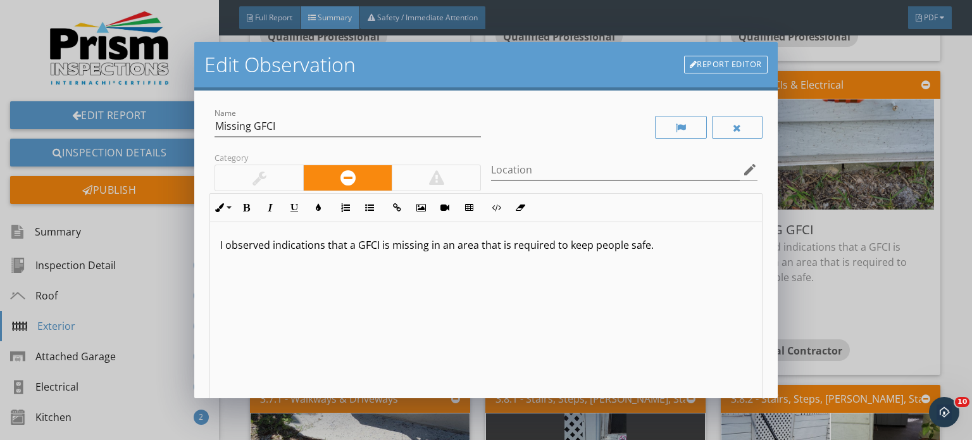
click at [460, 175] on div at bounding box center [436, 177] width 89 height 25
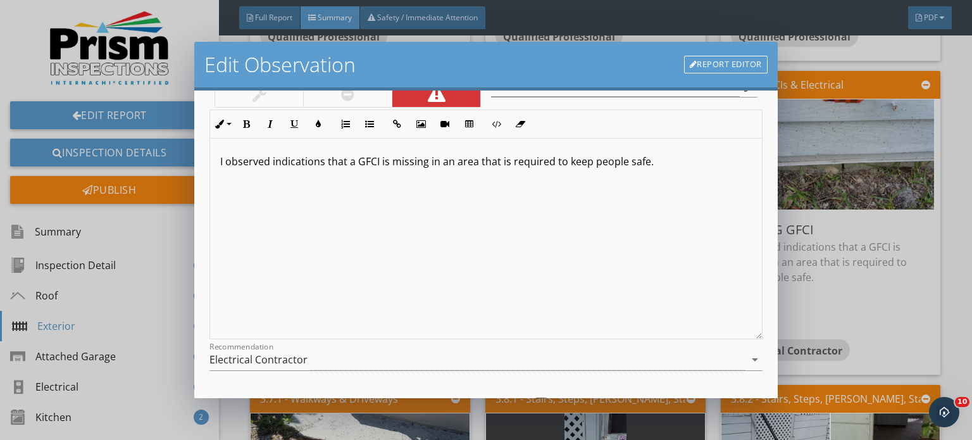
scroll to position [189, 0]
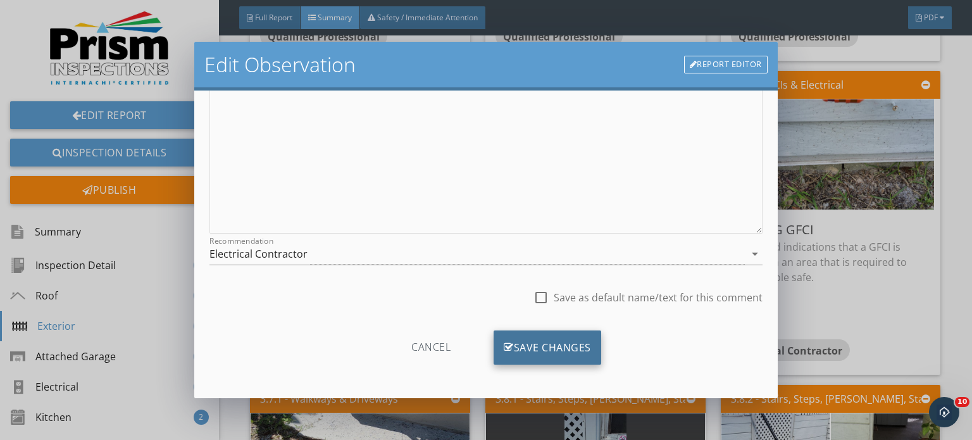
click at [524, 345] on div "Save Changes" at bounding box center [548, 347] width 108 height 34
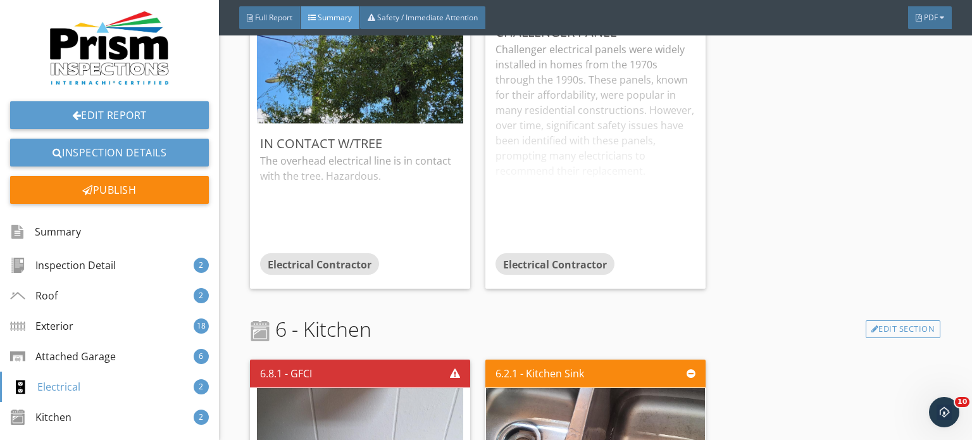
scroll to position [3670, 0]
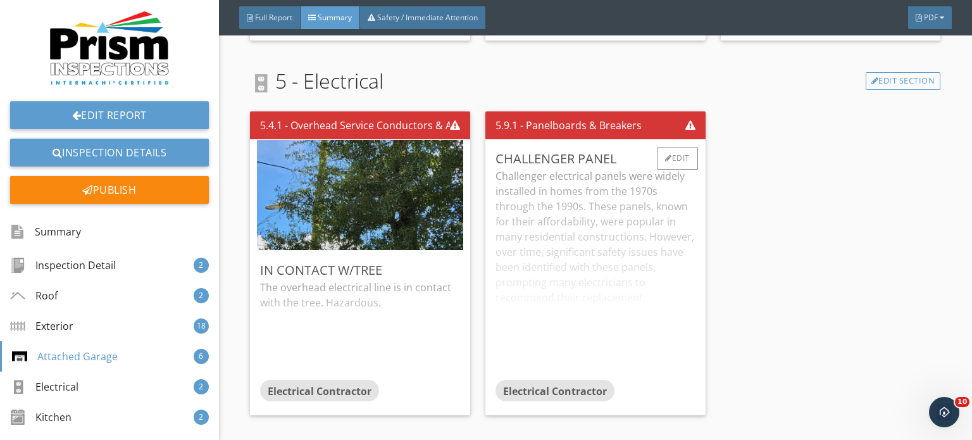
click at [603, 276] on div "Challenger electrical panels were widely installed in homes from the 1970s thro…" at bounding box center [595, 273] width 200 height 211
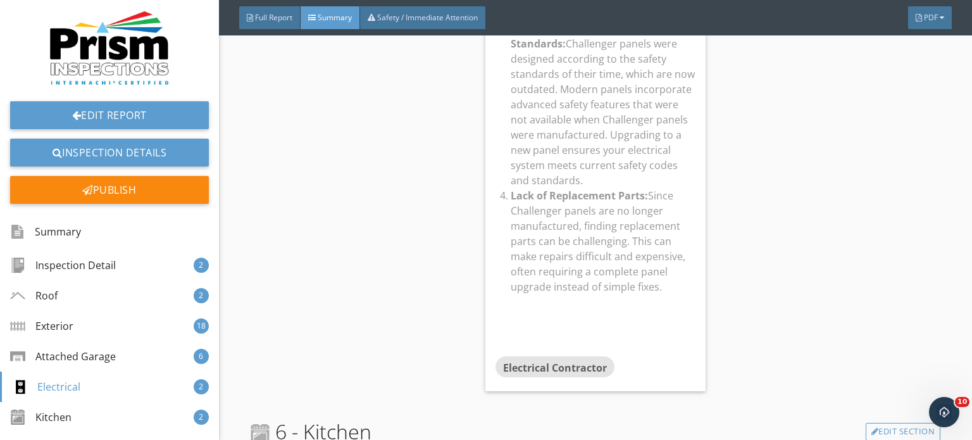
scroll to position [4366, 0]
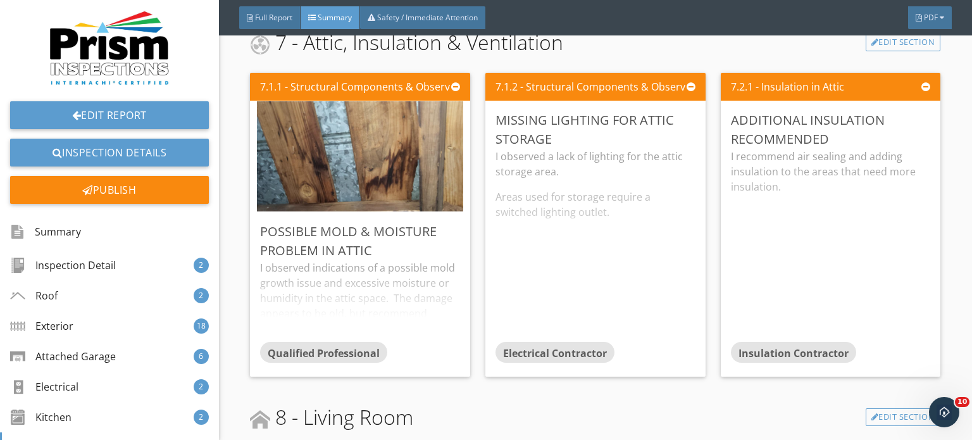
scroll to position [5125, 0]
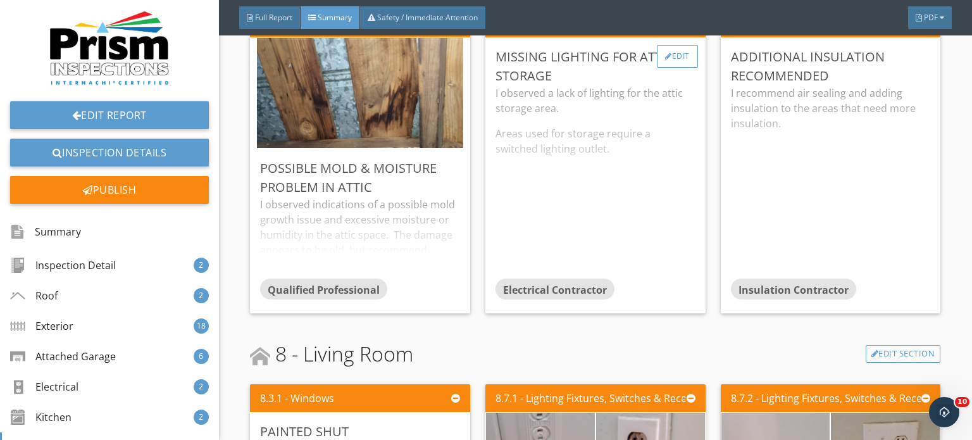
click at [671, 47] on div "Edit" at bounding box center [677, 56] width 41 height 23
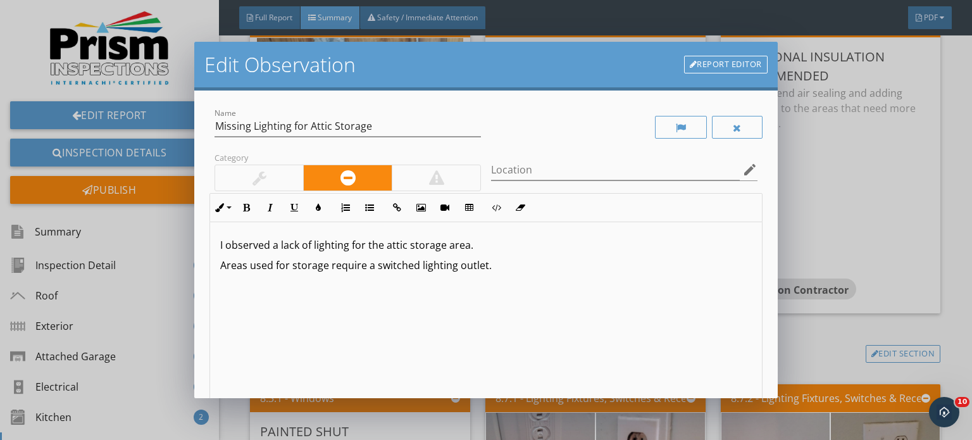
click at [261, 173] on div at bounding box center [259, 177] width 14 height 15
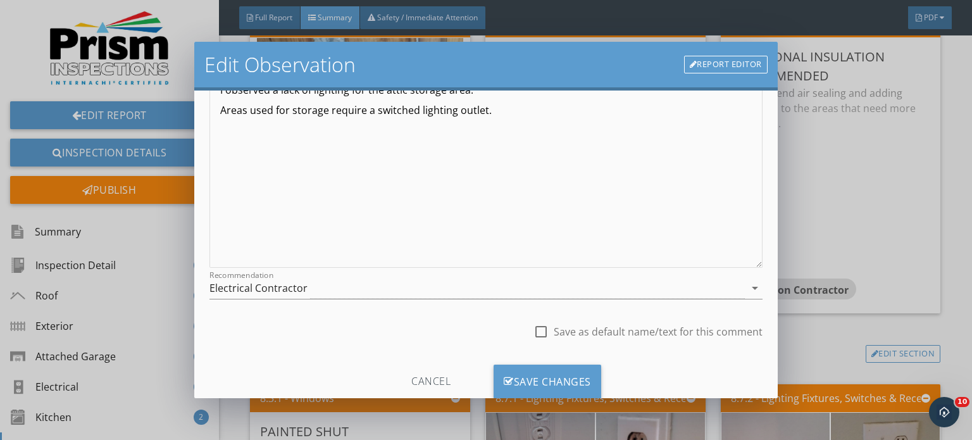
scroll to position [189, 0]
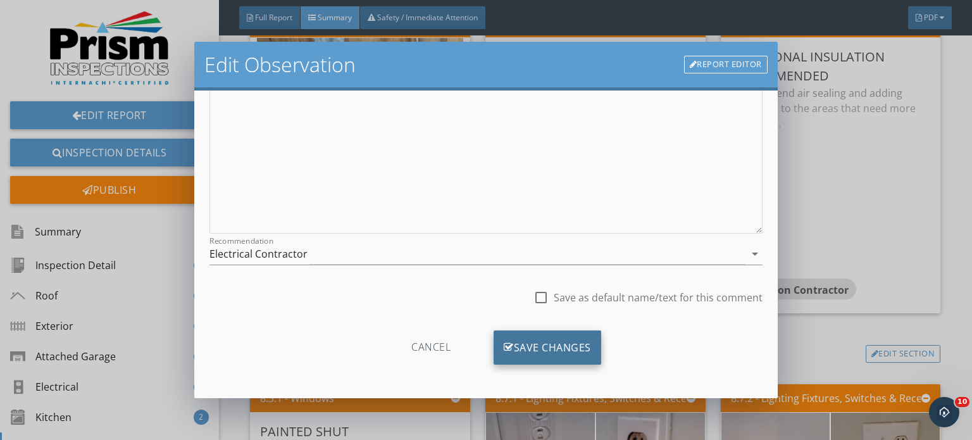
click at [562, 335] on div "Save Changes" at bounding box center [548, 347] width 108 height 34
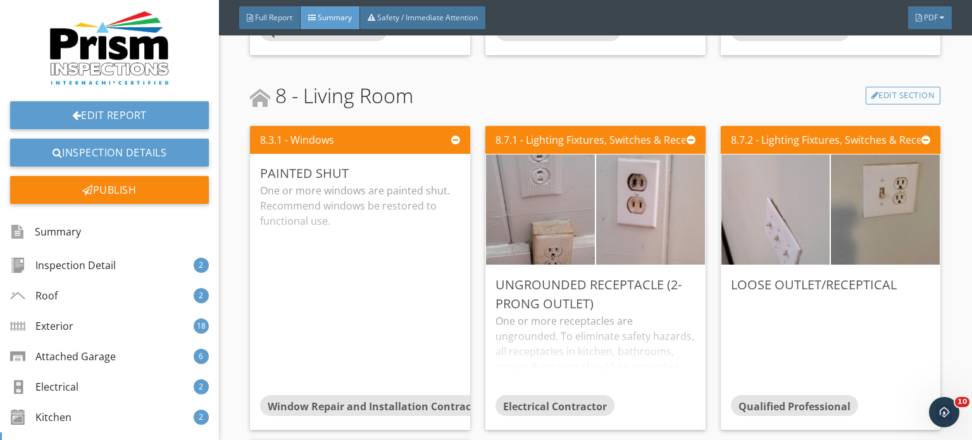
scroll to position [5378, 0]
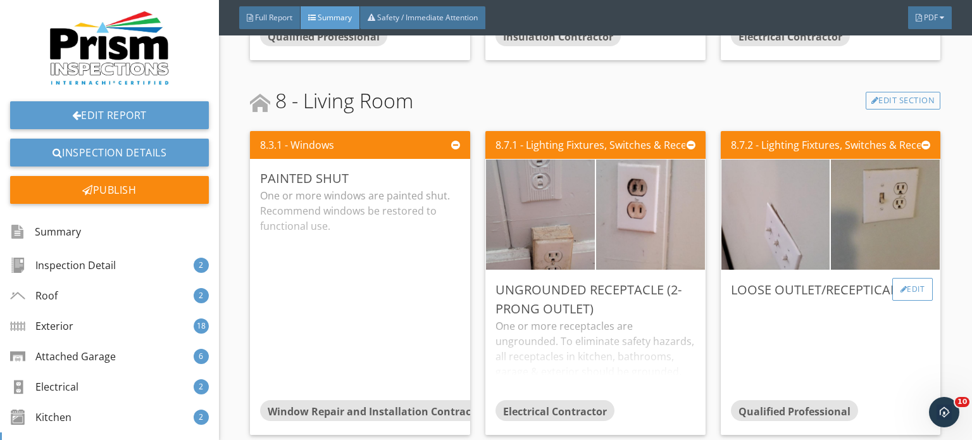
click at [900, 285] on div at bounding box center [903, 289] width 7 height 8
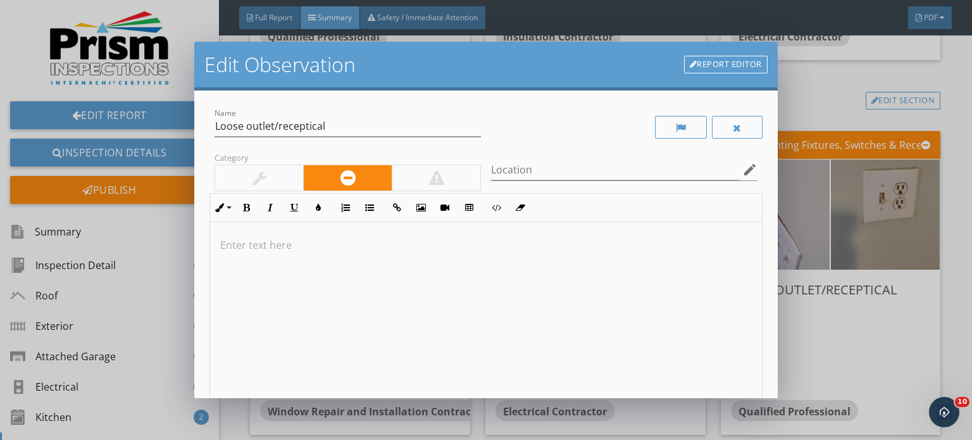
click at [440, 175] on div at bounding box center [436, 177] width 89 height 25
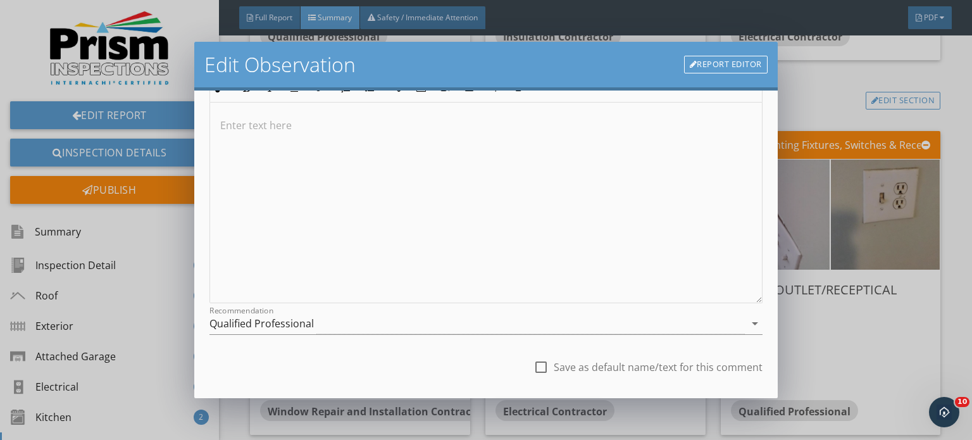
scroll to position [189, 0]
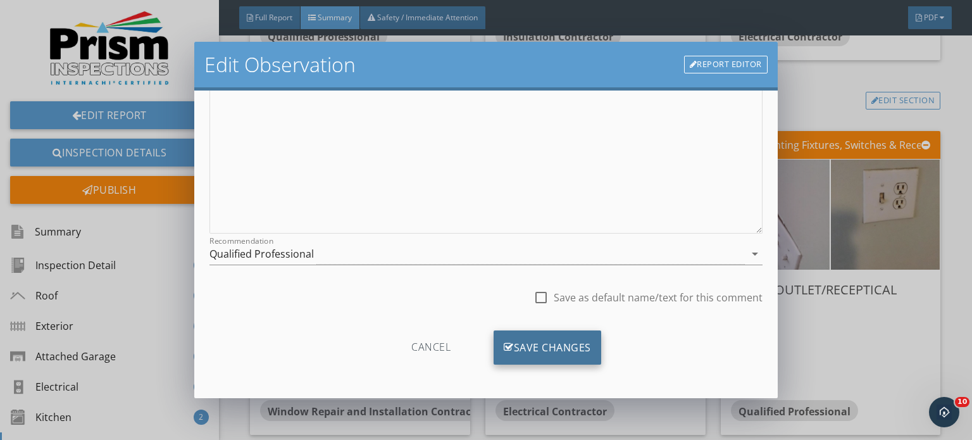
click at [588, 341] on div "Save Changes" at bounding box center [548, 347] width 108 height 34
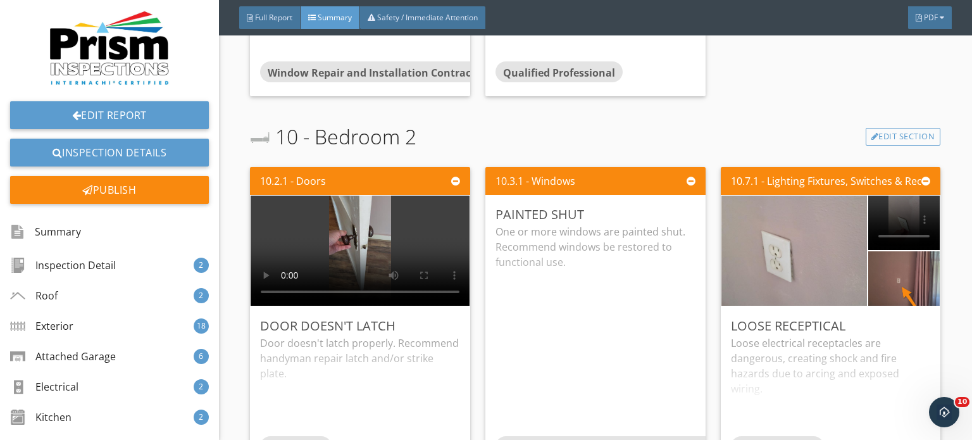
scroll to position [6517, 0]
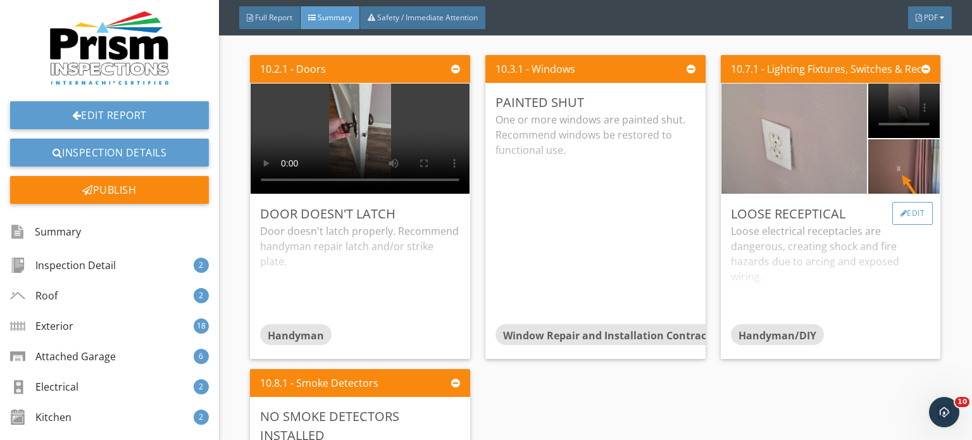
click at [899, 205] on div "Edit" at bounding box center [912, 213] width 41 height 23
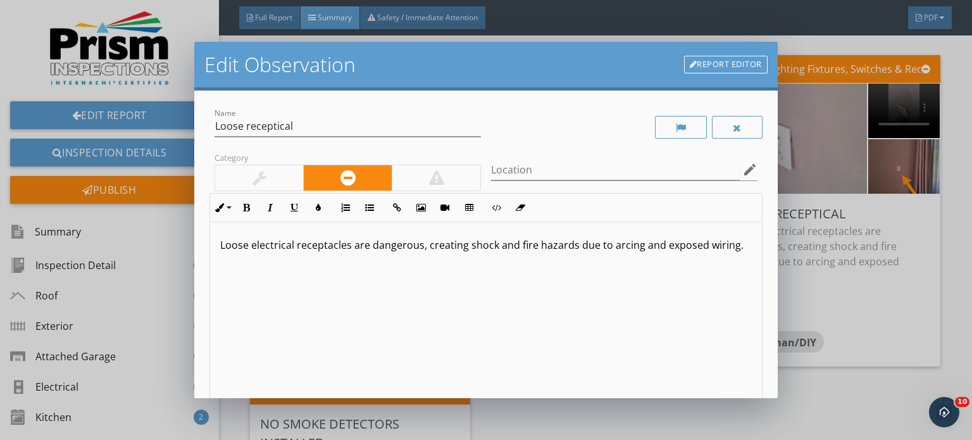
click at [433, 169] on div at bounding box center [436, 177] width 89 height 25
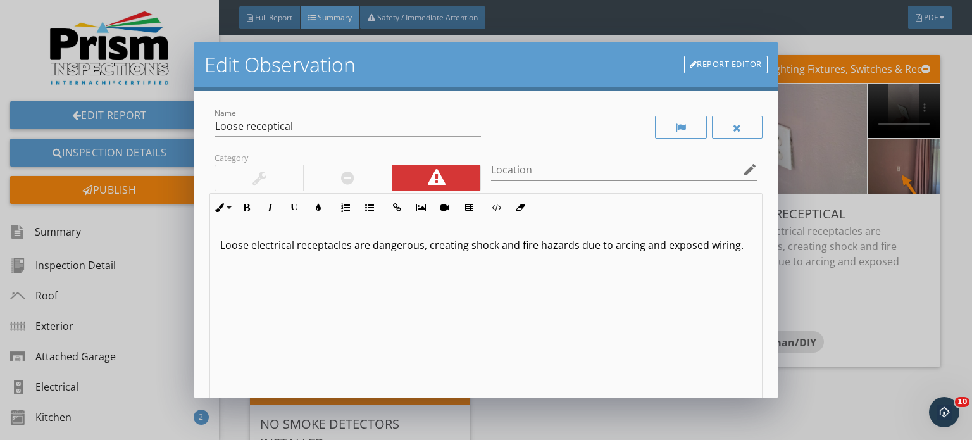
scroll to position [189, 0]
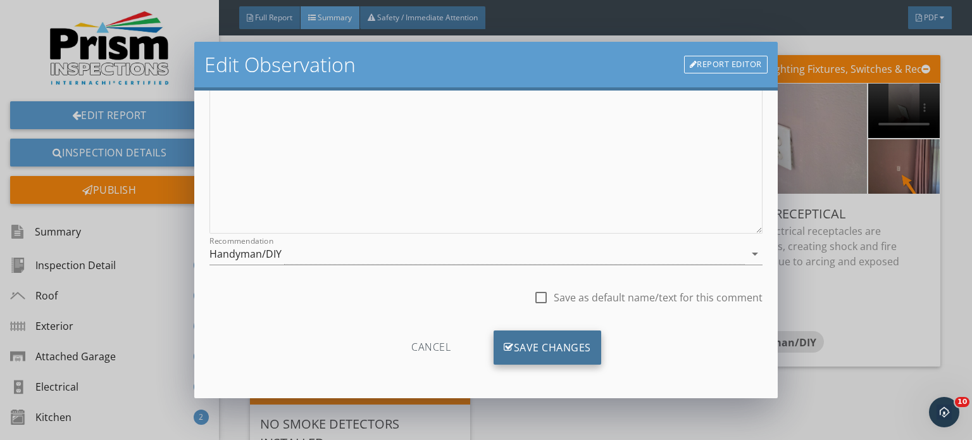
click at [564, 342] on div "Save Changes" at bounding box center [548, 347] width 108 height 34
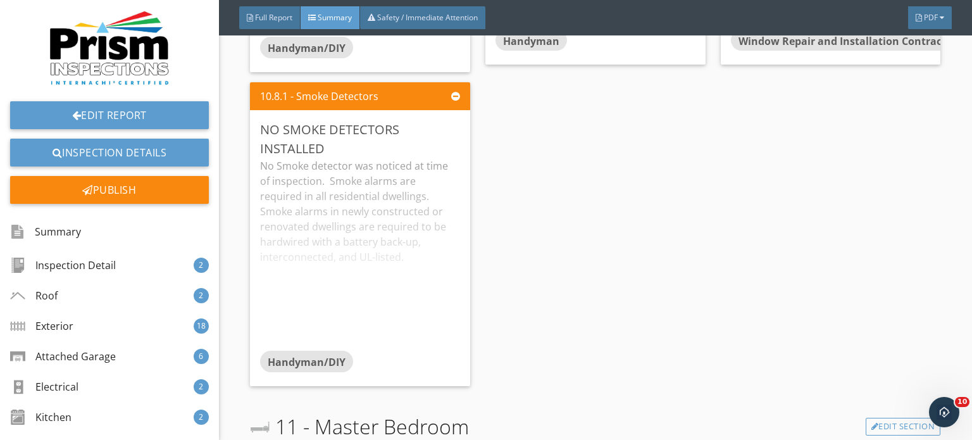
scroll to position [6834, 0]
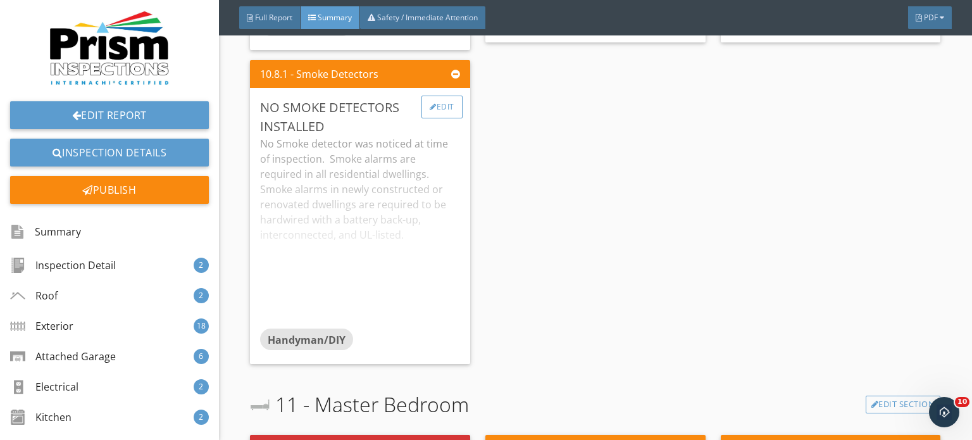
click at [439, 115] on div "Edit" at bounding box center [441, 107] width 41 height 23
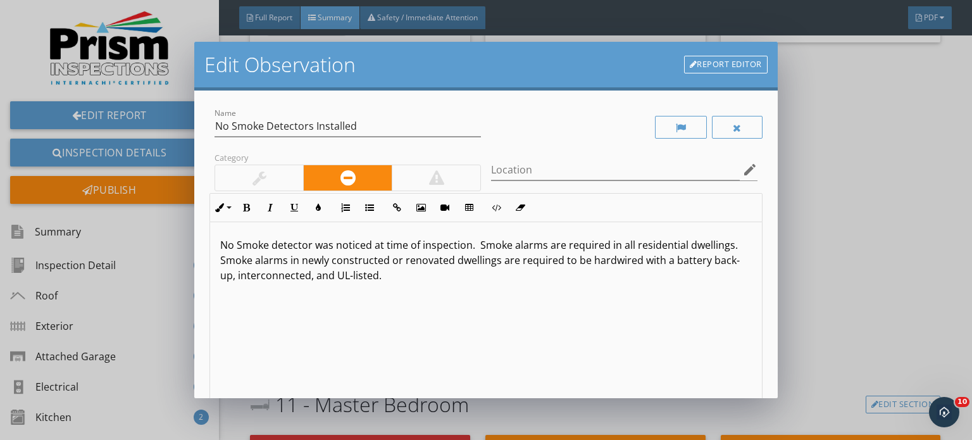
click at [440, 182] on div at bounding box center [436, 177] width 89 height 25
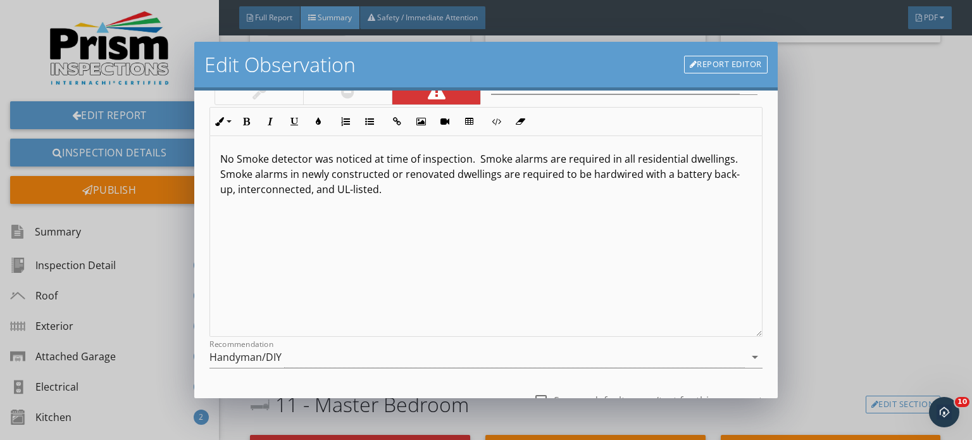
scroll to position [189, 0]
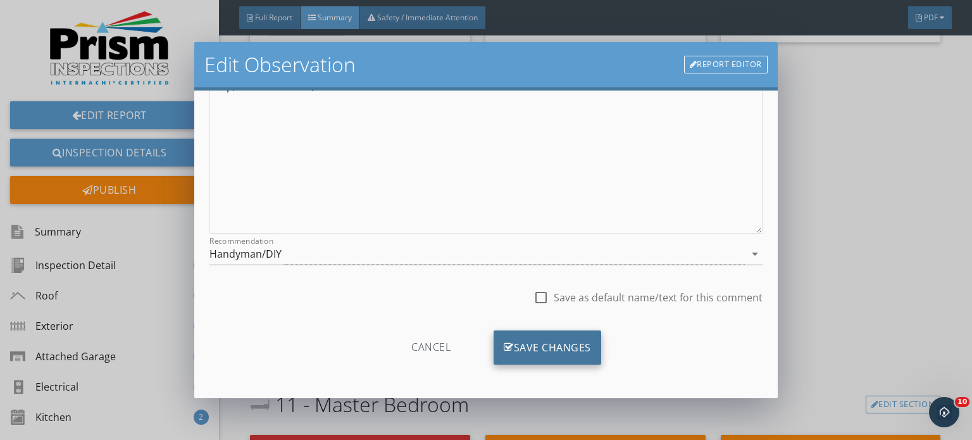
click at [538, 354] on div "Save Changes" at bounding box center [548, 347] width 108 height 34
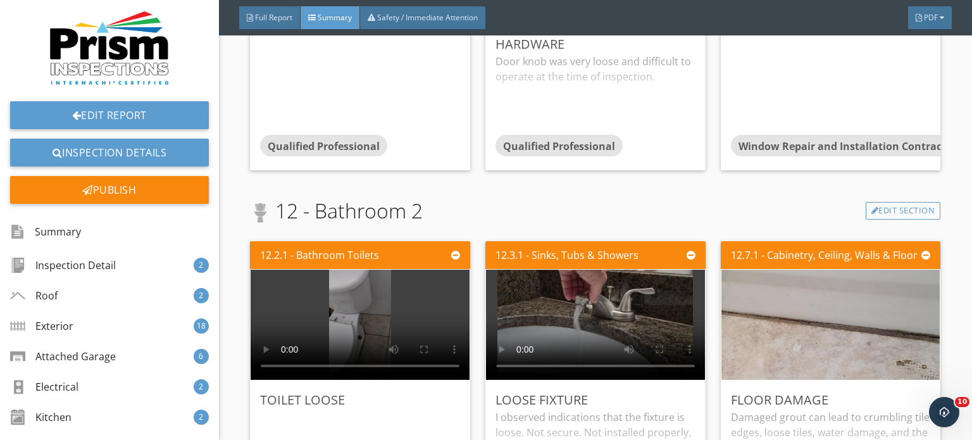
scroll to position [7324, 0]
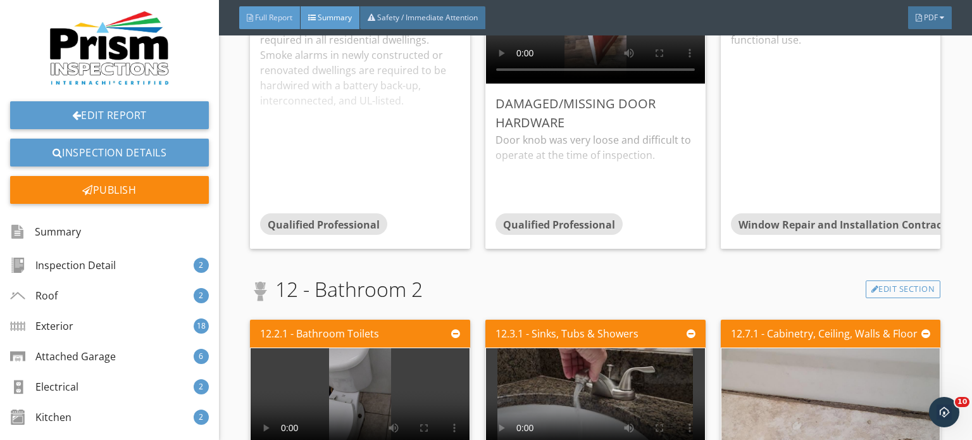
click at [272, 16] on span "Full Report" at bounding box center [273, 17] width 37 height 11
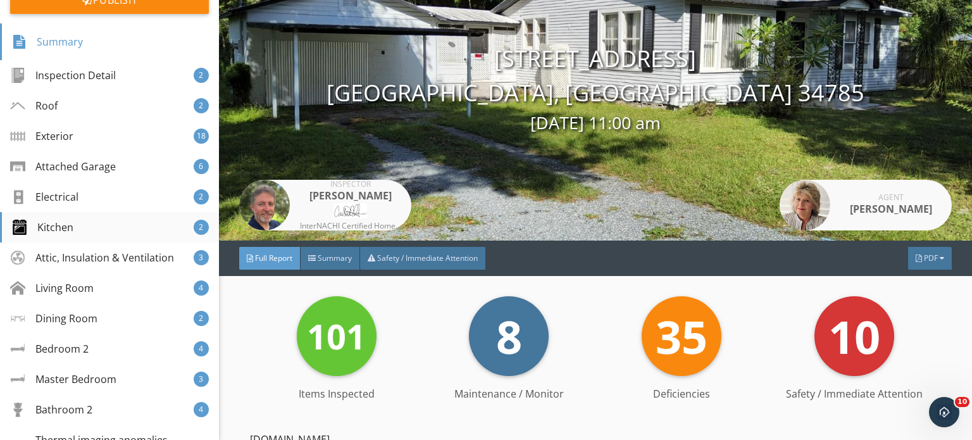
scroll to position [0, 0]
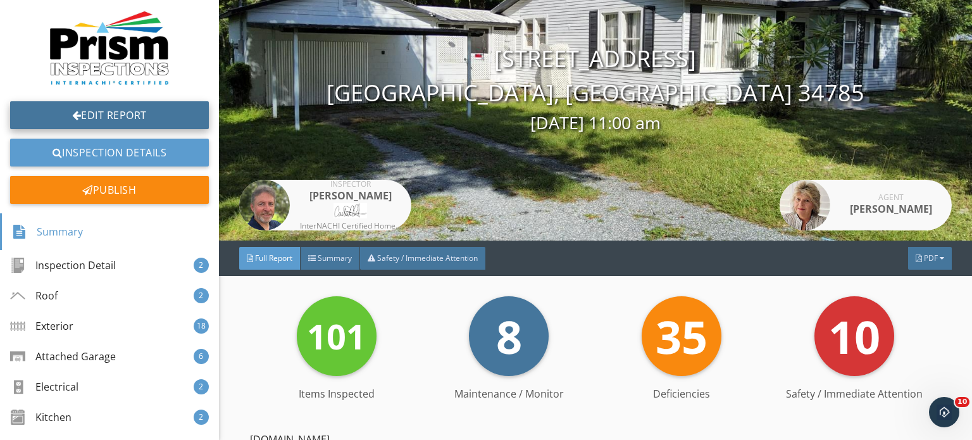
click at [89, 108] on link "Edit Report" at bounding box center [109, 115] width 199 height 28
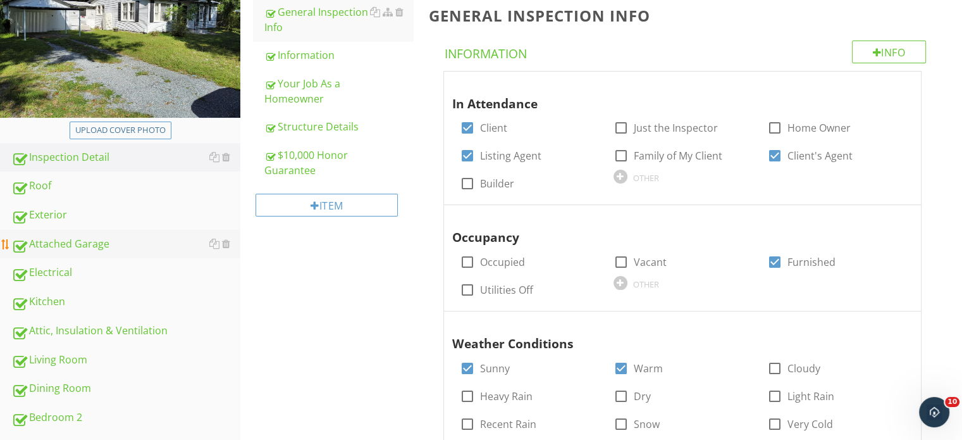
scroll to position [253, 0]
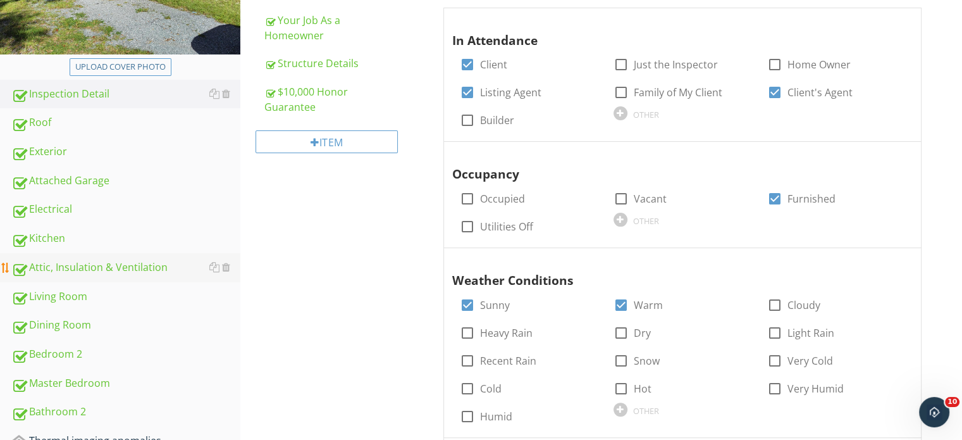
click at [99, 263] on div "Attic, Insulation & Ventilation" at bounding box center [125, 267] width 229 height 16
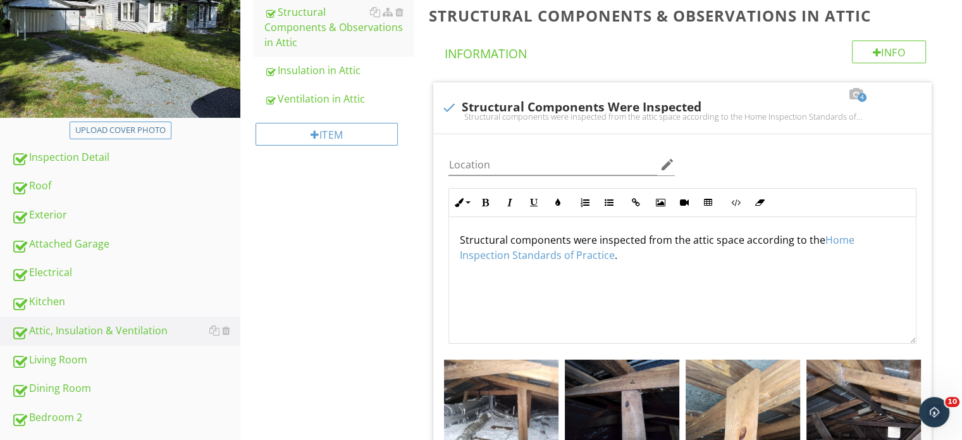
scroll to position [127, 0]
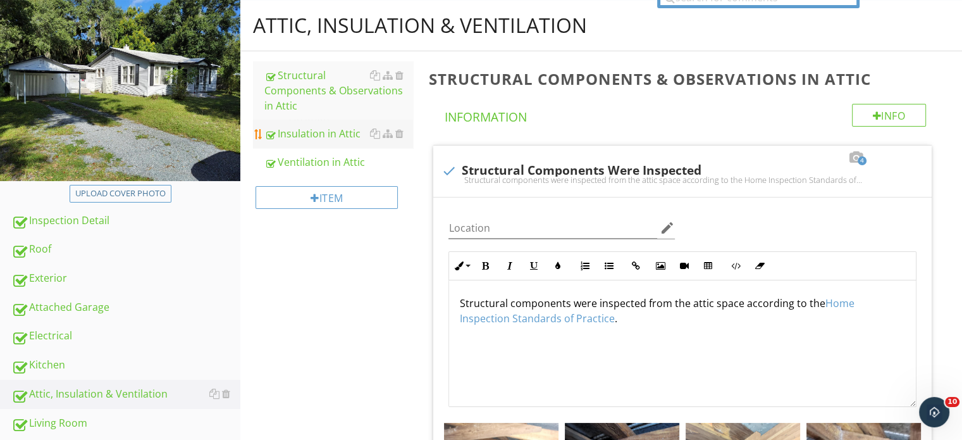
click at [344, 134] on div "Insulation in Attic" at bounding box center [338, 133] width 149 height 15
type textarea "<p>Structural components were inspected from the attic space according to the <…"
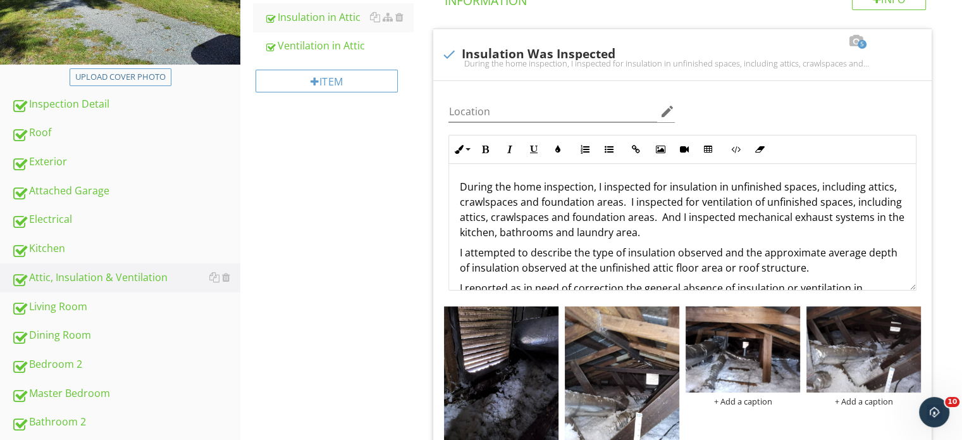
scroll to position [190, 0]
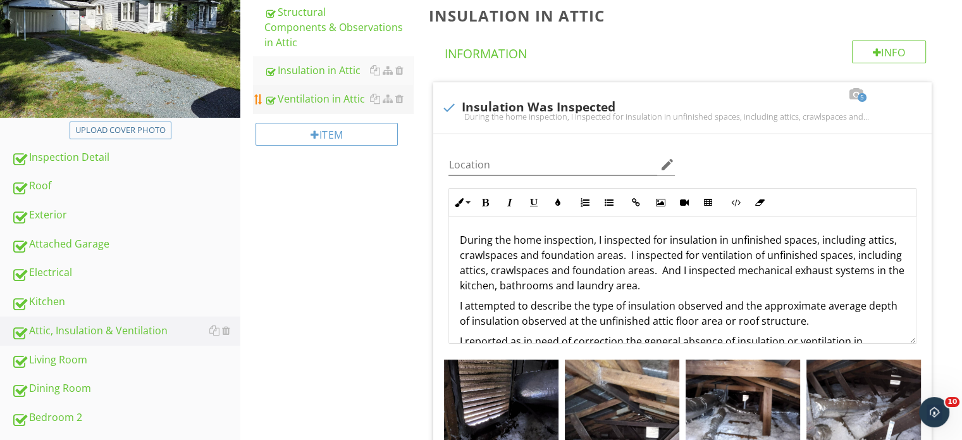
click at [313, 96] on div "Ventilation in Attic" at bounding box center [338, 98] width 149 height 15
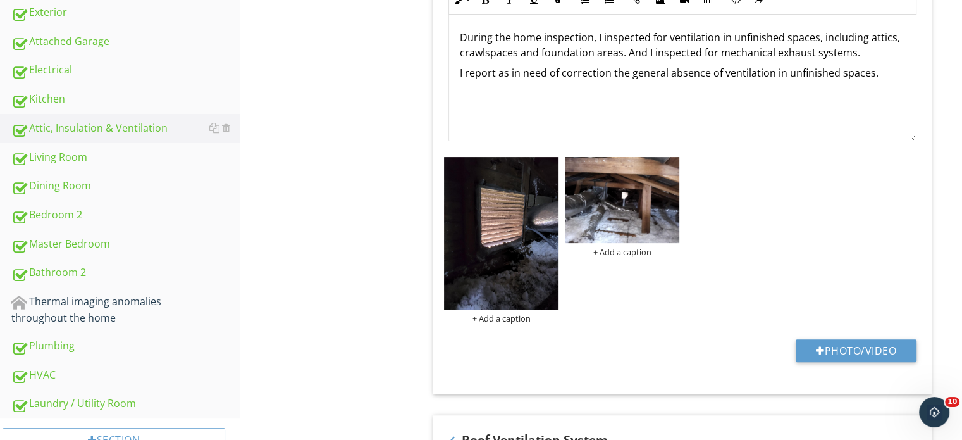
scroll to position [253, 0]
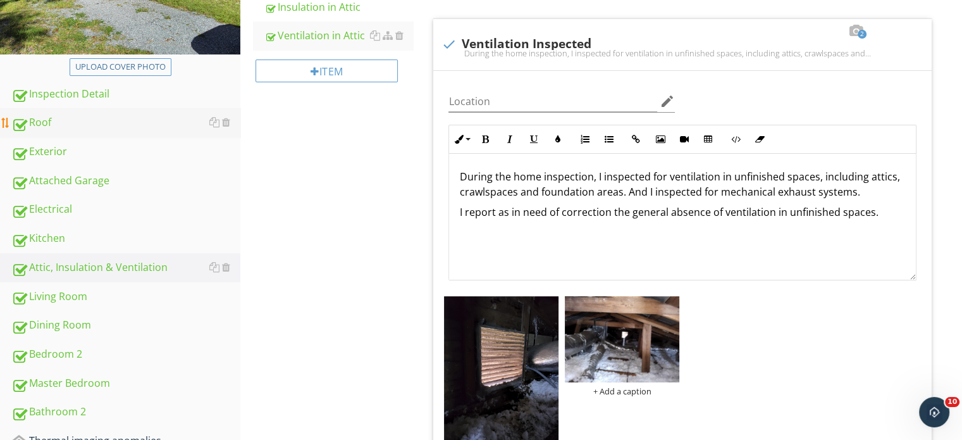
click at [28, 123] on div "Roof" at bounding box center [125, 123] width 229 height 16
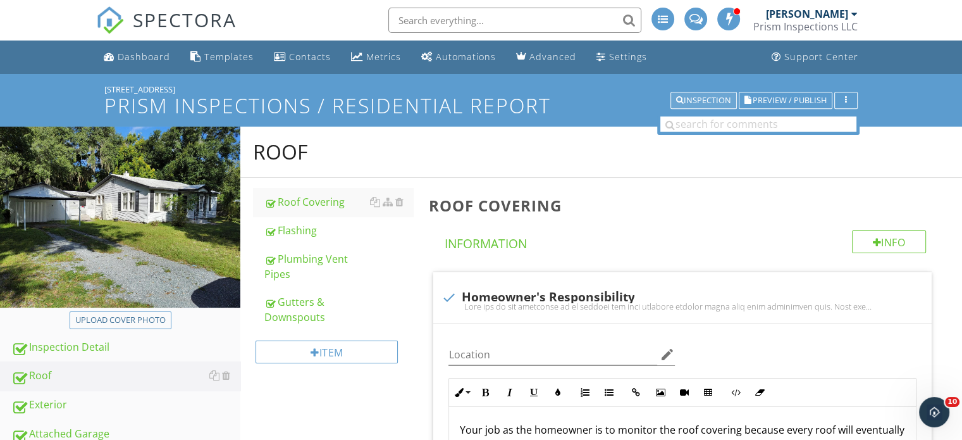
click at [702, 97] on div "Inspection" at bounding box center [703, 100] width 55 height 9
